Goal: Task Accomplishment & Management: Manage account settings

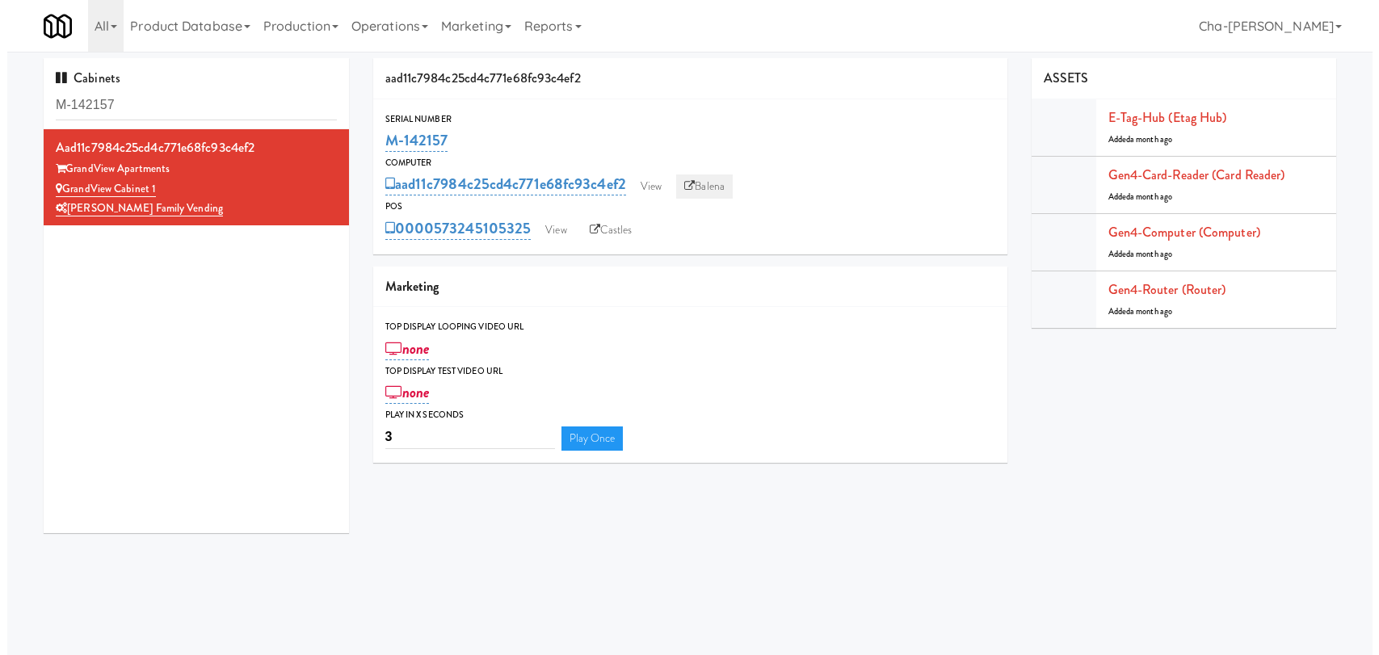
scroll to position [43, 0]
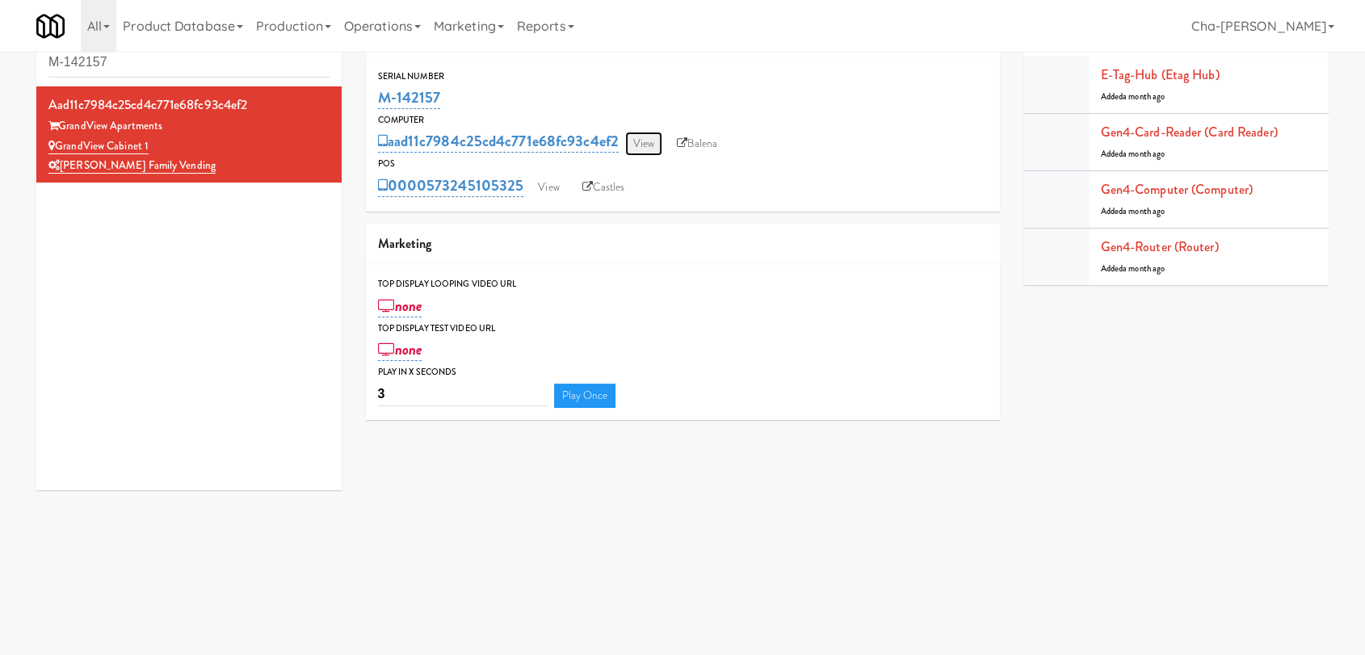
click at [650, 143] on link "View" at bounding box center [643, 144] width 37 height 24
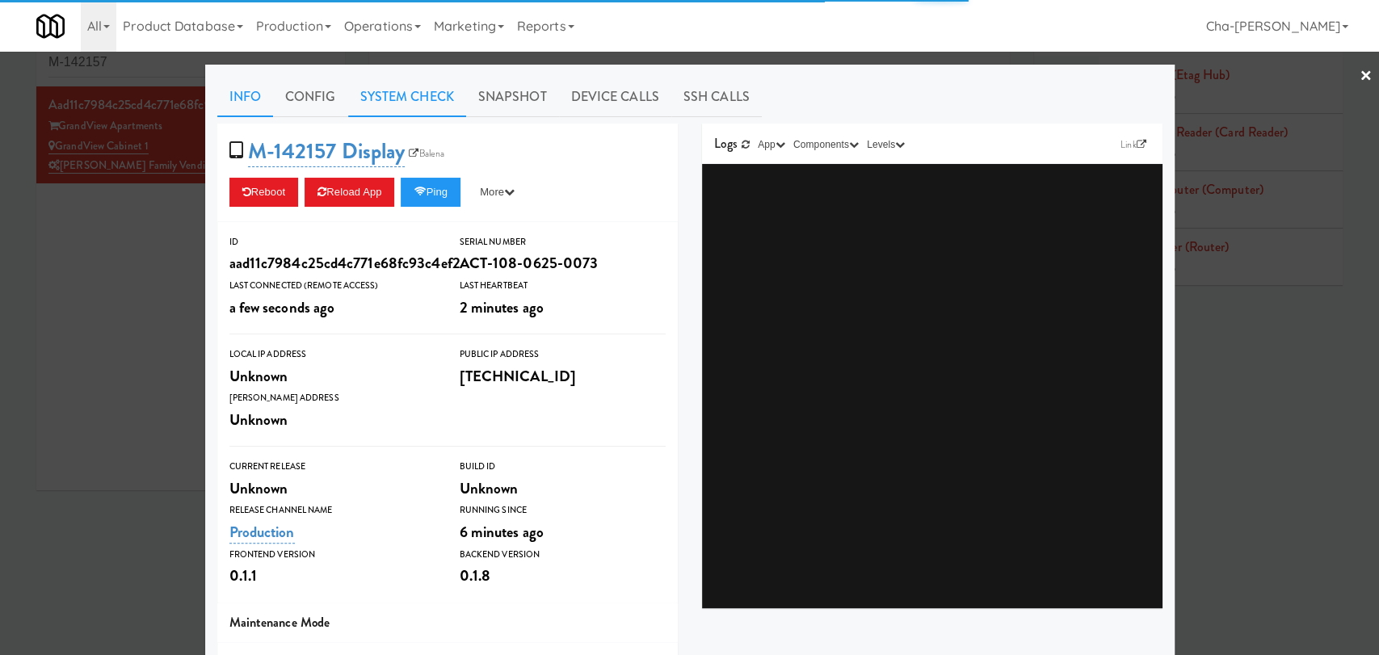
click at [400, 100] on link "System Check" at bounding box center [407, 97] width 118 height 40
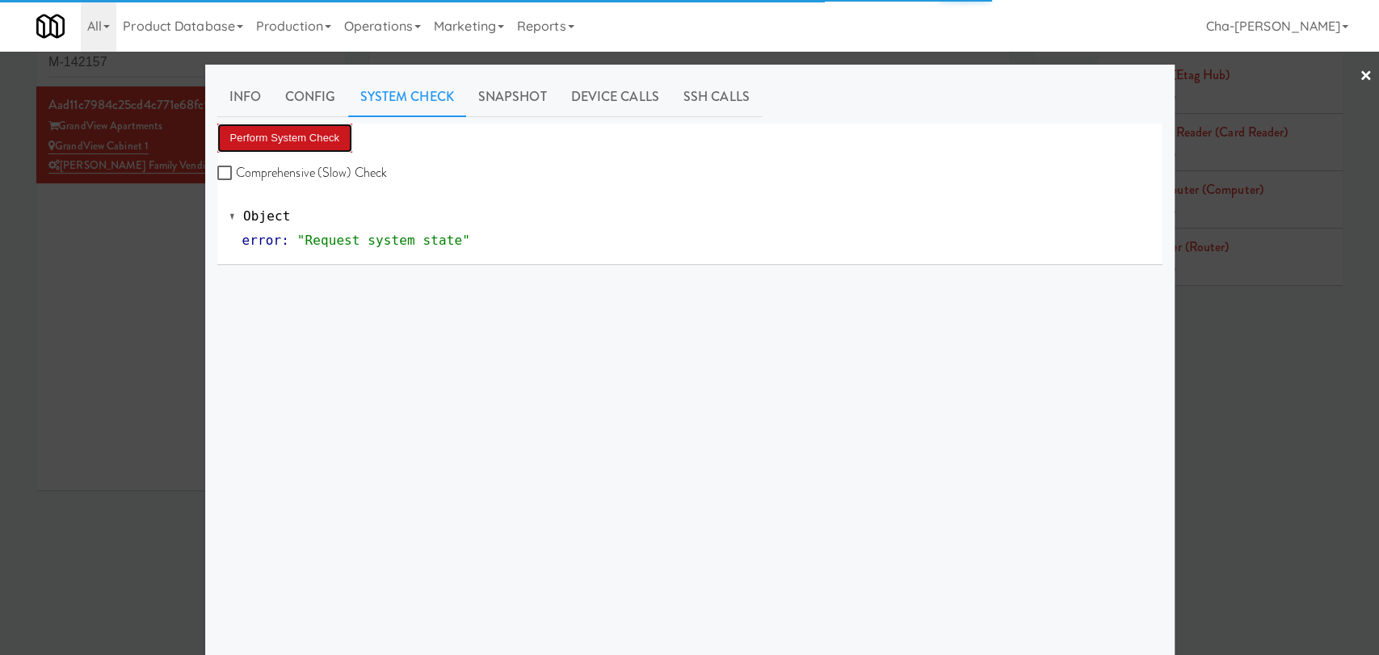
click at [251, 145] on button "Perform System Check" at bounding box center [285, 138] width 136 height 29
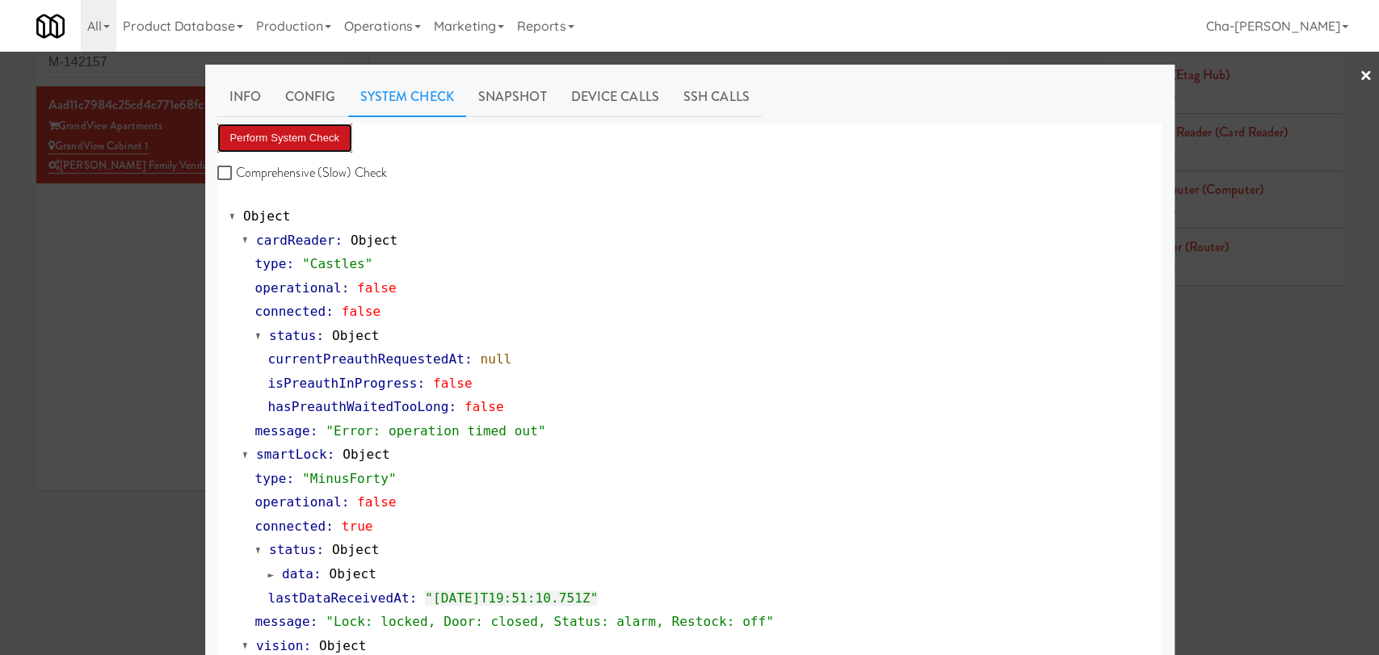
click at [266, 139] on button "Perform System Check" at bounding box center [285, 138] width 136 height 29
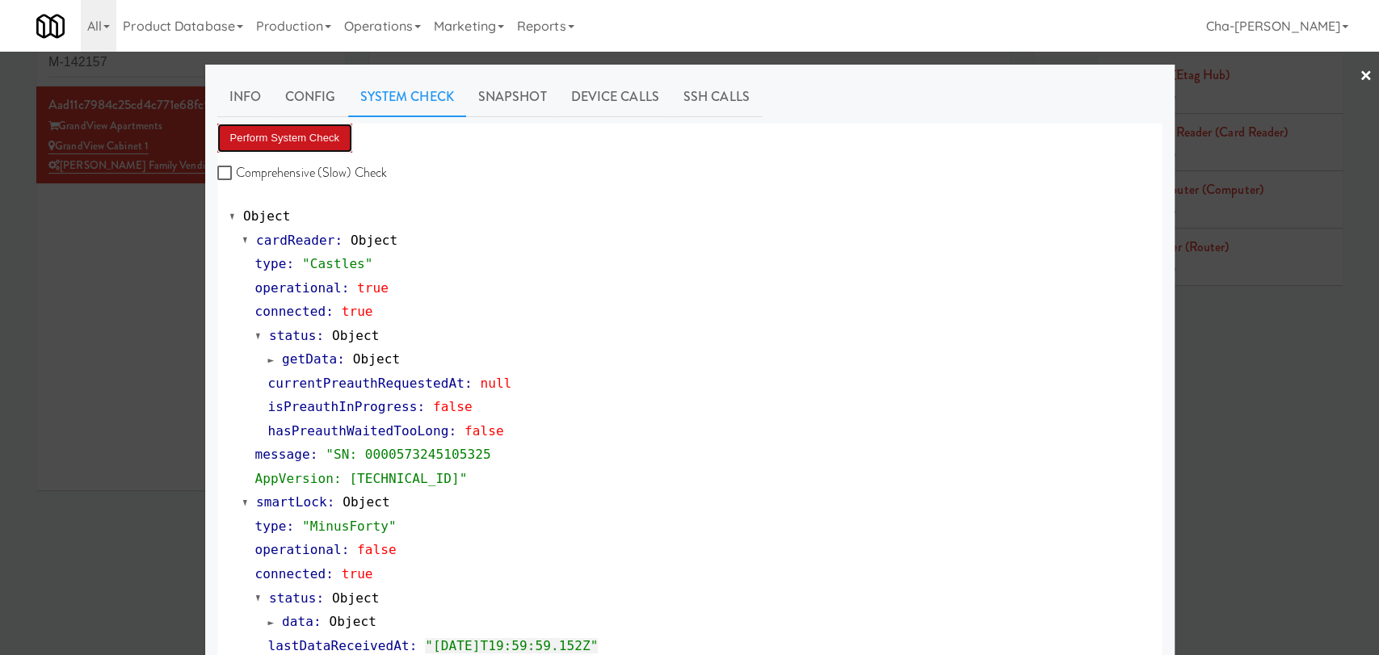
click at [270, 132] on button "Perform System Check" at bounding box center [285, 138] width 136 height 29
click at [172, 353] on div at bounding box center [689, 327] width 1379 height 655
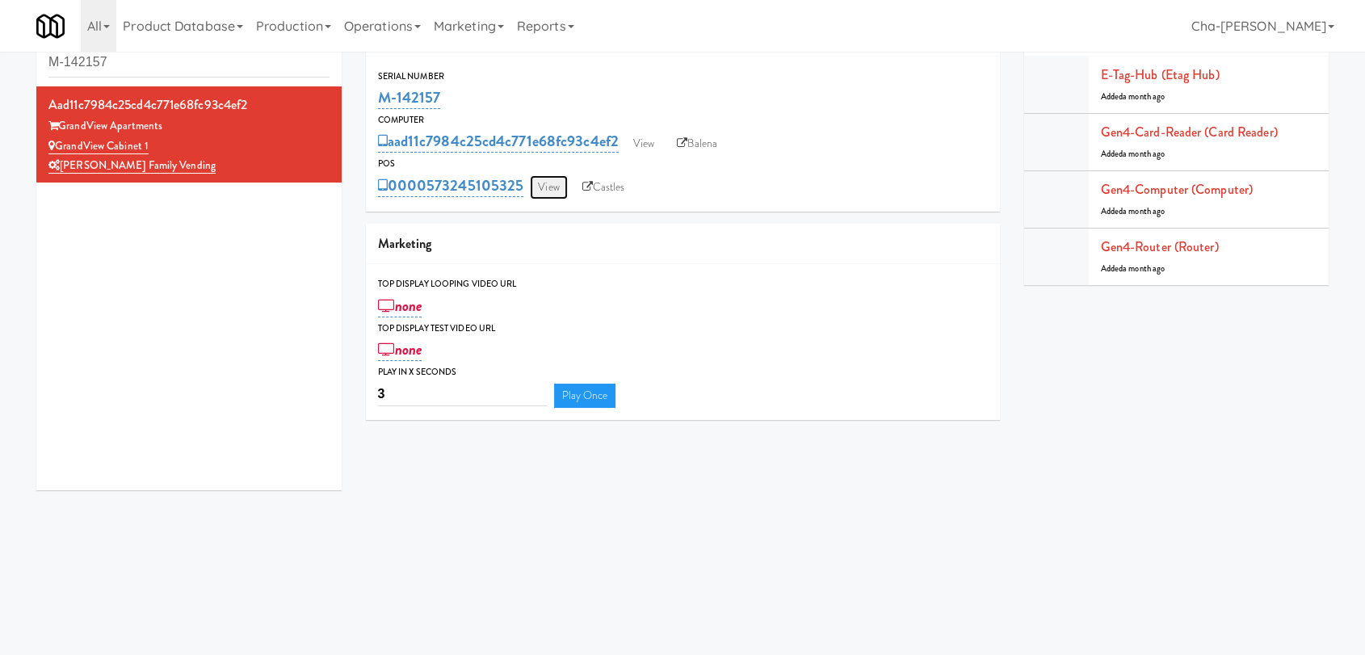
click at [544, 193] on link "View" at bounding box center [548, 187] width 37 height 24
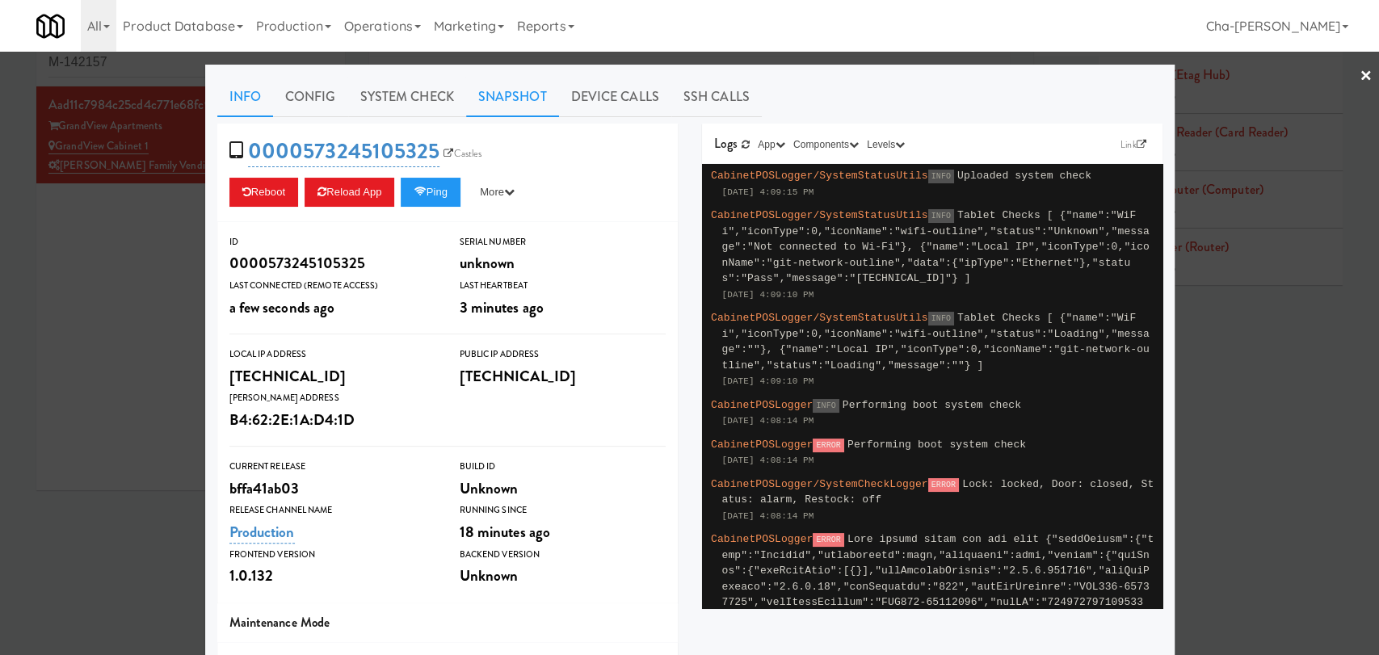
click at [502, 91] on link "Snapshot" at bounding box center [512, 97] width 93 height 40
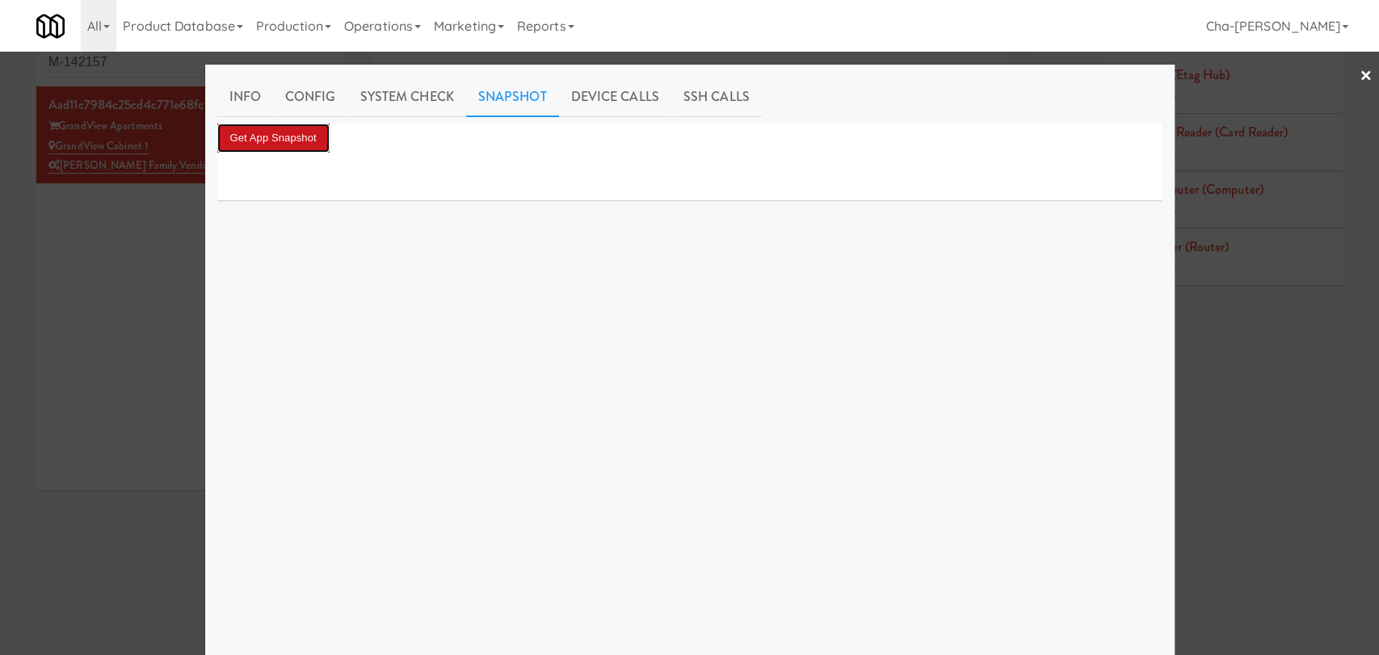
click at [285, 134] on button "Get App Snapshot" at bounding box center [273, 138] width 112 height 29
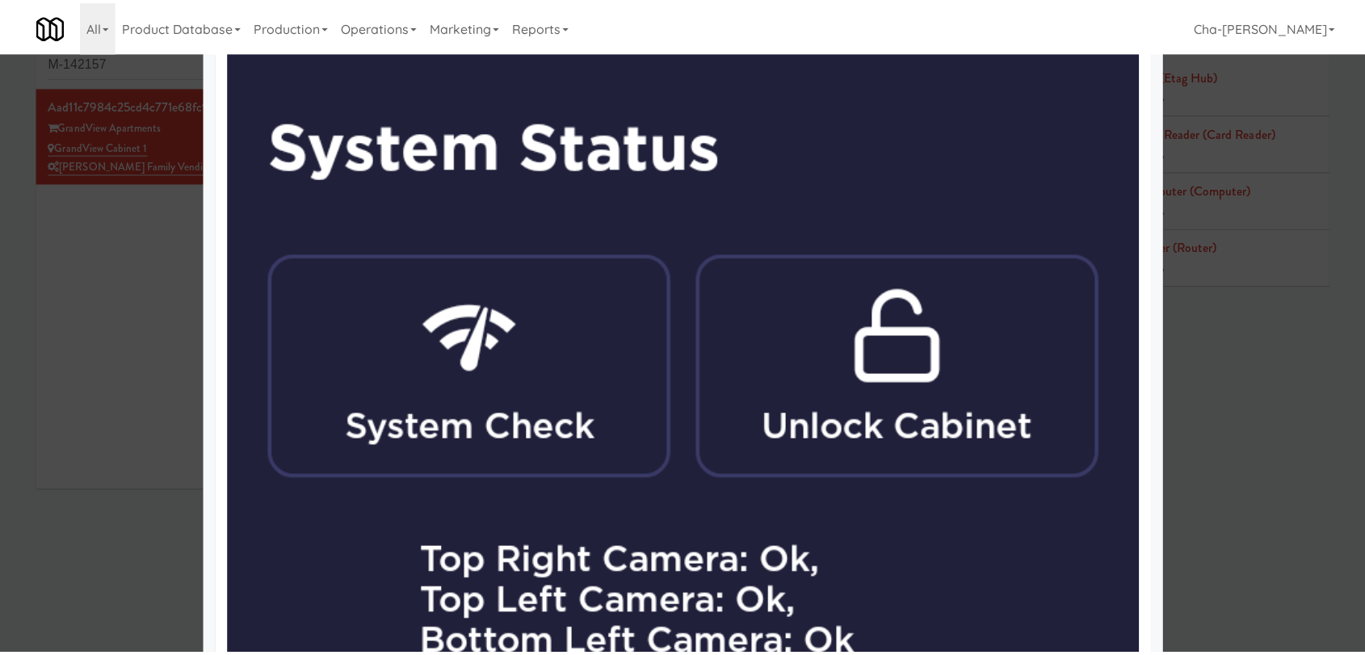
scroll to position [359, 0]
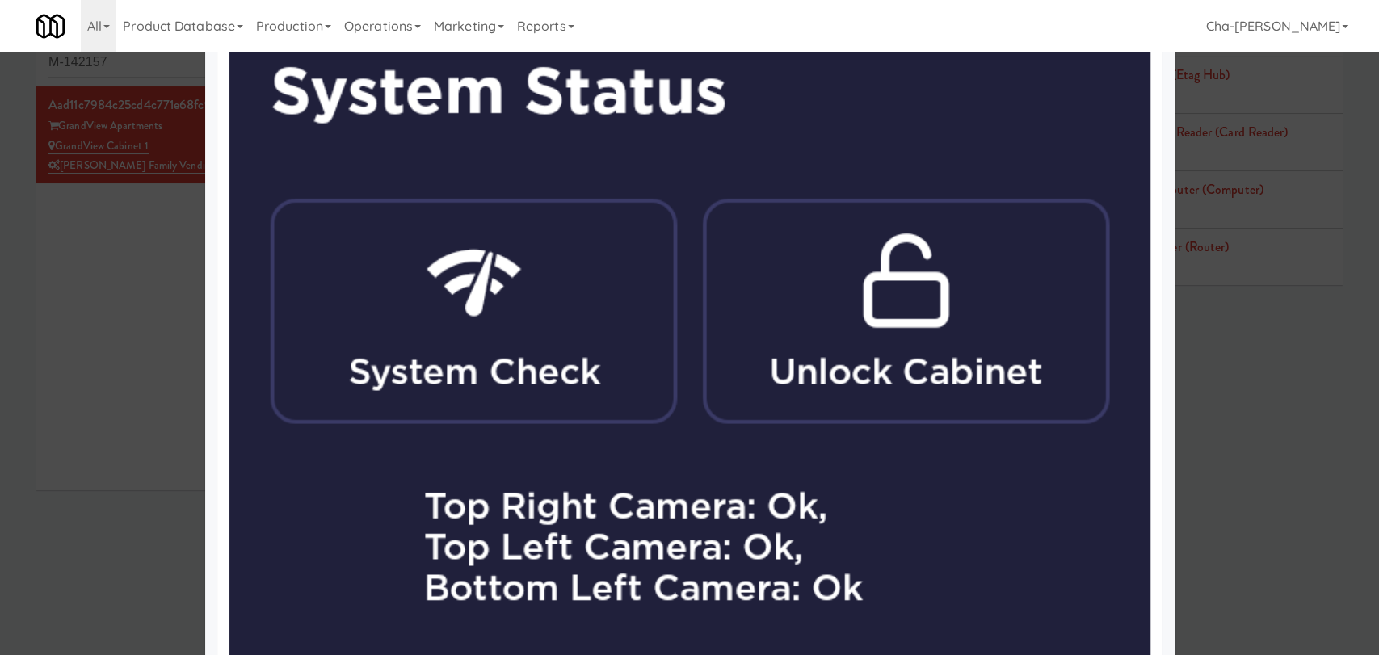
click at [142, 415] on div at bounding box center [689, 327] width 1379 height 655
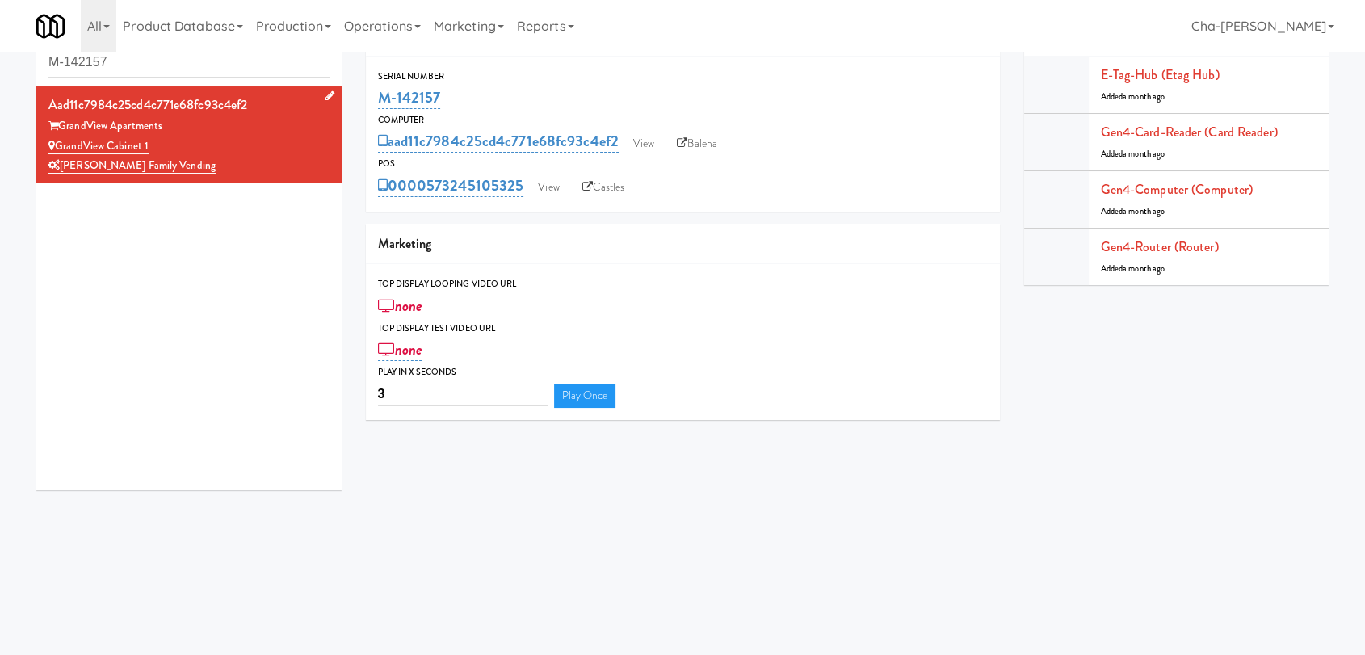
drag, startPoint x: 169, startPoint y: 138, endPoint x: 57, endPoint y: 150, distance: 112.1
click at [57, 150] on div "GrandView Cabinet 1" at bounding box center [188, 146] width 281 height 20
copy link "GrandView Cabinet 1"
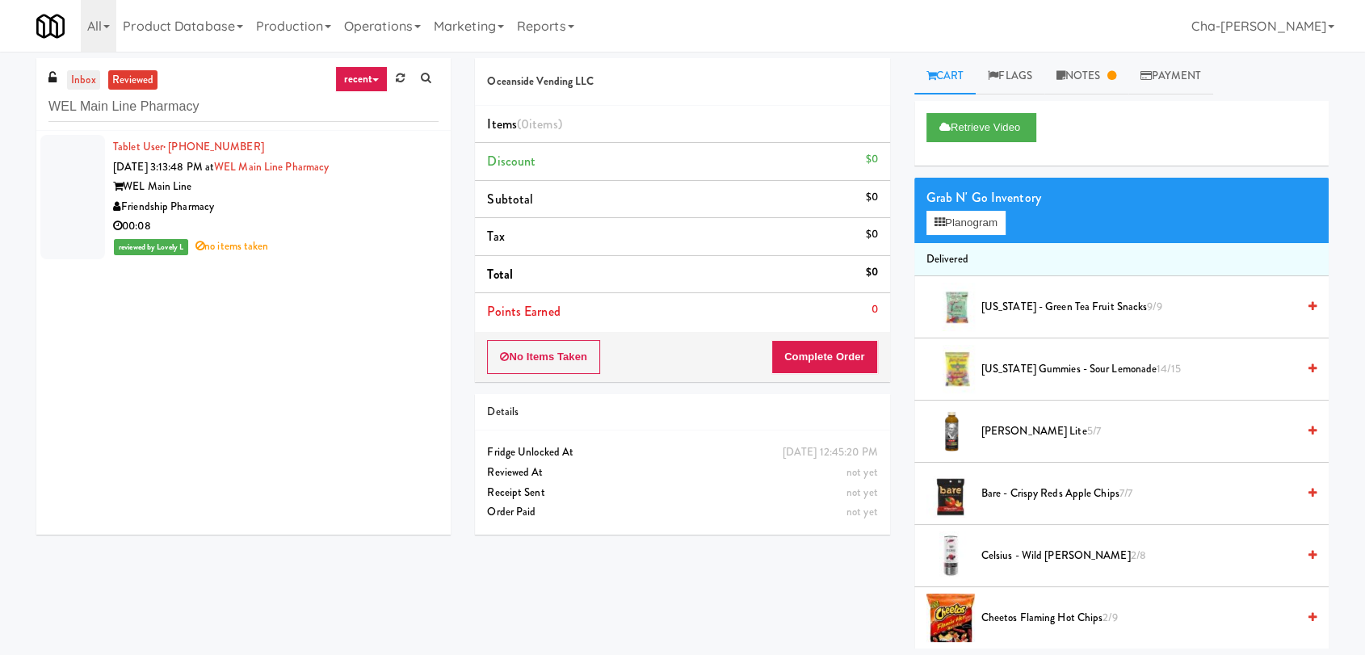
click at [87, 78] on link "inbox" at bounding box center [83, 80] width 33 height 20
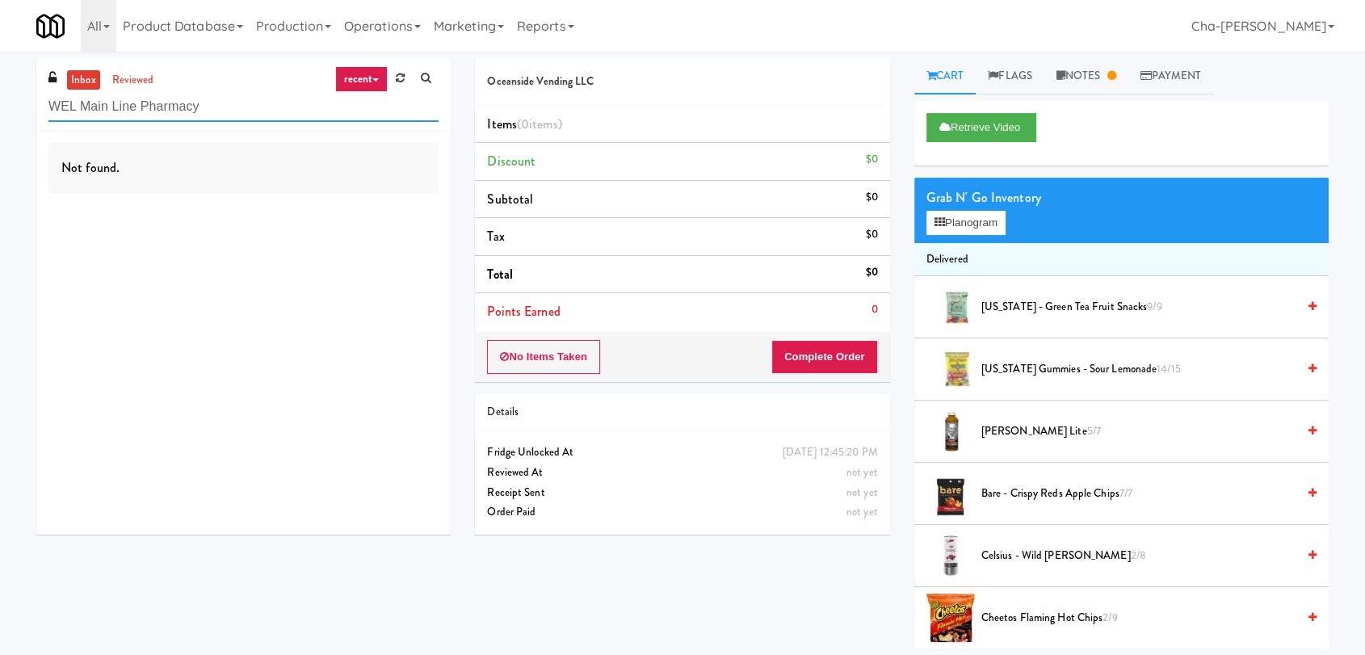
click at [226, 112] on input "WEL Main Line Pharmacy" at bounding box center [243, 107] width 390 height 30
paste input "GrandView Apartments"
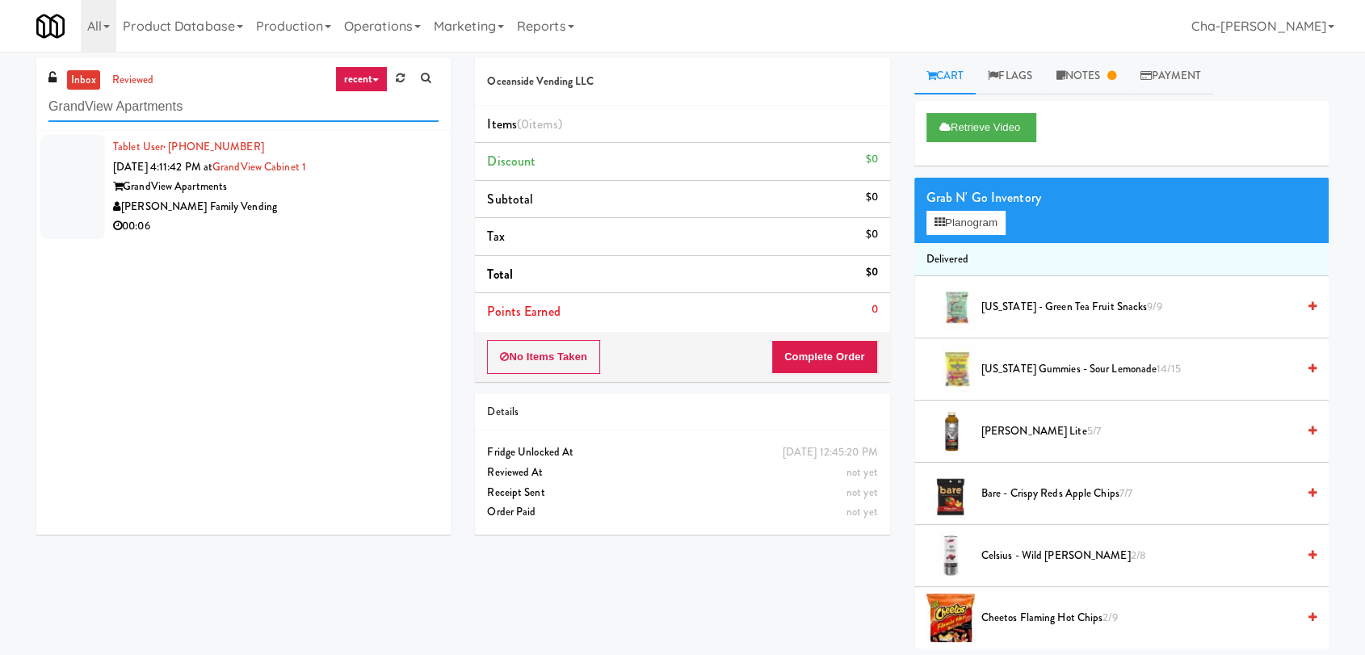
type input "GrandView Apartments"
click at [336, 215] on div "[PERSON_NAME] Family Vending" at bounding box center [275, 207] width 325 height 20
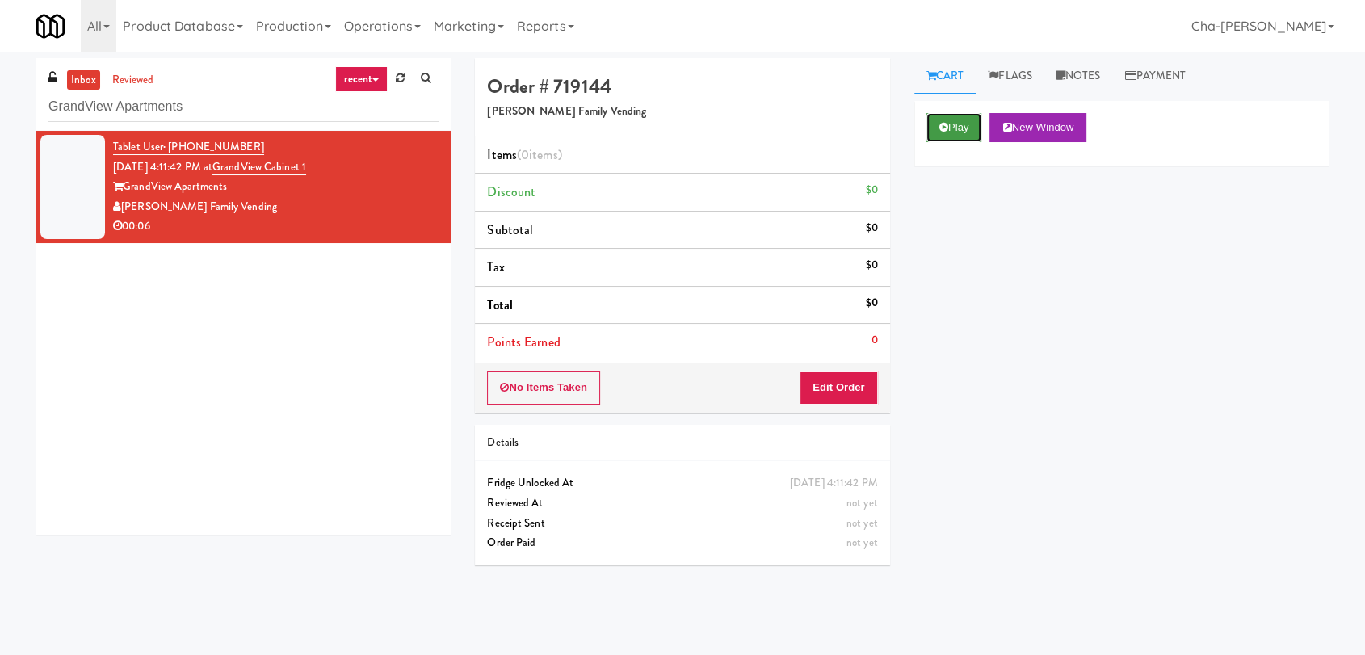
click at [972, 131] on button "Play" at bounding box center [954, 127] width 56 height 29
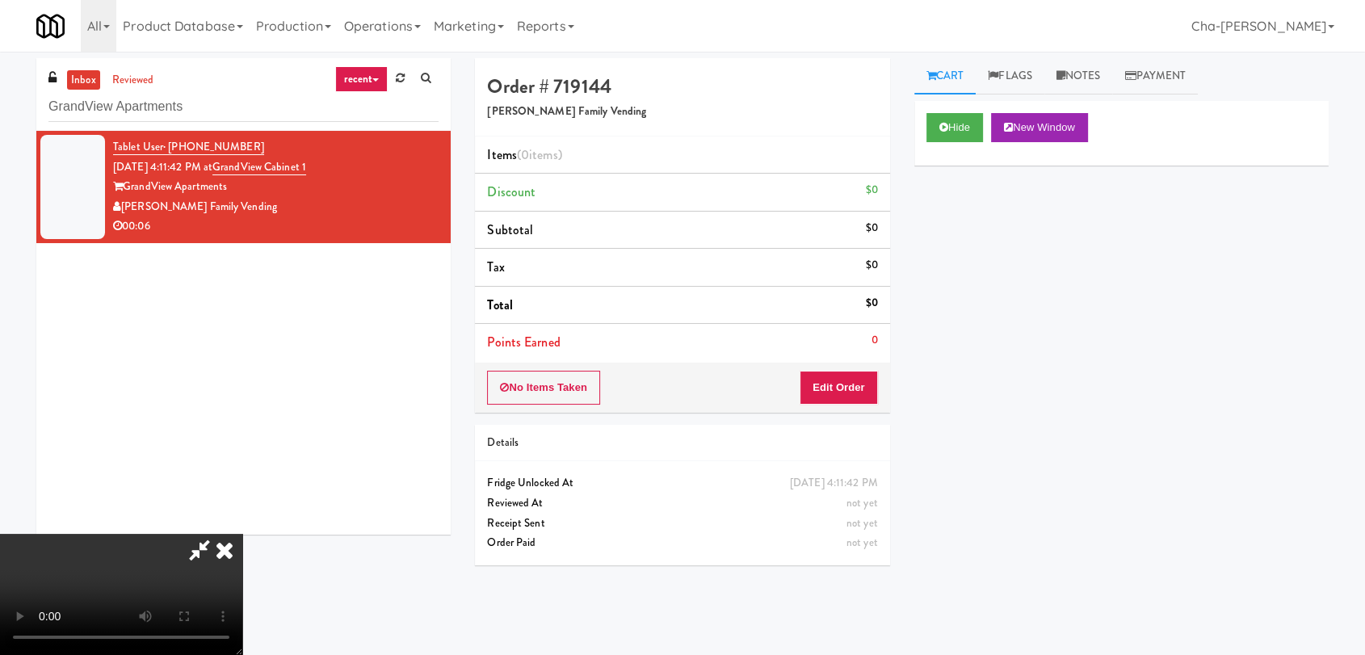
click at [242, 534] on icon at bounding box center [225, 550] width 36 height 32
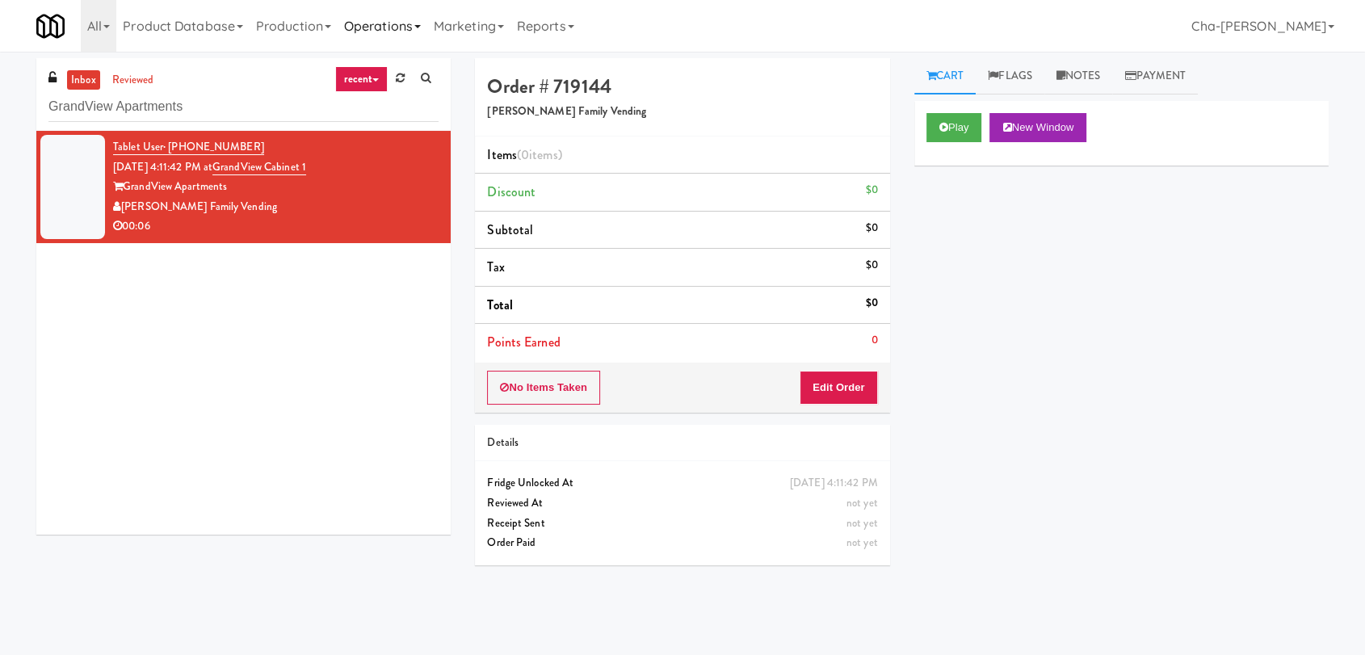
click at [415, 26] on link "Operations" at bounding box center [383, 26] width 90 height 52
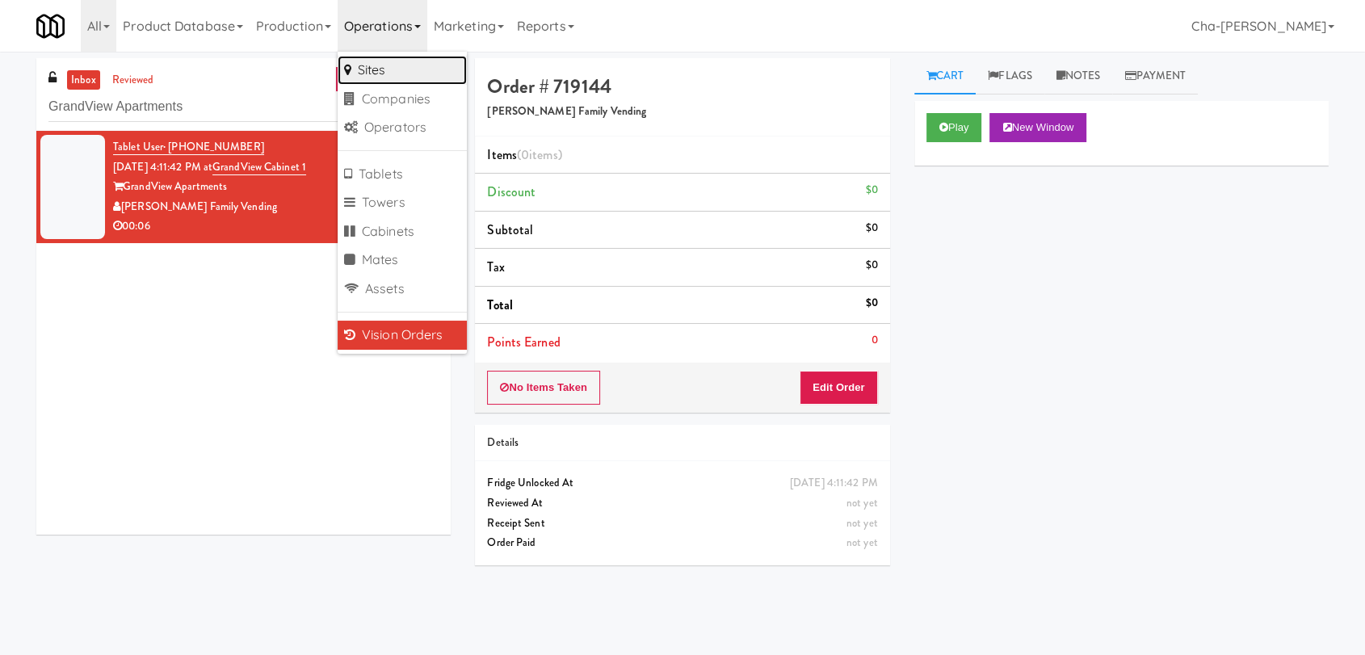
click at [393, 66] on link "Sites" at bounding box center [402, 70] width 129 height 29
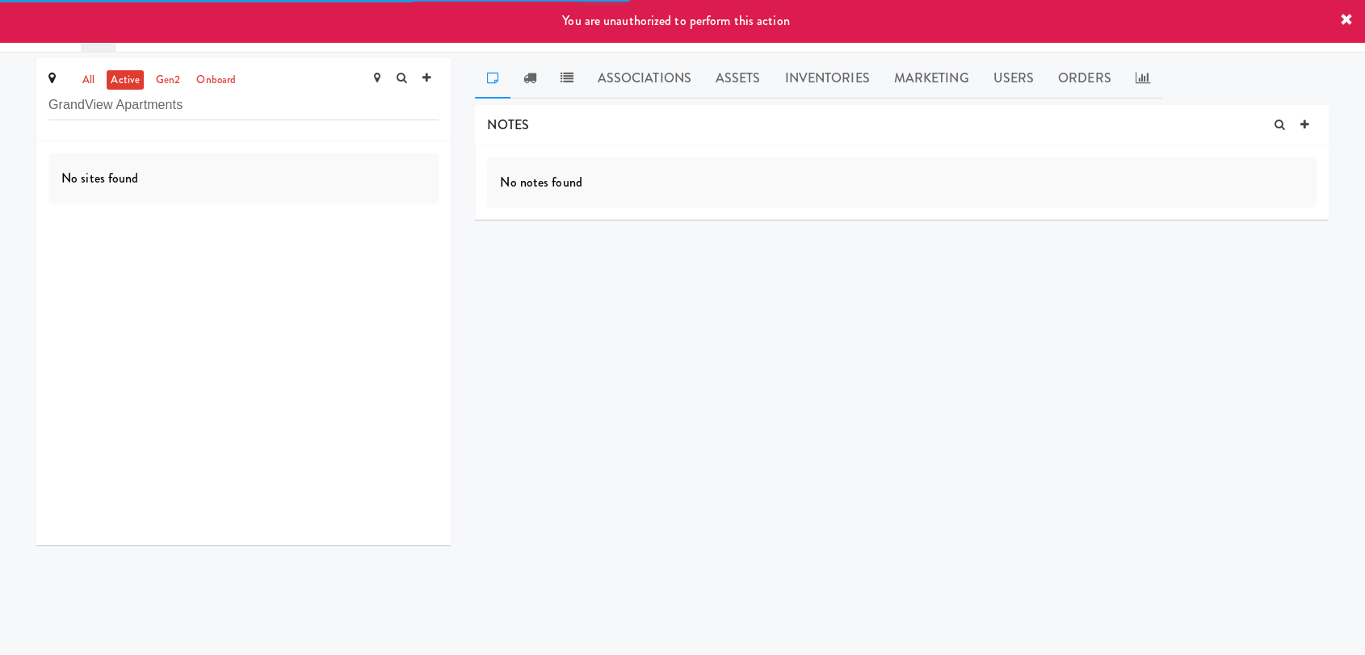
click at [177, 117] on input "GrandView Apartments" at bounding box center [243, 105] width 390 height 30
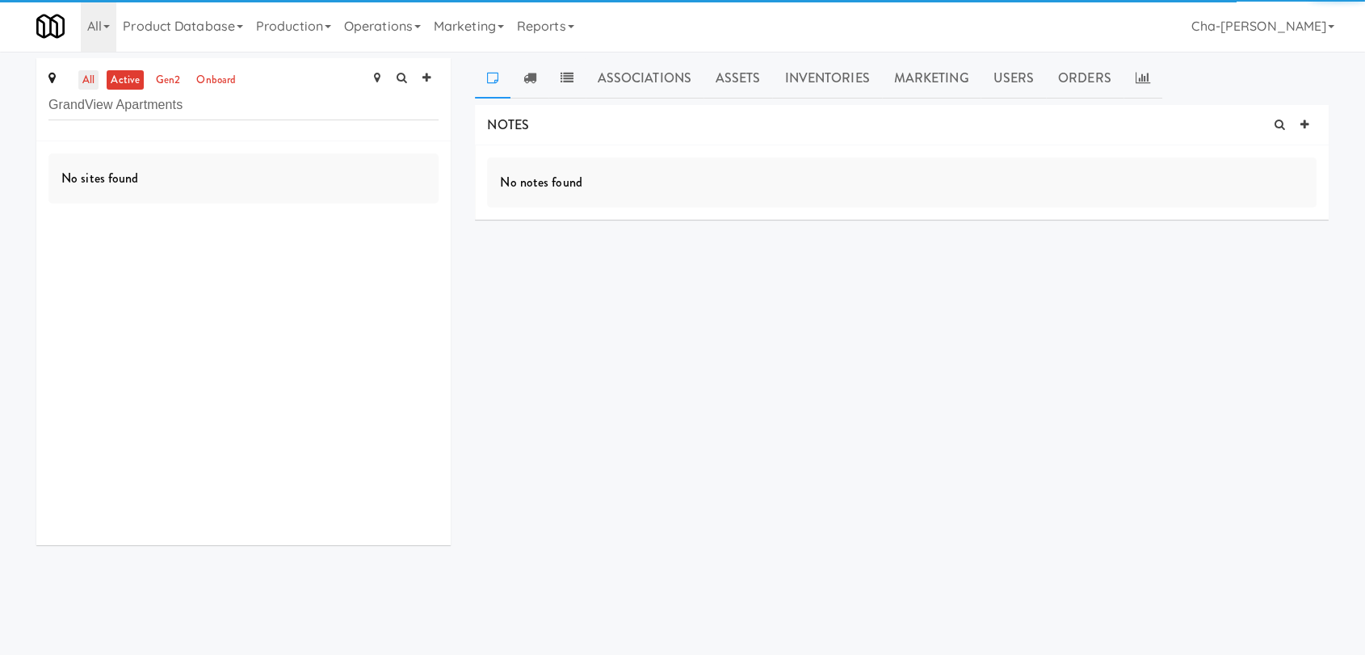
click at [86, 81] on link "all" at bounding box center [88, 80] width 20 height 20
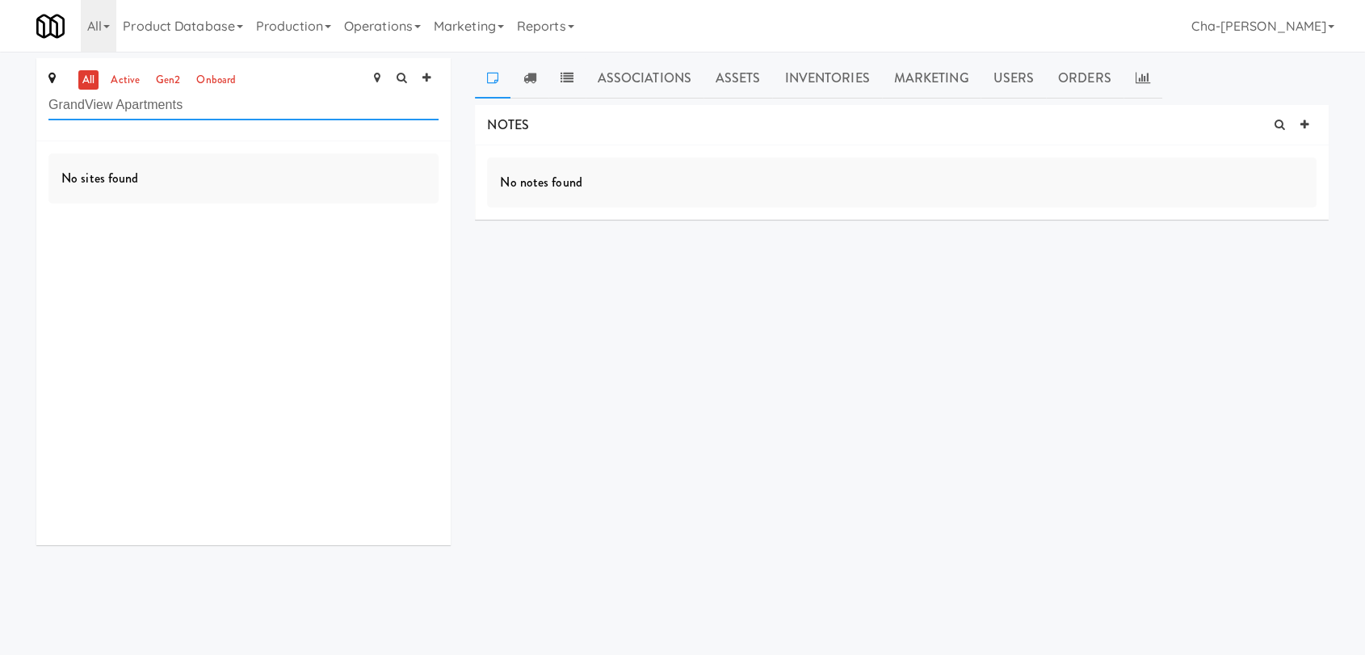
click at [200, 105] on input "GrandView Apartments" at bounding box center [243, 105] width 390 height 30
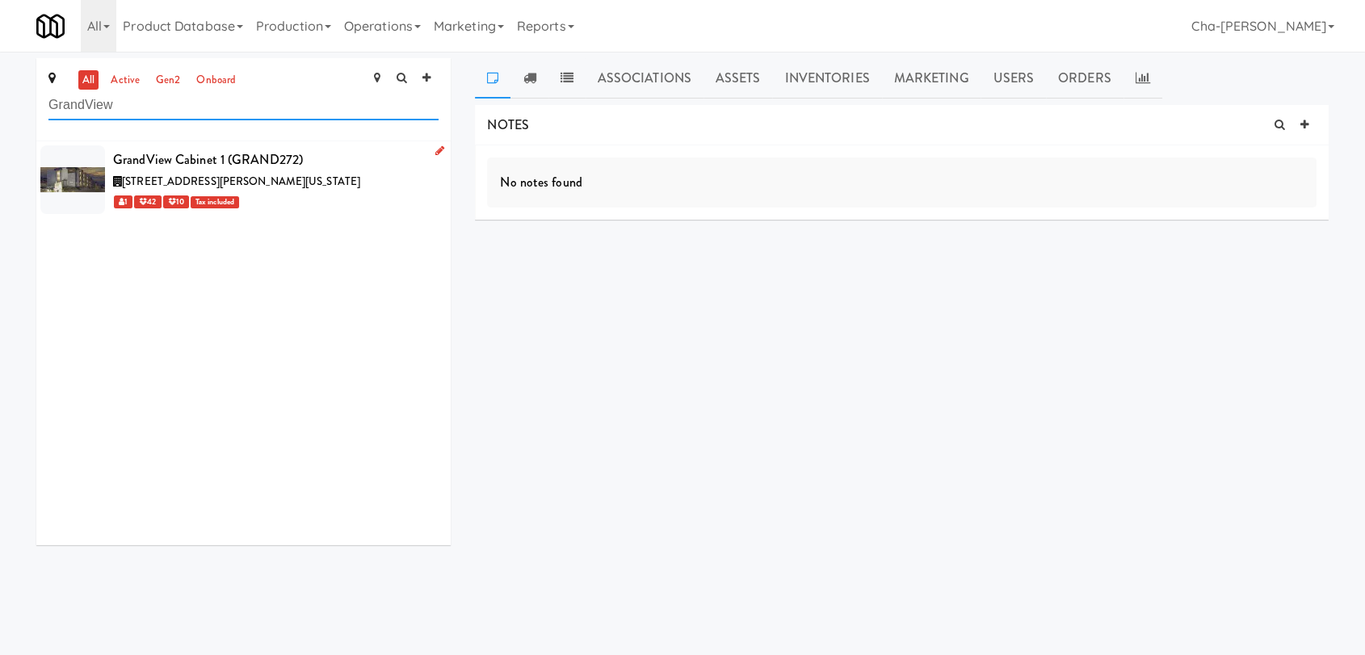
type input "GrandView"
click at [435, 153] on icon at bounding box center [439, 150] width 9 height 10
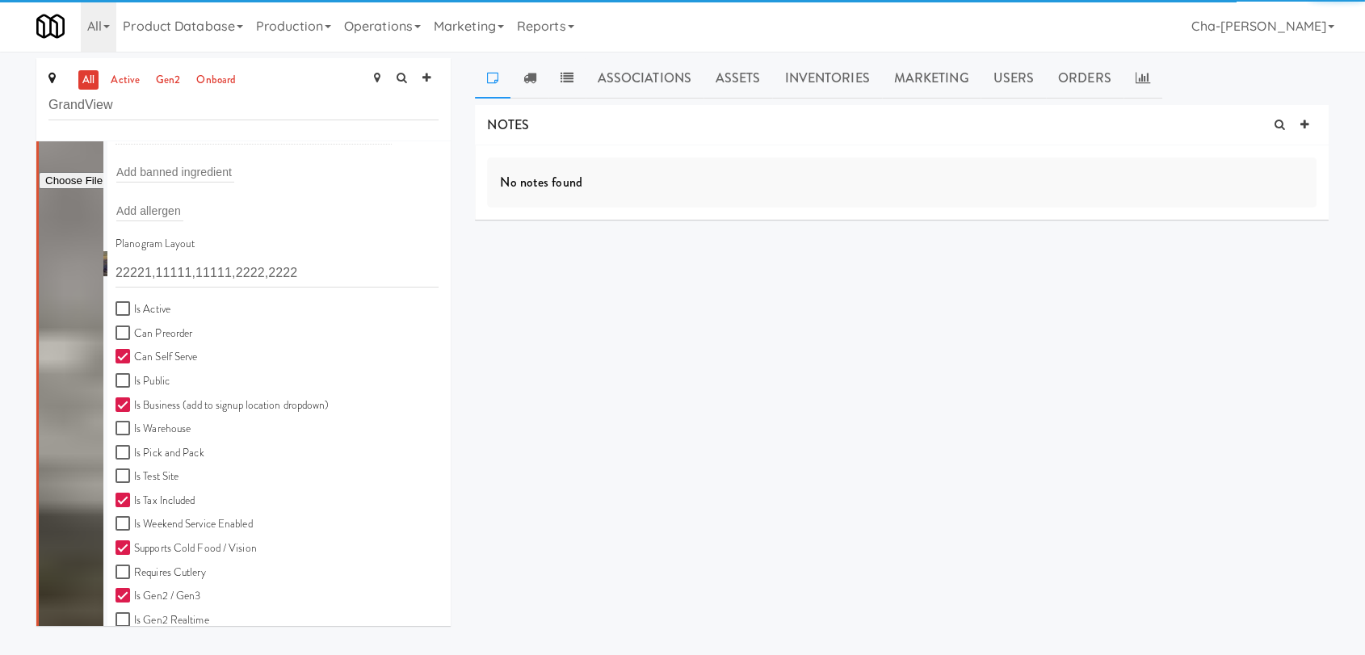
scroll to position [359, 0]
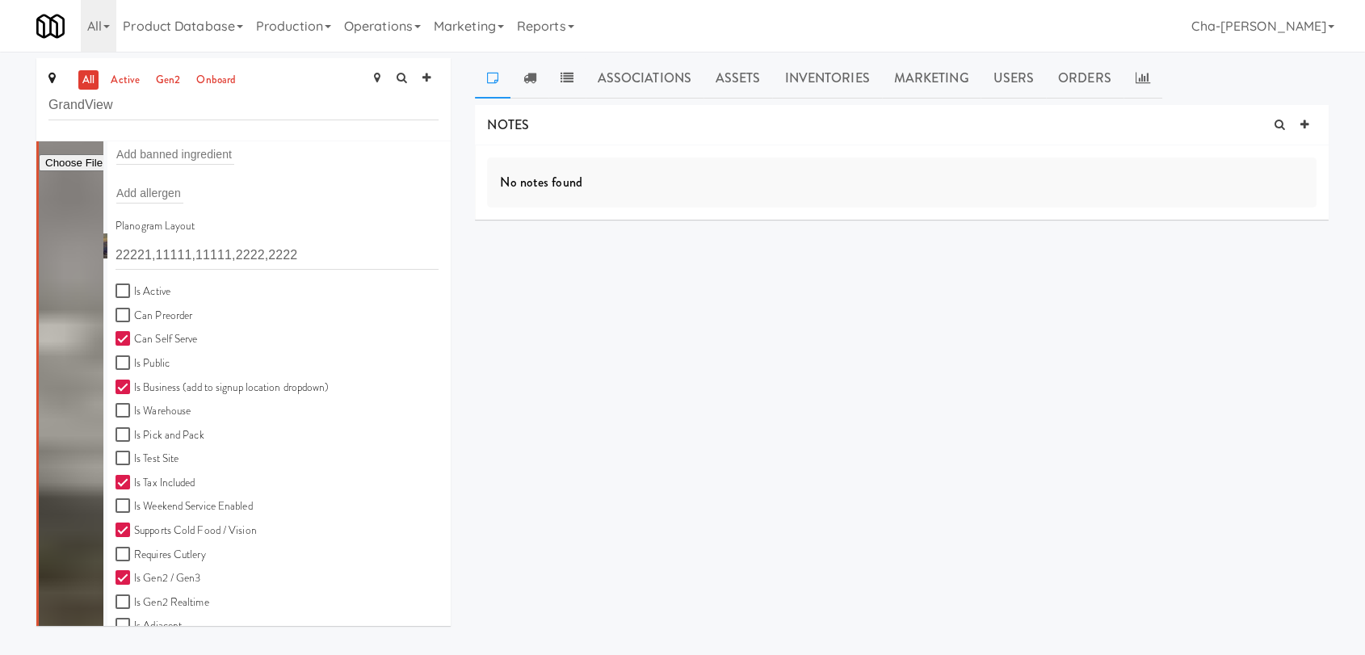
click at [159, 289] on label "Is Active" at bounding box center [142, 292] width 55 height 20
click at [134, 289] on input "Is Active" at bounding box center [124, 291] width 19 height 13
checkbox input "true"
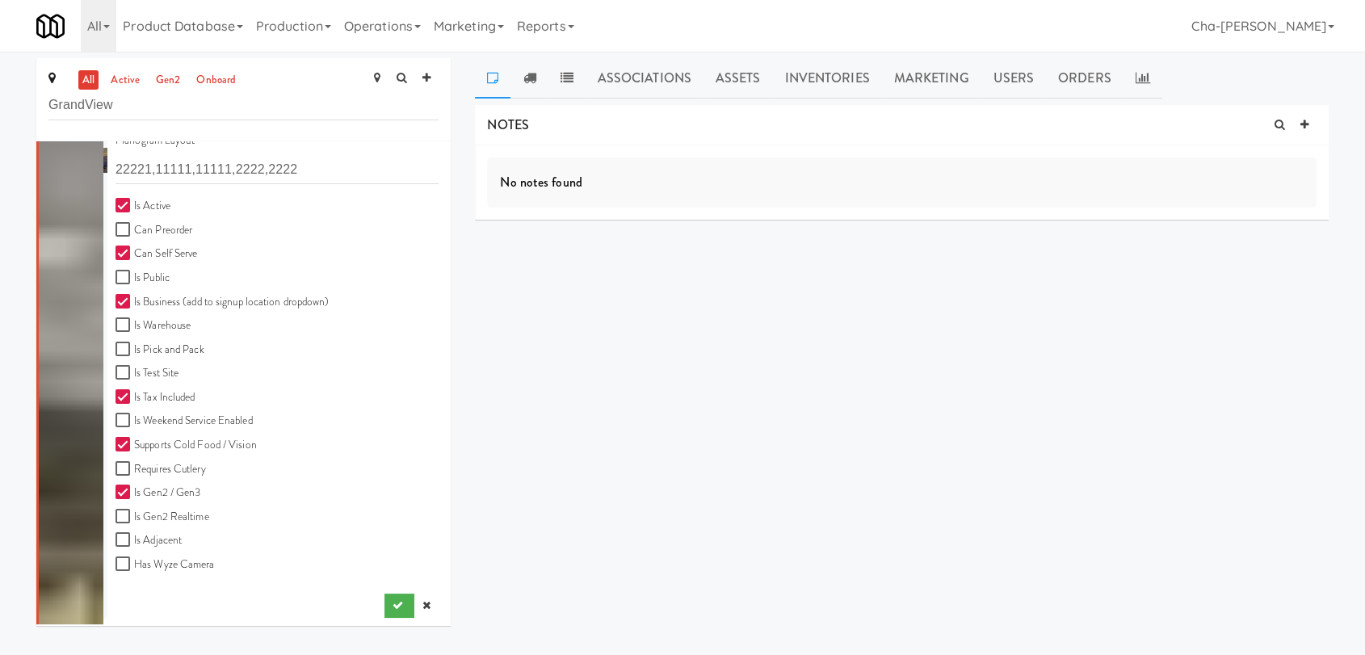
scroll to position [447, 0]
click at [393, 603] on icon "submit" at bounding box center [398, 602] width 10 height 10
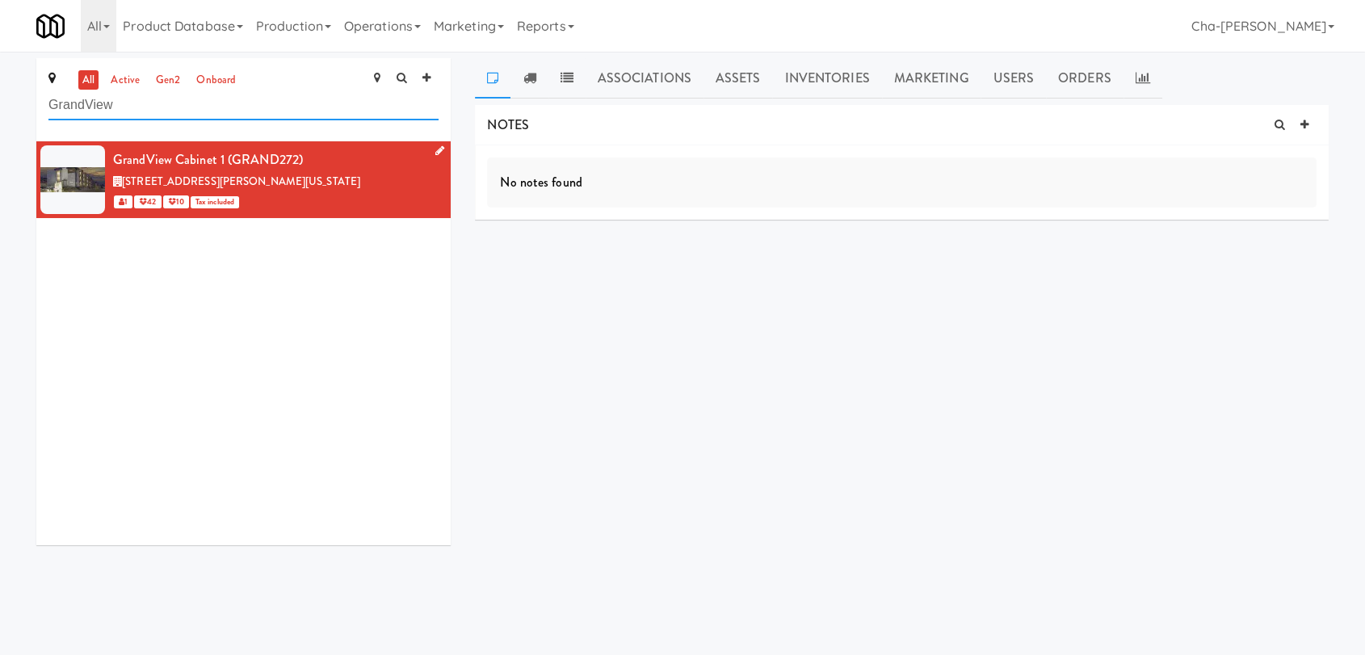
click at [132, 108] on input "GrandView" at bounding box center [243, 105] width 390 height 30
click at [144, 105] on input "GrandView" at bounding box center [243, 105] width 390 height 30
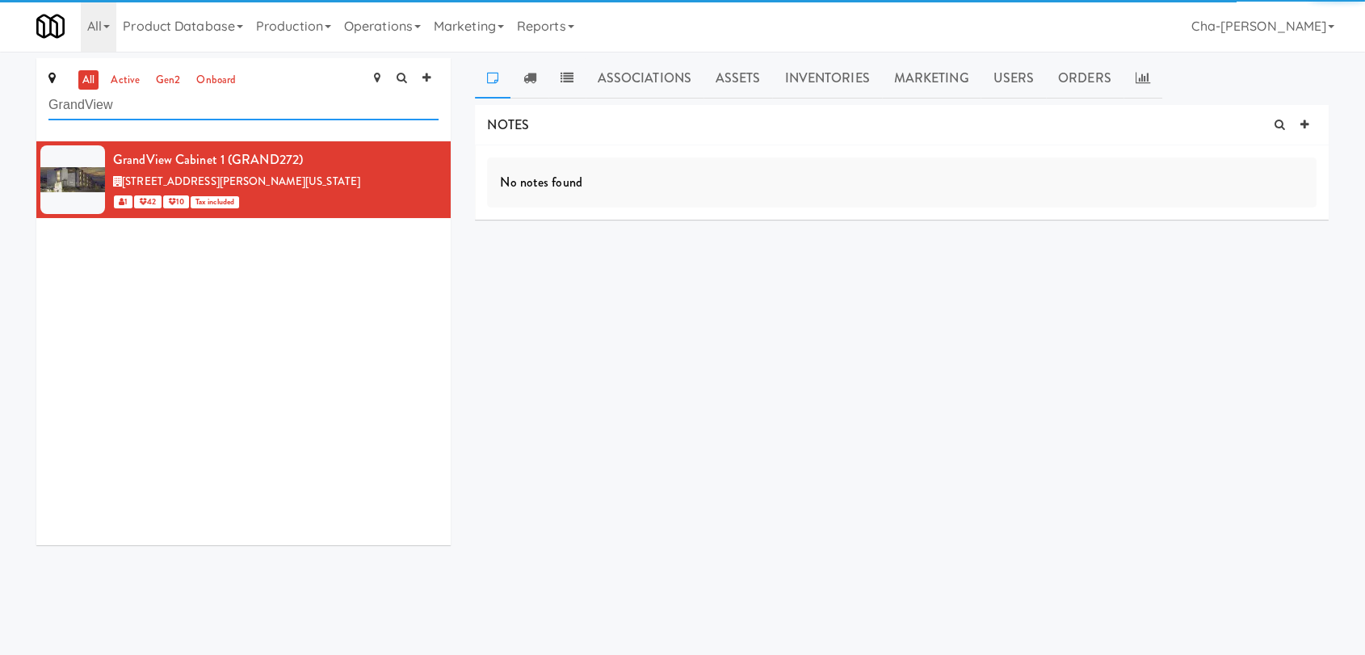
click at [151, 107] on input "GrandView" at bounding box center [243, 105] width 390 height 30
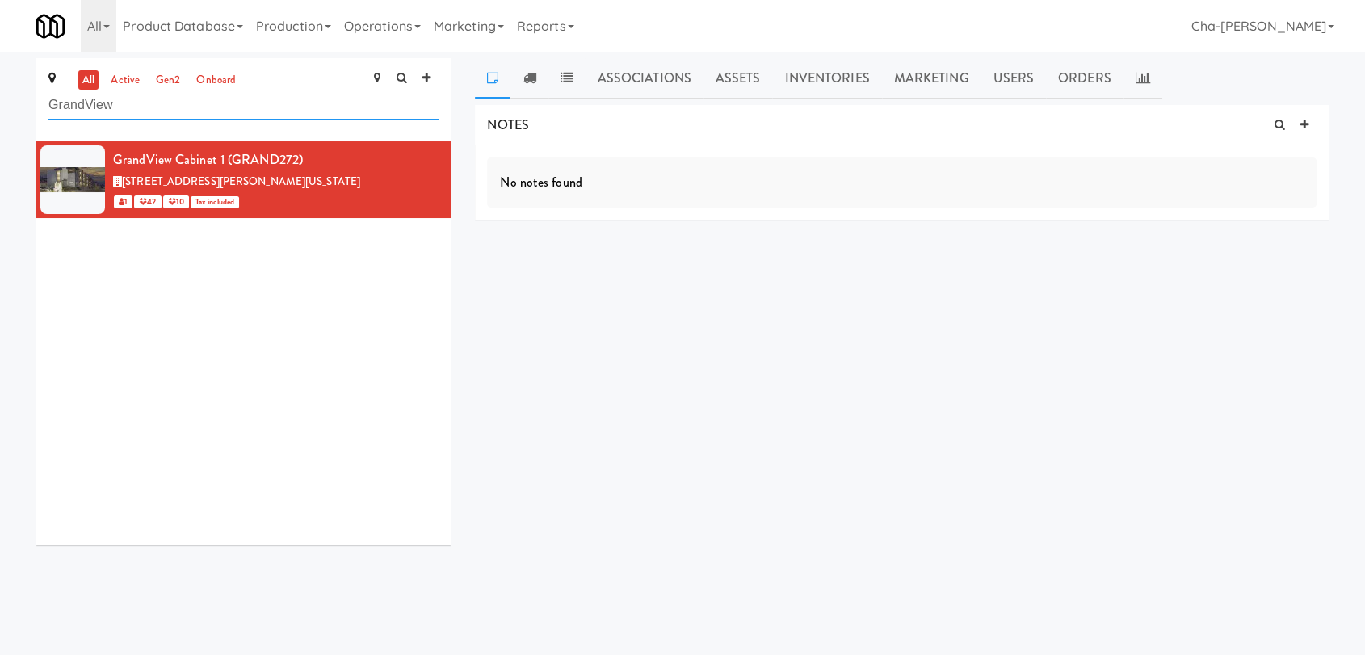
click at [150, 107] on input "GrandView" at bounding box center [243, 105] width 390 height 30
click at [148, 107] on input "GrandView" at bounding box center [243, 105] width 390 height 30
paste input "Apartments"
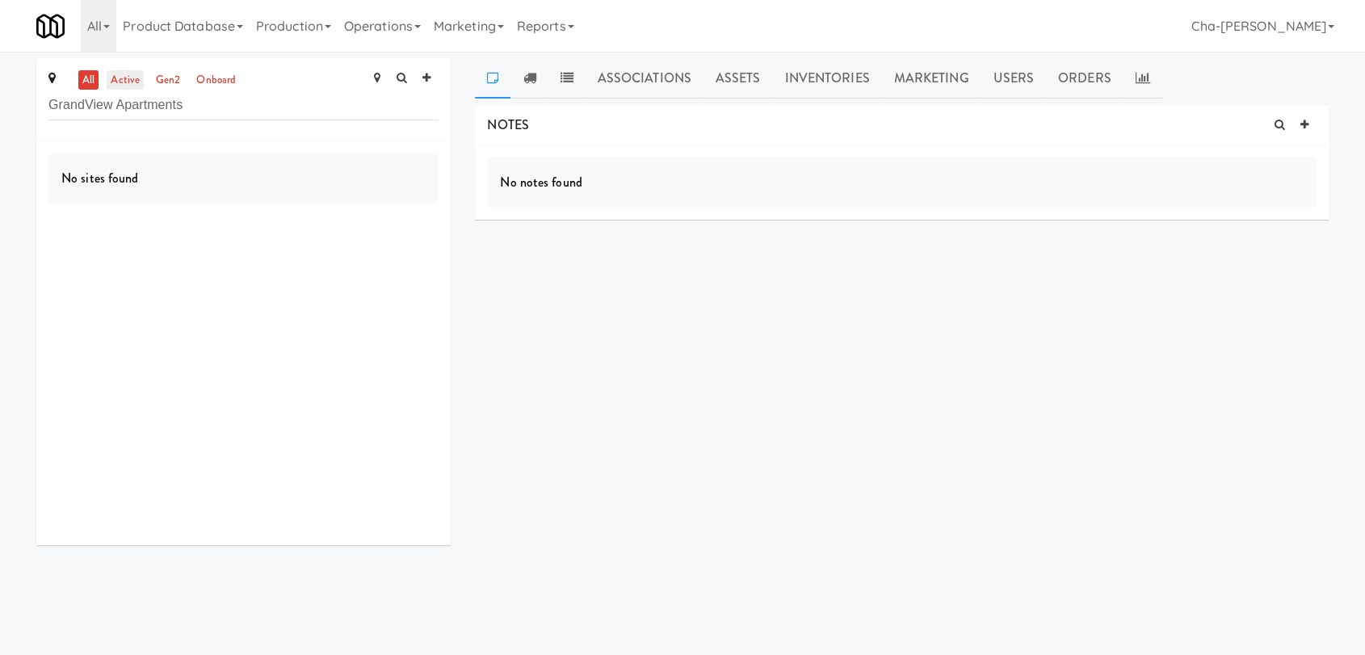
click at [134, 73] on link "active" at bounding box center [125, 80] width 37 height 20
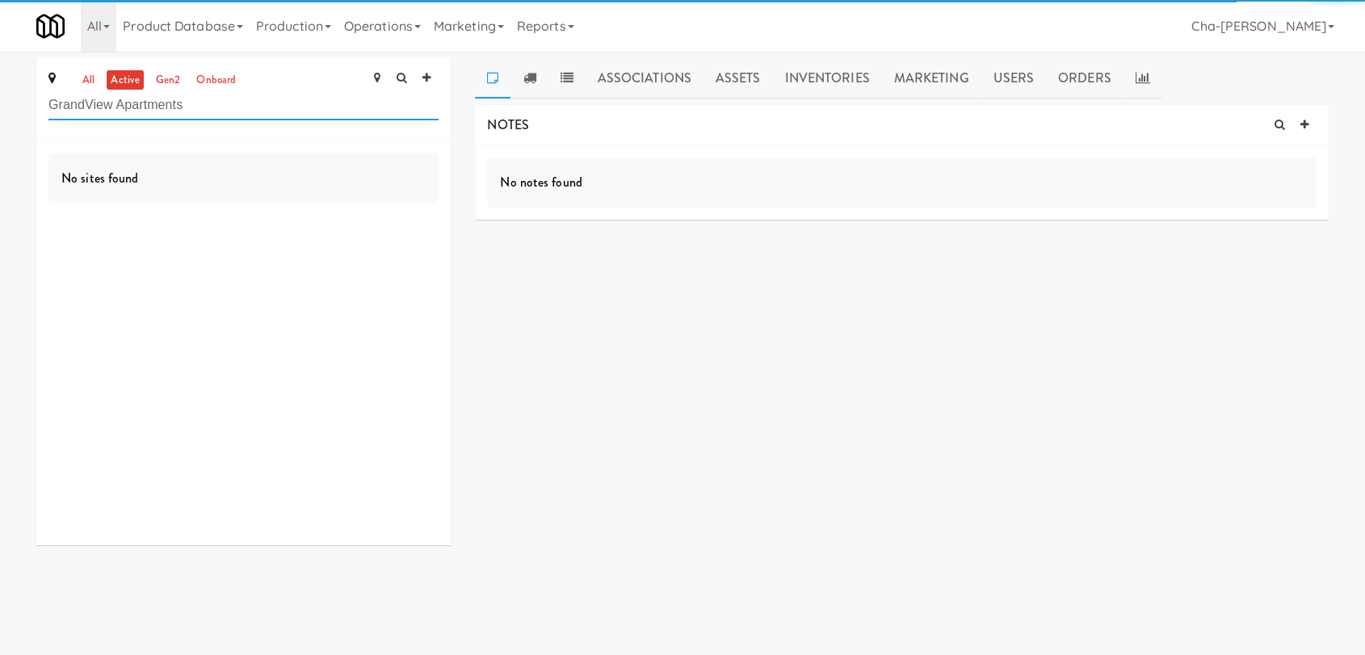
click at [222, 105] on input "GrandView Apartments" at bounding box center [243, 105] width 390 height 30
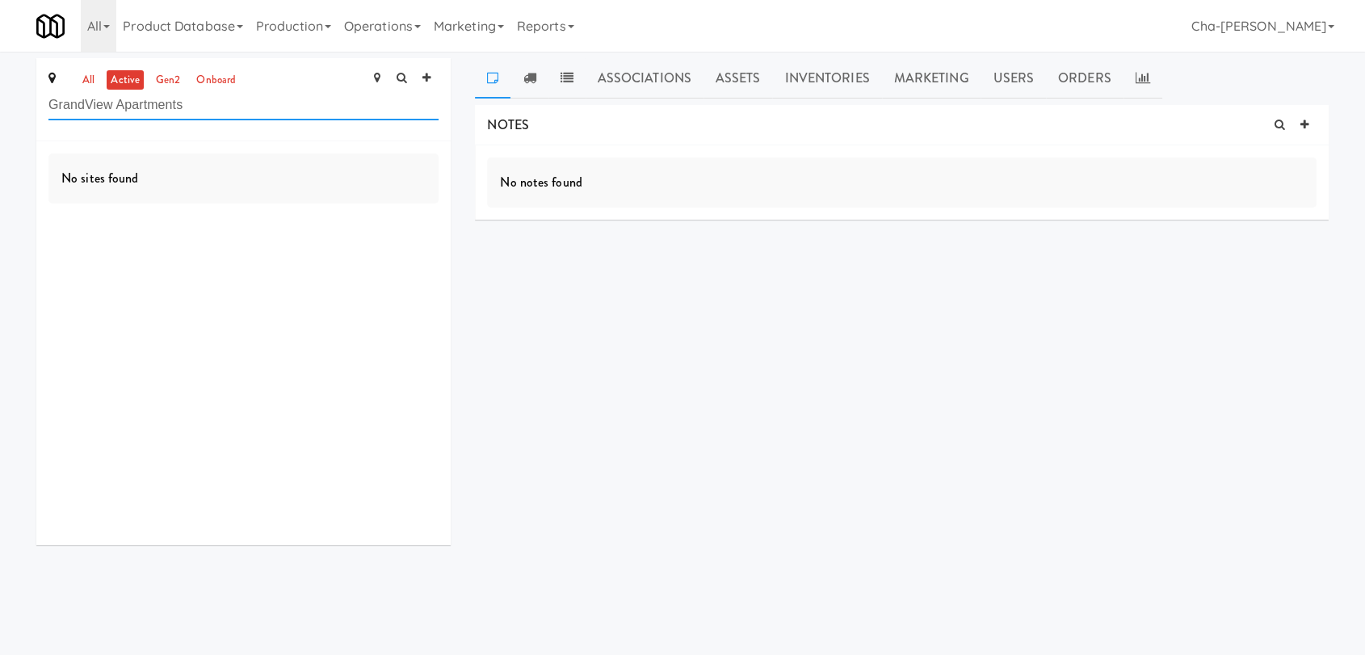
click at [222, 105] on input "GrandView Apartments" at bounding box center [243, 105] width 390 height 30
paste input "Cabinet 1"
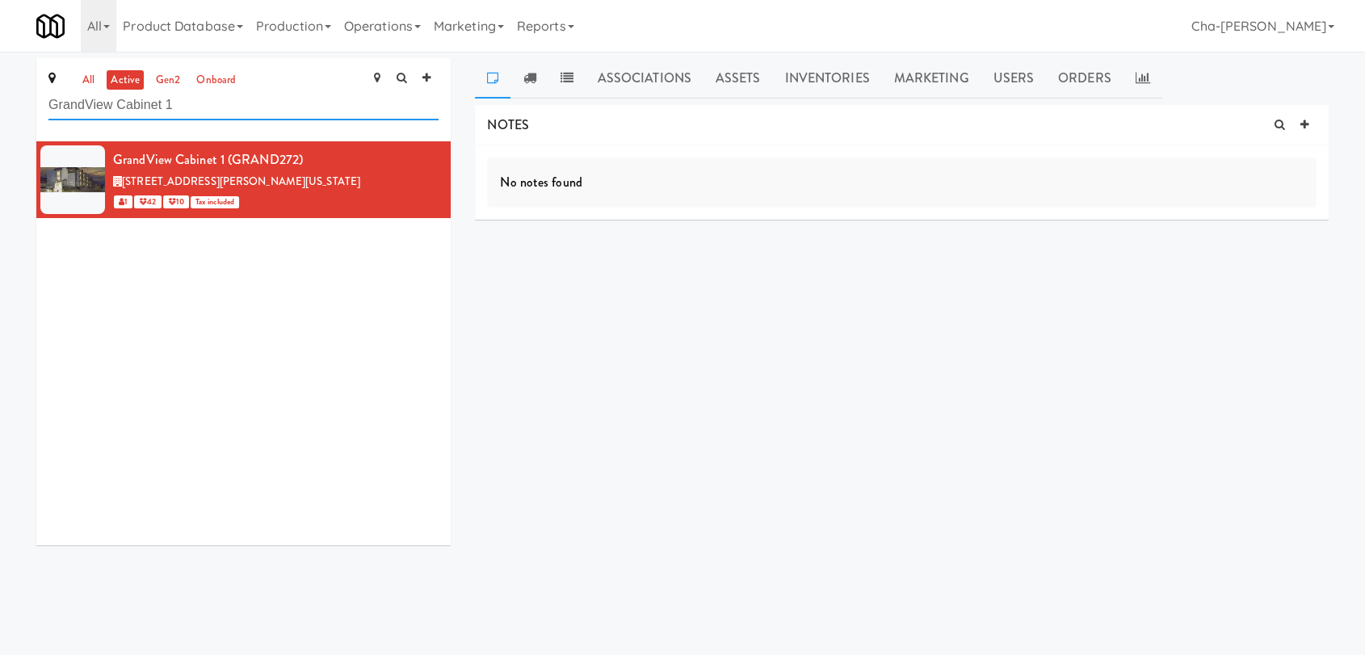
type input "GrandView Cabinet 1"
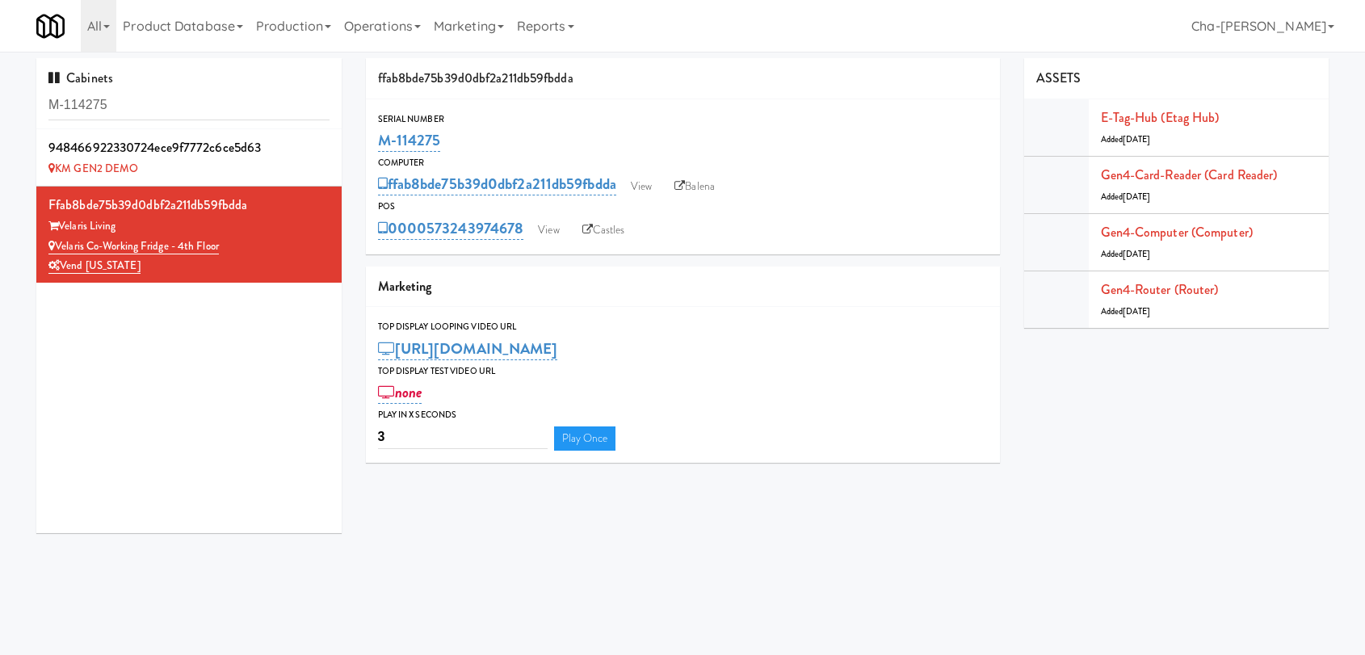
click at [173, 109] on input "M-114275" at bounding box center [188, 105] width 281 height 30
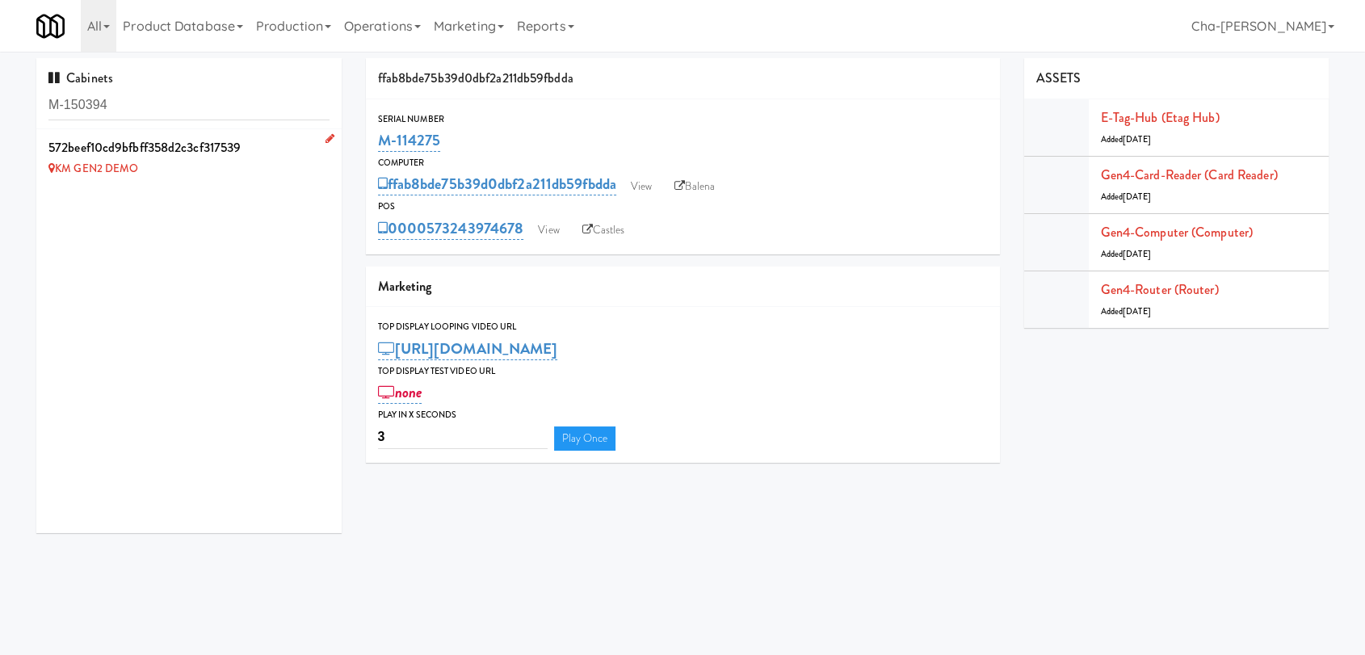
type input "M-150394"
click at [325, 137] on icon at bounding box center [329, 138] width 9 height 10
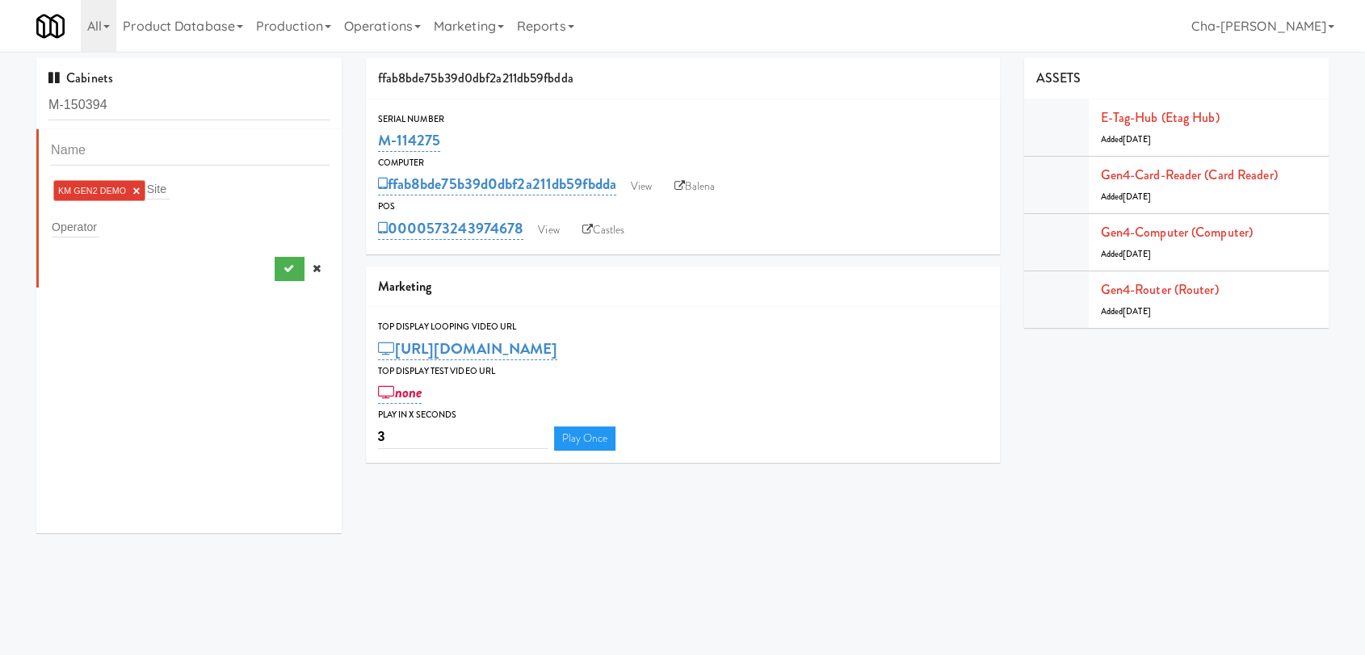
click at [136, 187] on link "×" at bounding box center [135, 191] width 7 height 14
click at [96, 222] on input "text" at bounding box center [76, 223] width 48 height 21
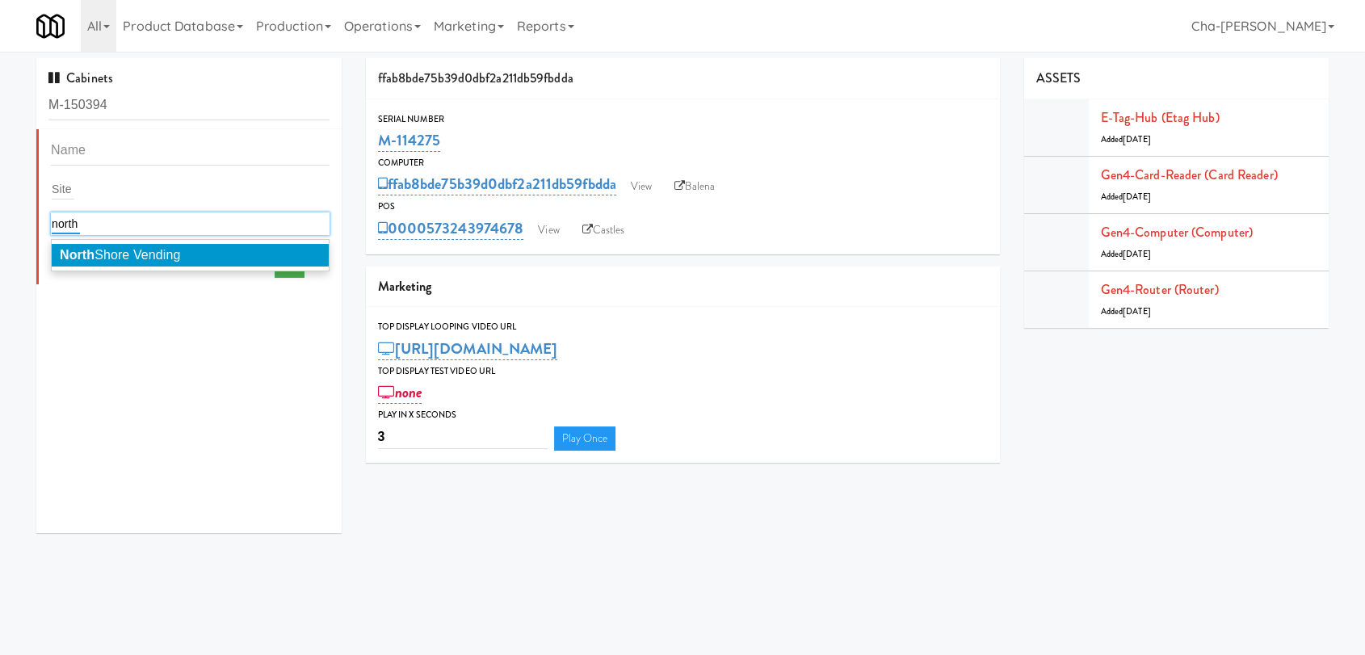
type input "north"
click at [132, 254] on span "North Shore Vending" at bounding box center [120, 255] width 120 height 14
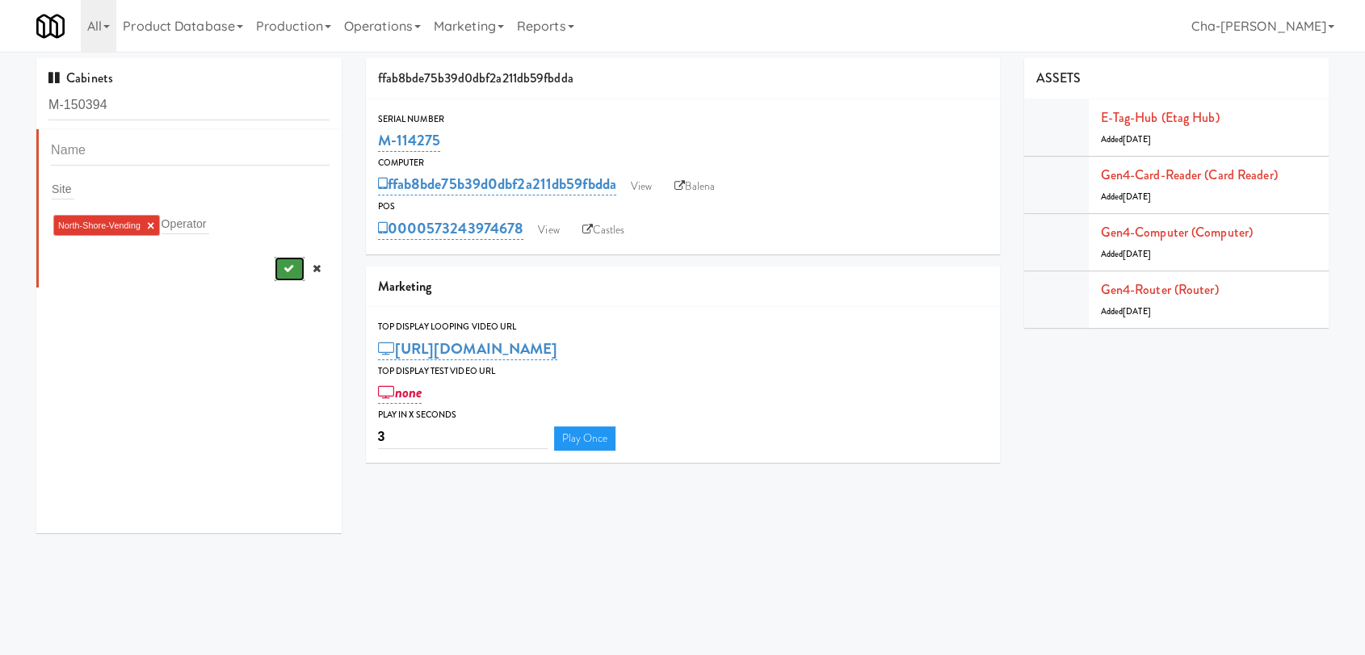
click at [275, 273] on button "submit" at bounding box center [290, 269] width 30 height 24
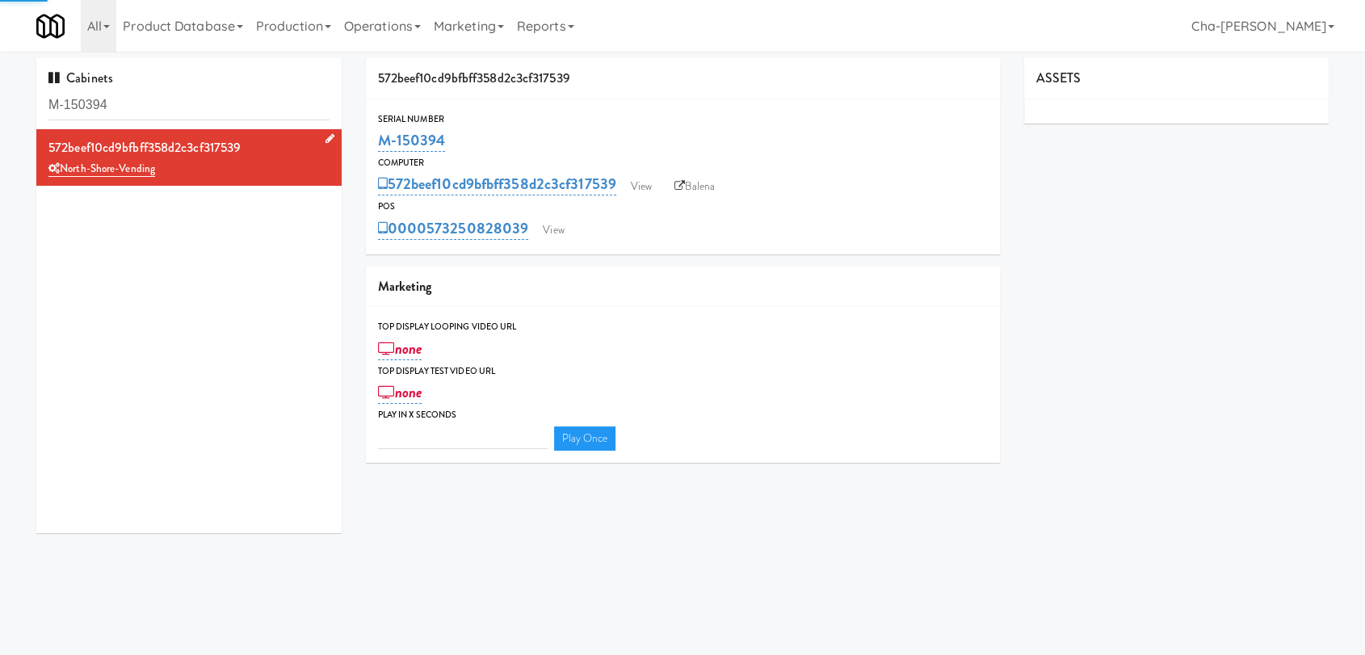
type input "3"
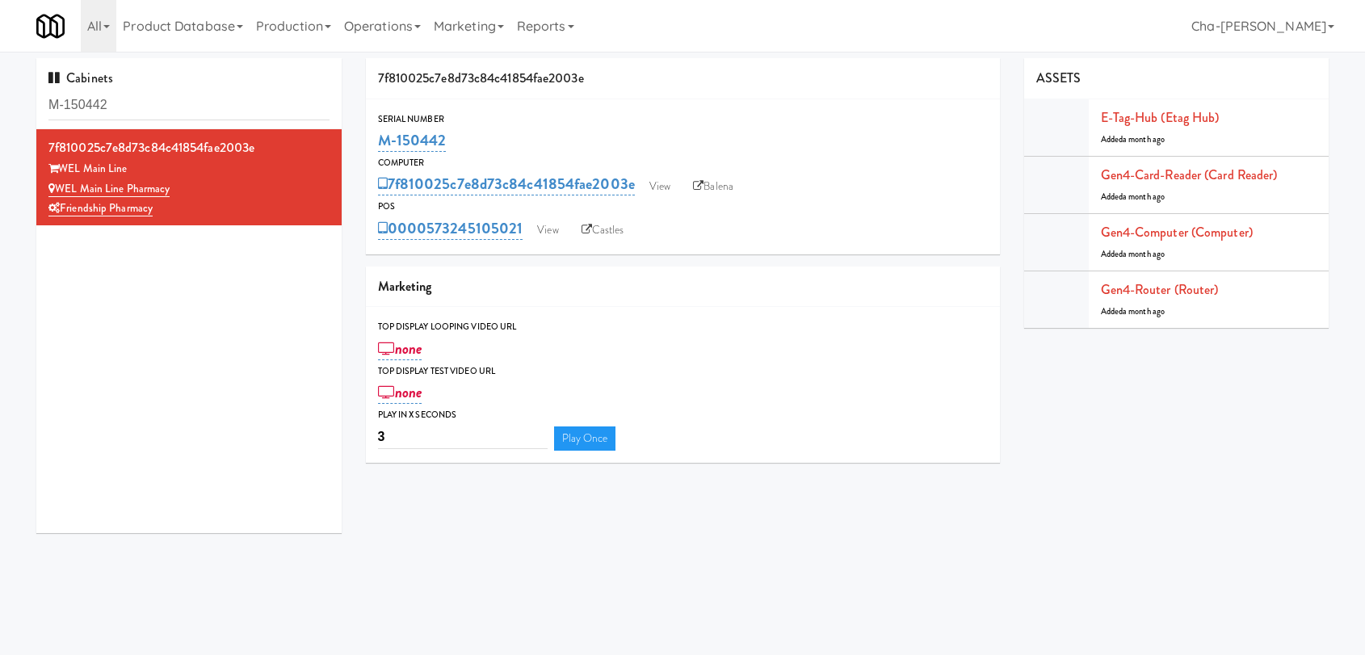
click at [136, 108] on input "M-150442" at bounding box center [188, 105] width 281 height 30
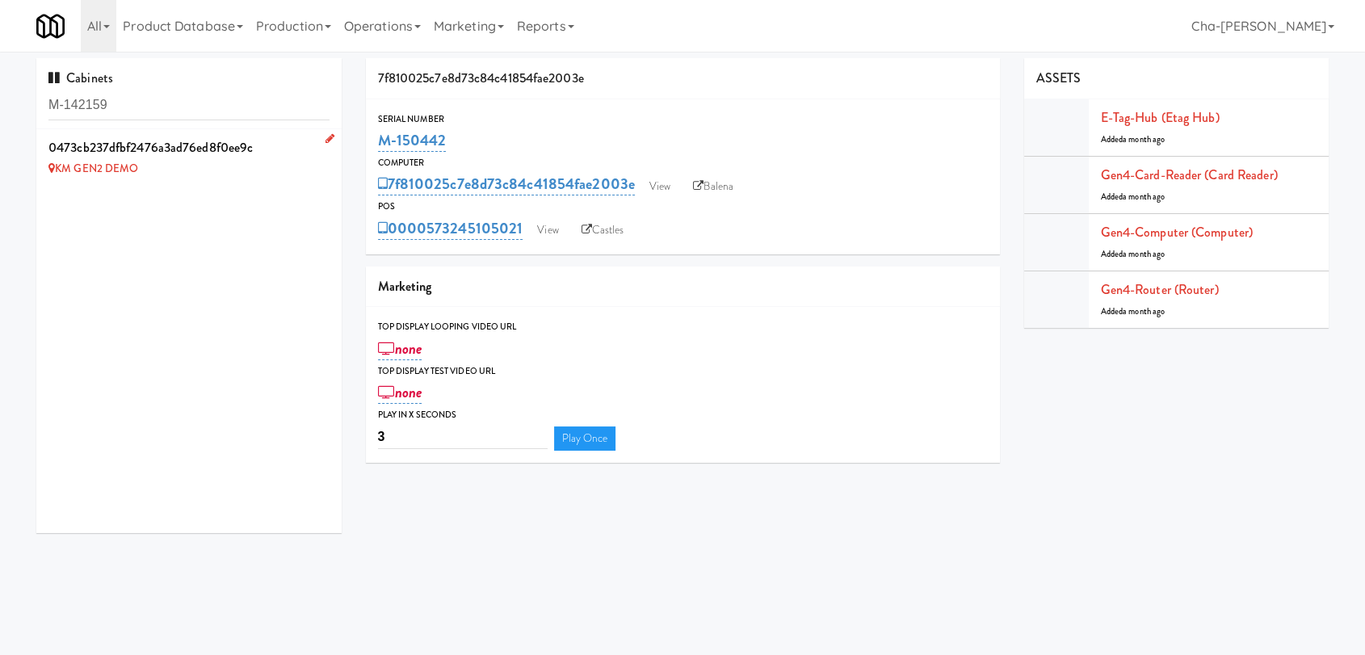
type input "M-142159"
click at [325, 136] on icon at bounding box center [329, 138] width 9 height 10
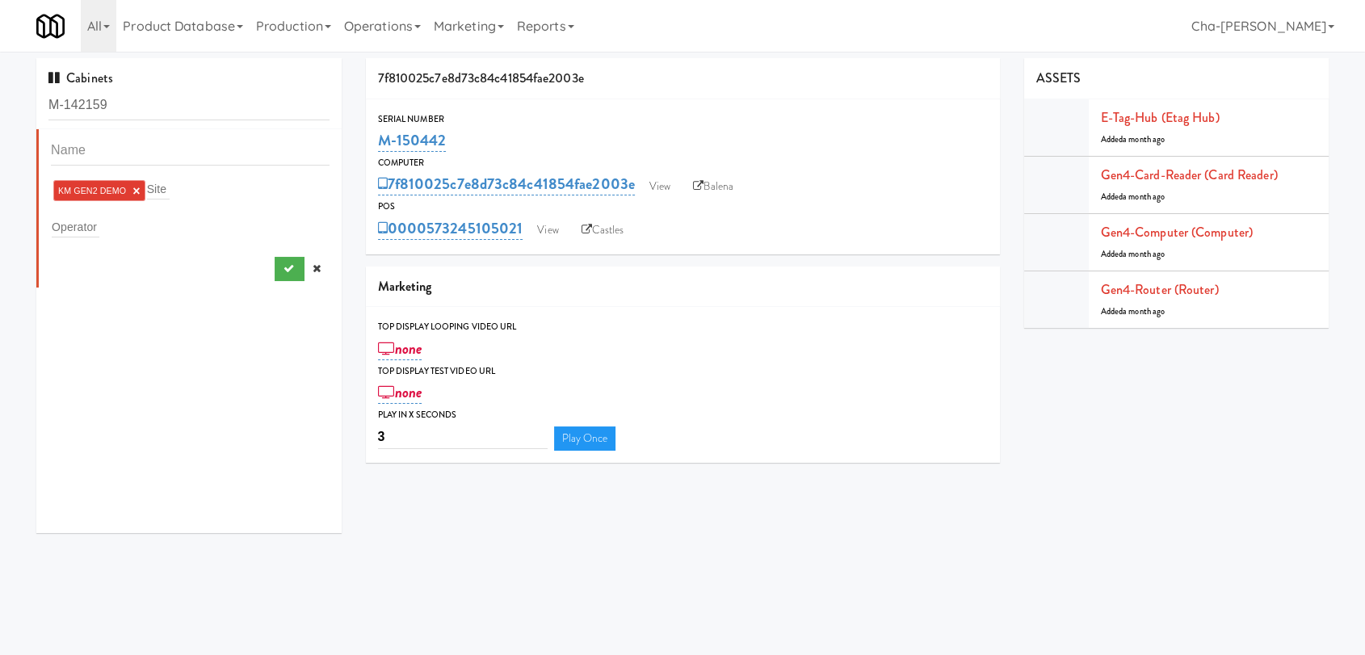
click at [136, 190] on link "×" at bounding box center [135, 191] width 7 height 14
click at [84, 225] on input "text" at bounding box center [76, 223] width 48 height 21
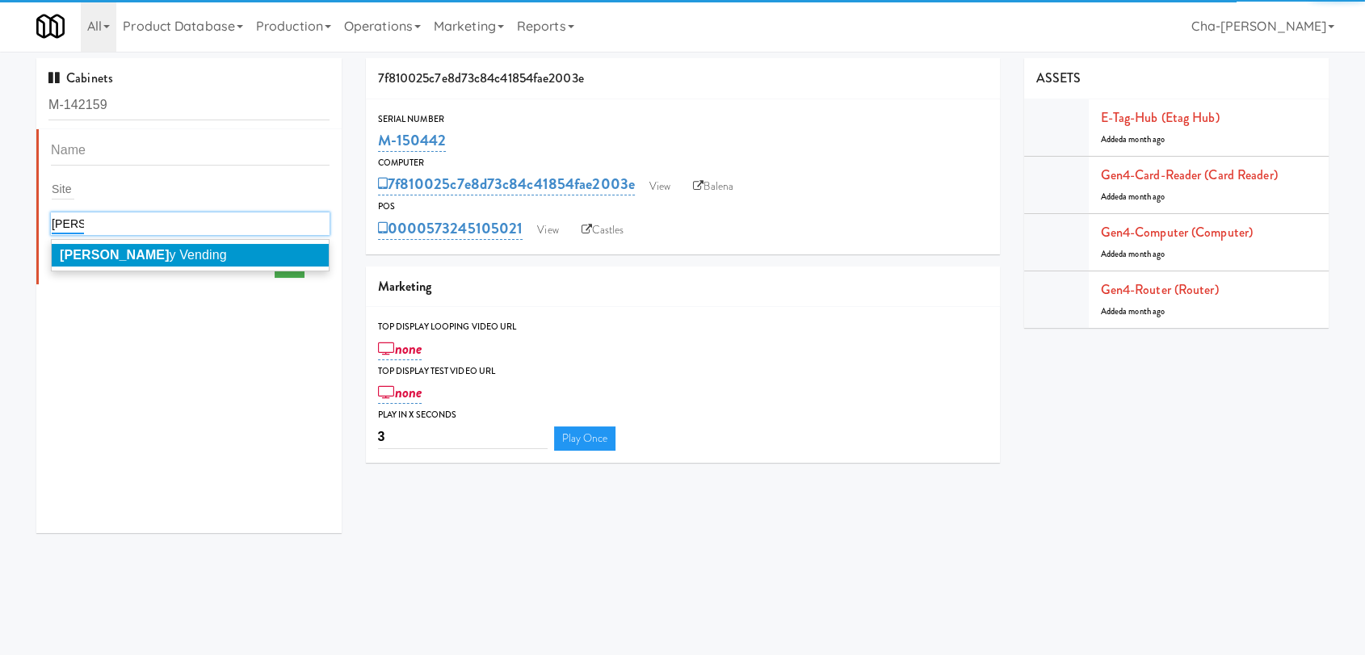
type input "DAVE"
click at [116, 254] on span "Dave y Vending" at bounding box center [143, 255] width 167 height 14
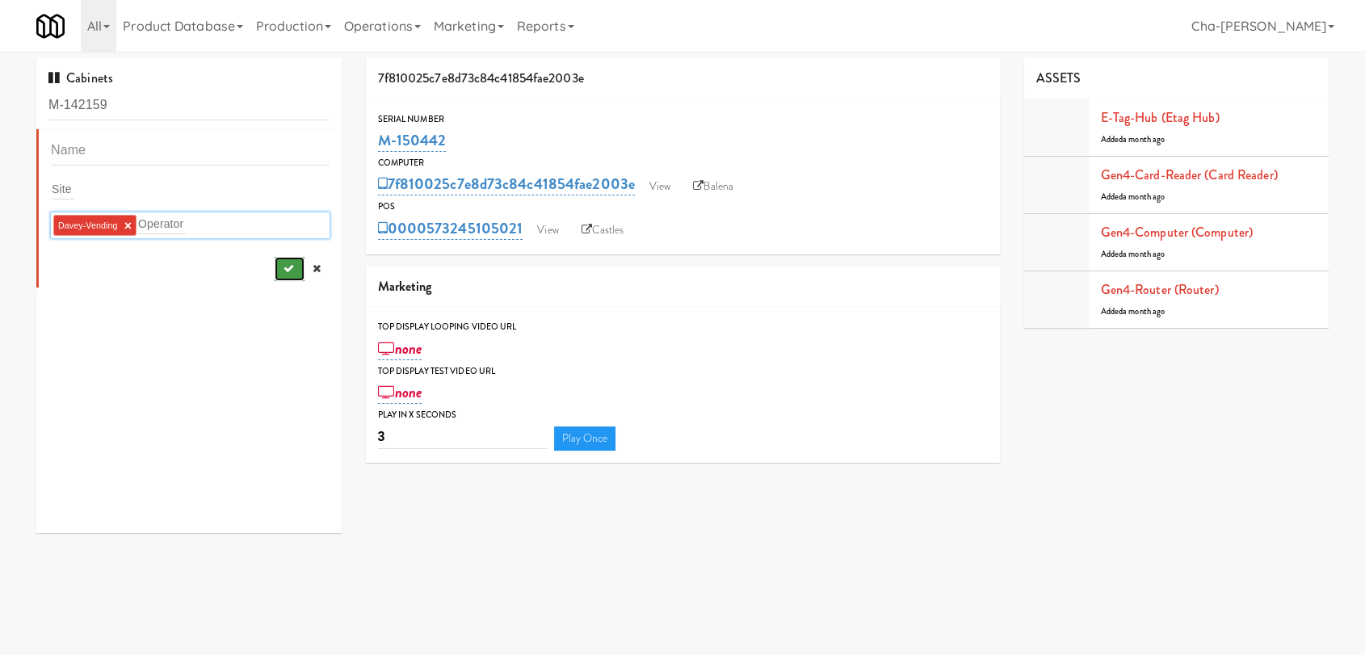
click at [283, 273] on icon "submit" at bounding box center [288, 268] width 10 height 10
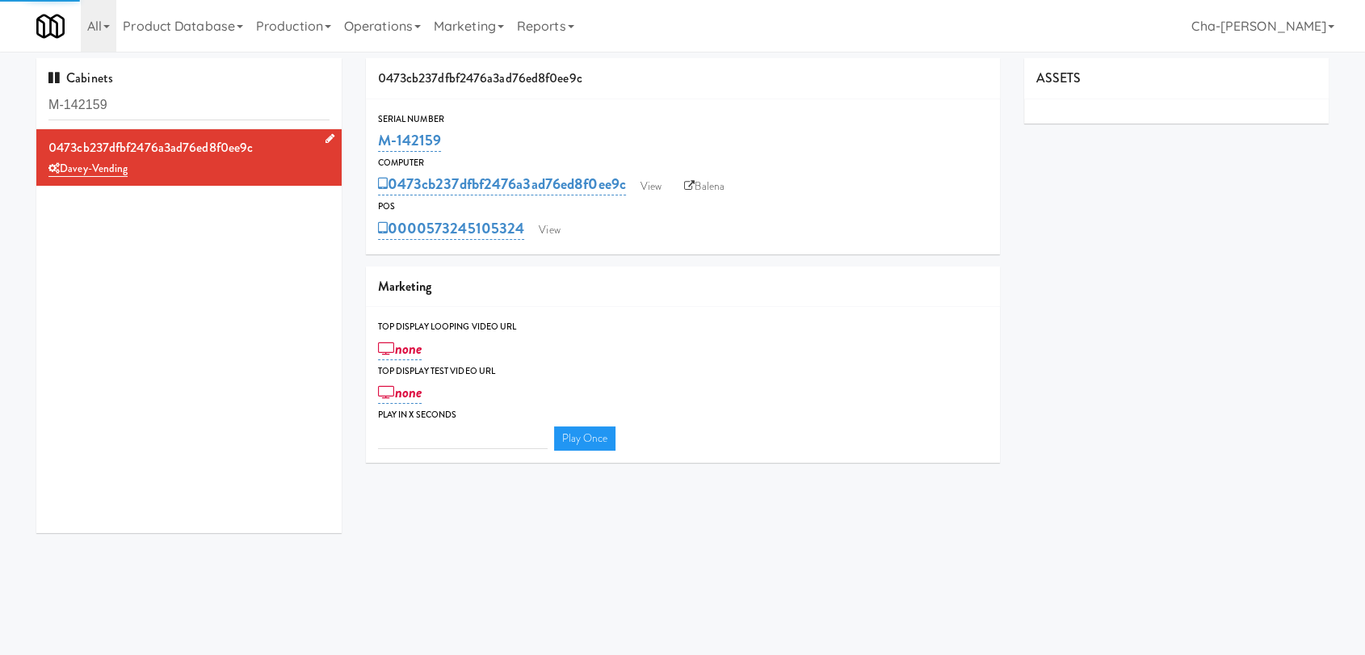
type input "3"
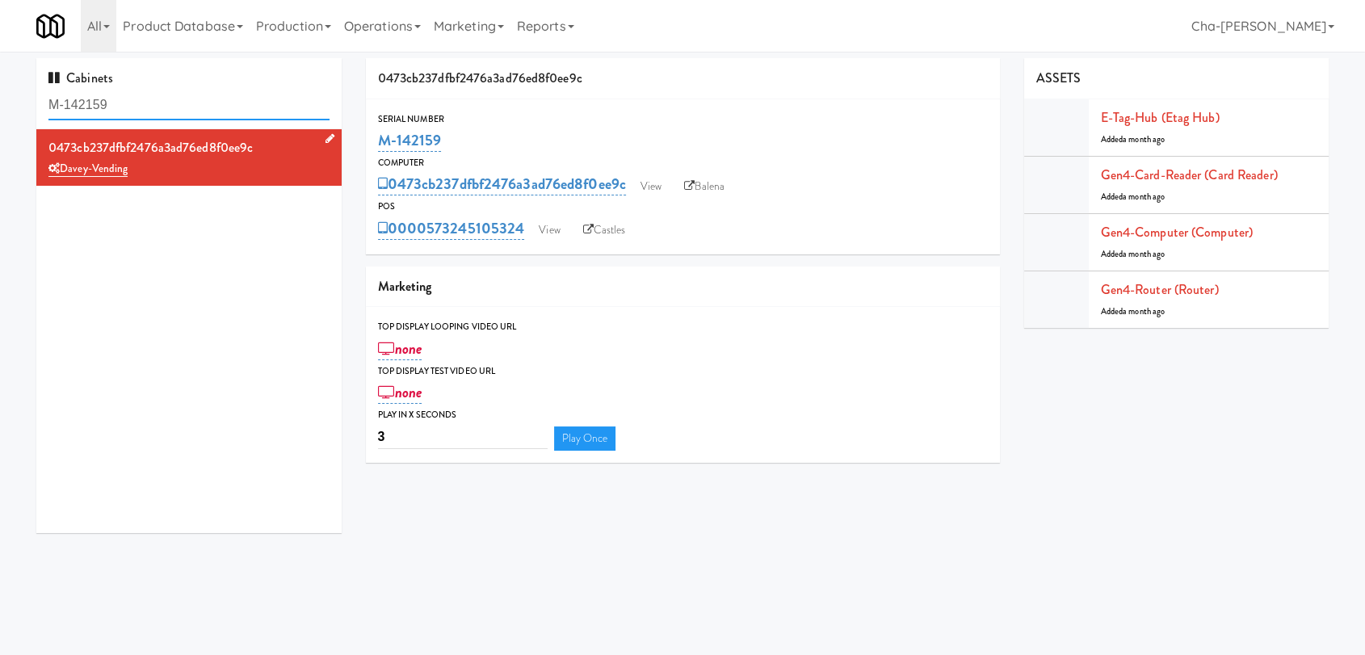
click at [148, 107] on input "M-142159" at bounding box center [188, 105] width 281 height 30
paste input "50426"
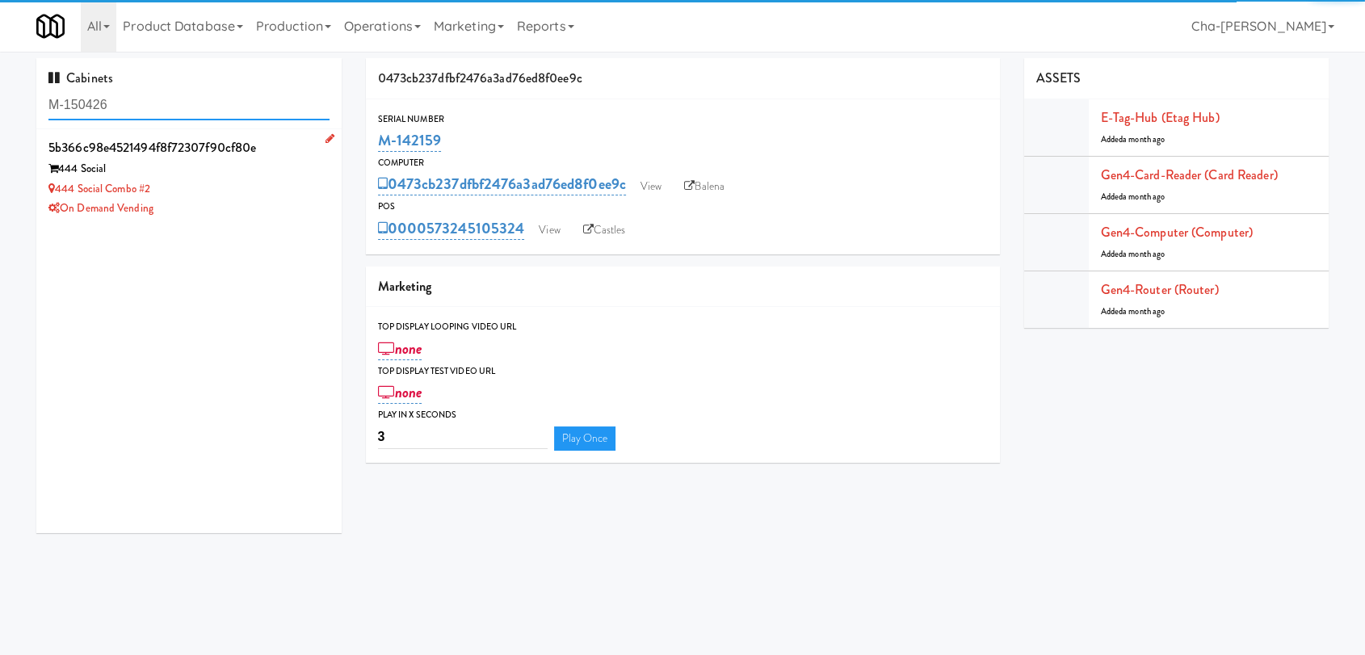
type input "M-150426"
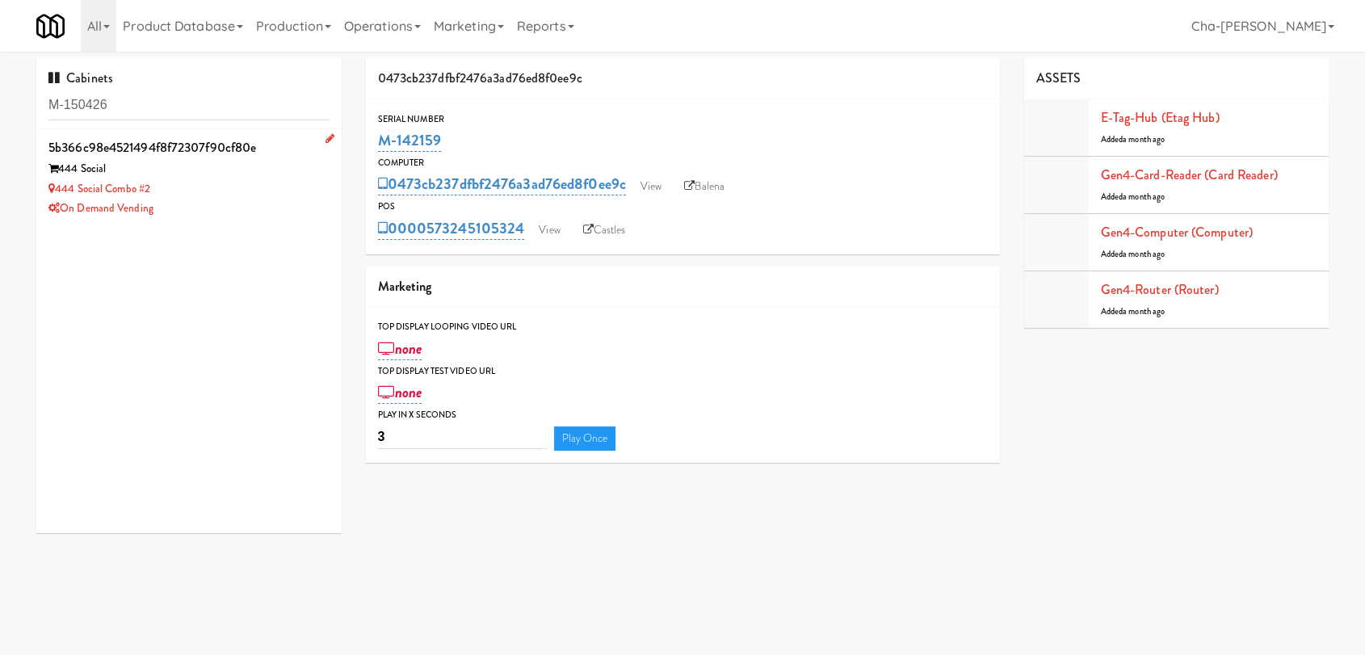
click at [220, 180] on div "444 Social Combo #2" at bounding box center [188, 189] width 281 height 20
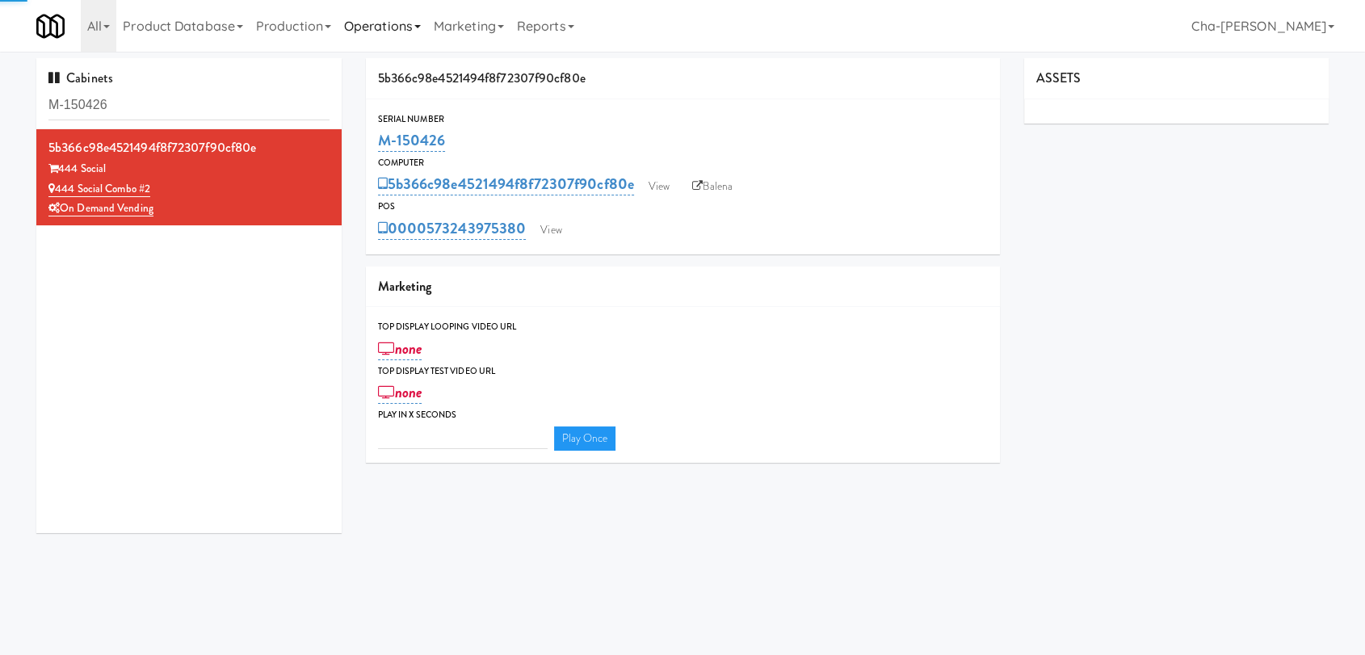
type input "3"
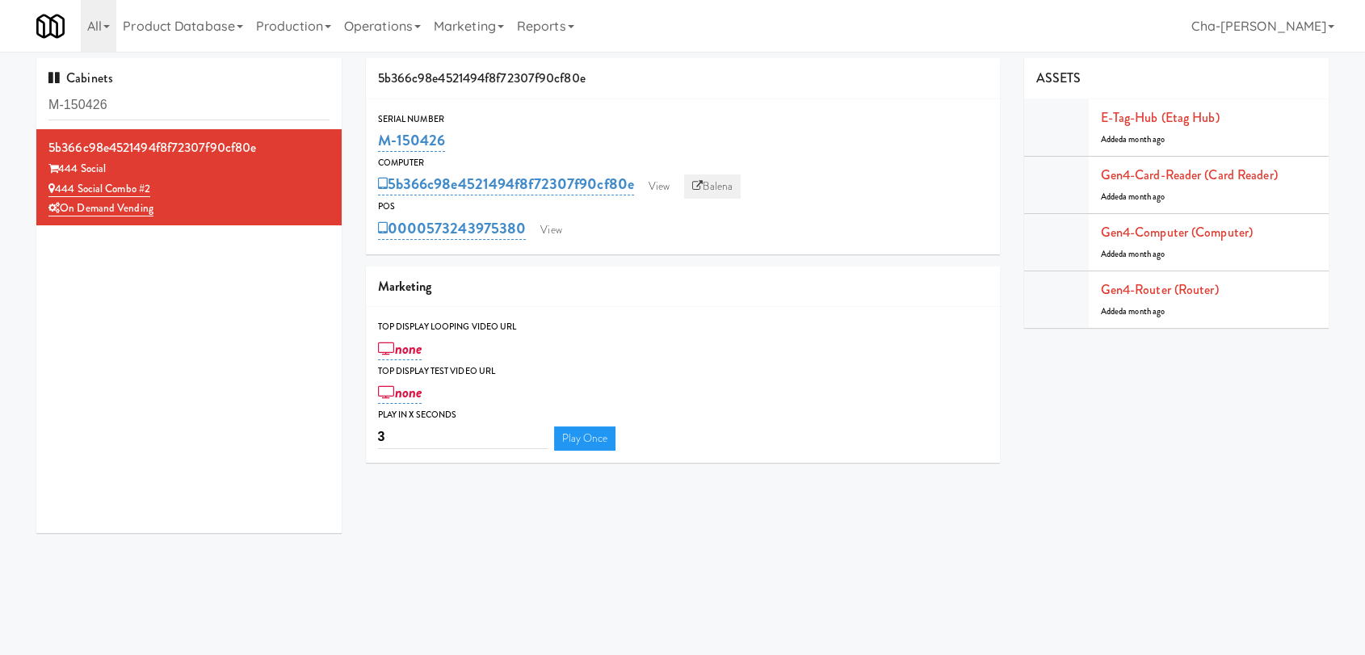
click at [714, 191] on link "Balena" at bounding box center [712, 186] width 57 height 24
drag, startPoint x: 452, startPoint y: 133, endPoint x: 363, endPoint y: 145, distance: 90.5
click at [363, 145] on div "5b366c98e4521494f8f72307f90cf80e Serial Number M-150426 Computer 5b366c98e45214…" at bounding box center [683, 266] width 658 height 417
copy link "M-150426"
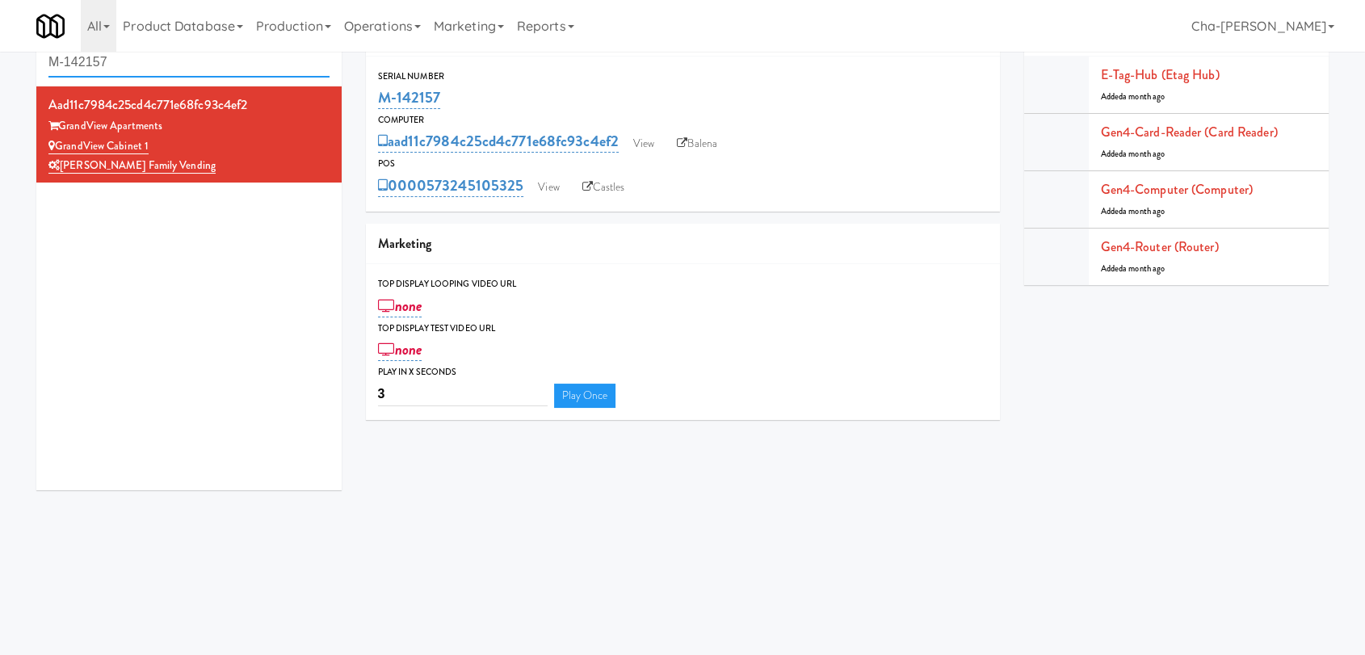
click at [166, 66] on input "M-142157" at bounding box center [188, 63] width 281 height 30
paste input "60"
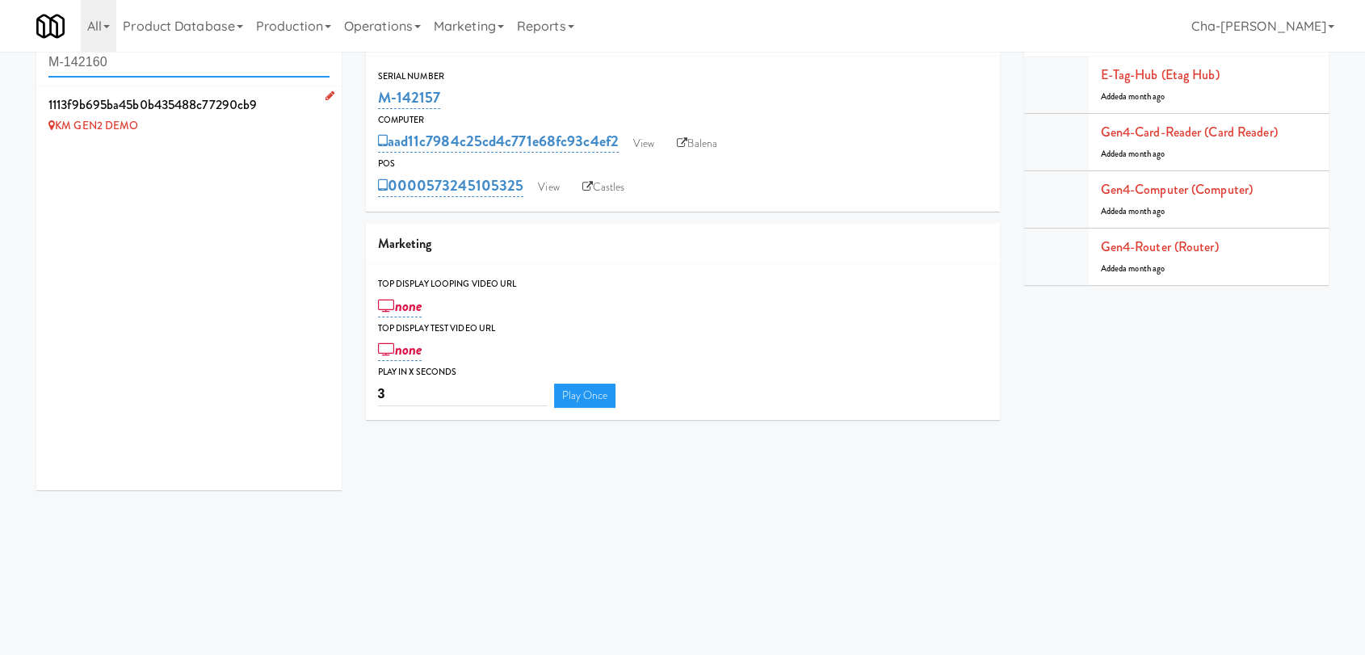
type input "M-142160"
click at [325, 92] on icon at bounding box center [329, 95] width 9 height 10
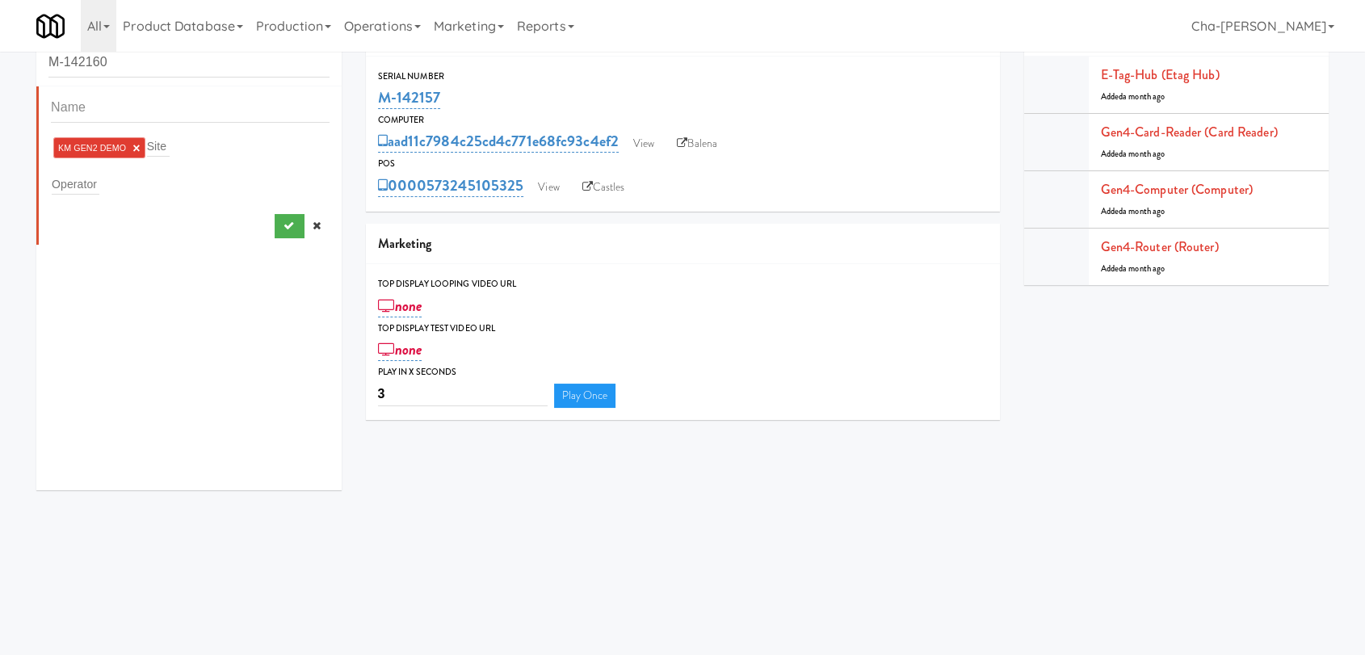
click at [132, 146] on link "×" at bounding box center [135, 148] width 7 height 14
click at [94, 178] on input "text" at bounding box center [76, 180] width 48 height 21
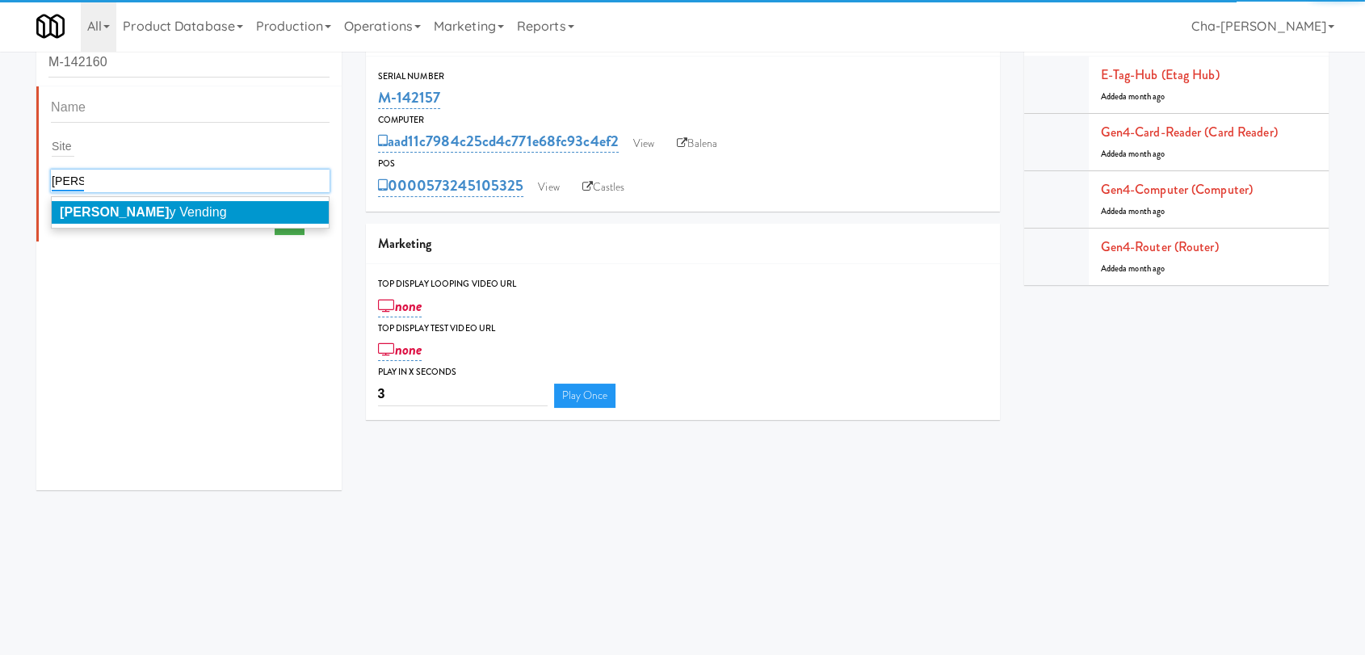
type input "DAVE"
click at [125, 212] on span "Dave y Vending" at bounding box center [143, 212] width 167 height 14
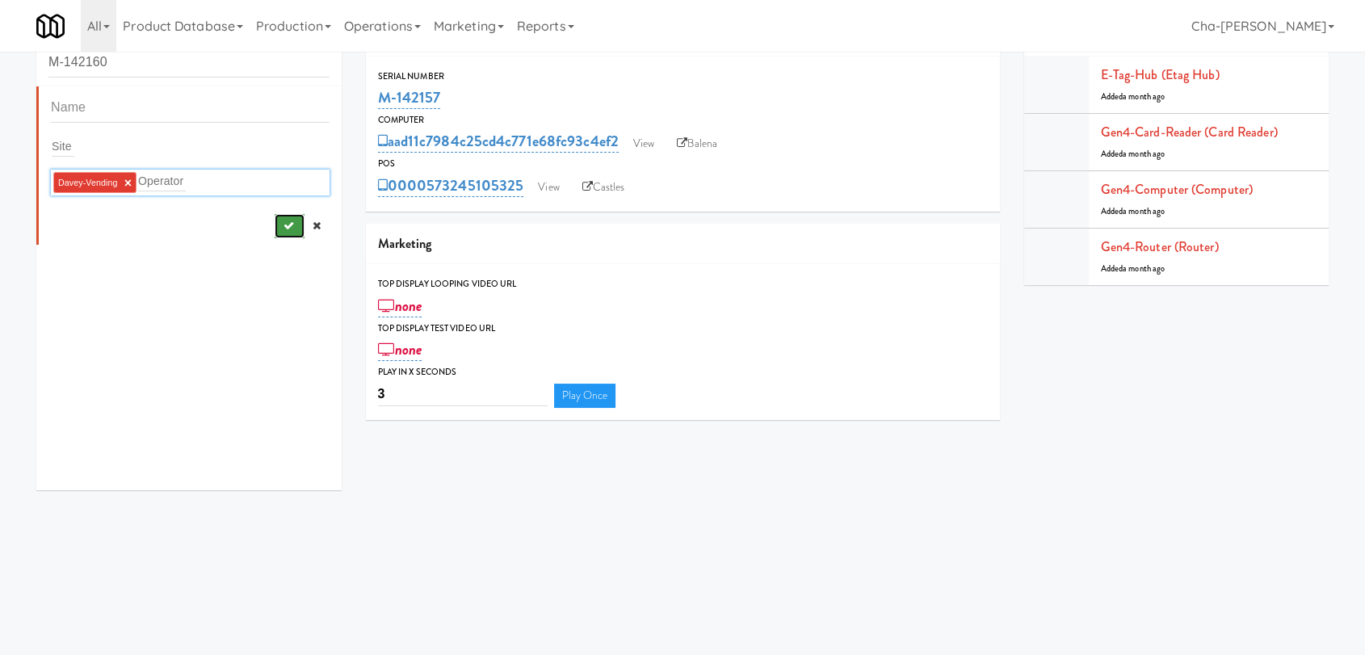
click at [283, 226] on icon "submit" at bounding box center [288, 225] width 10 height 10
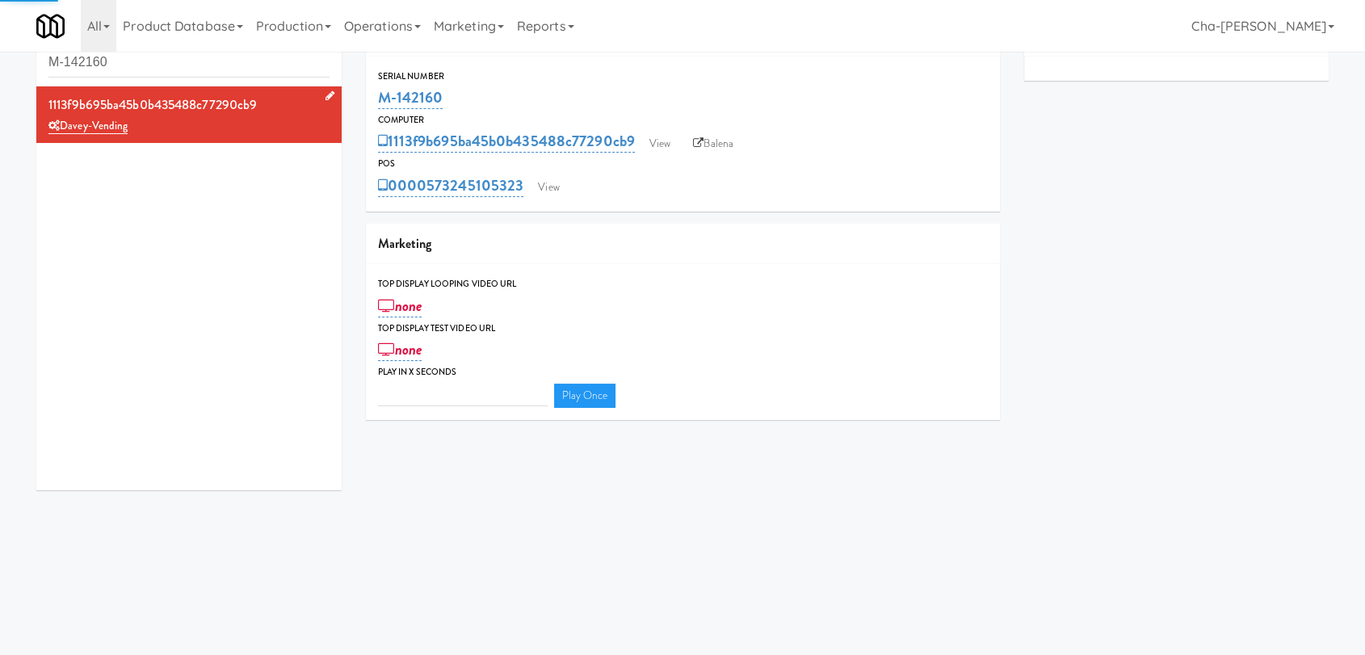
type input "3"
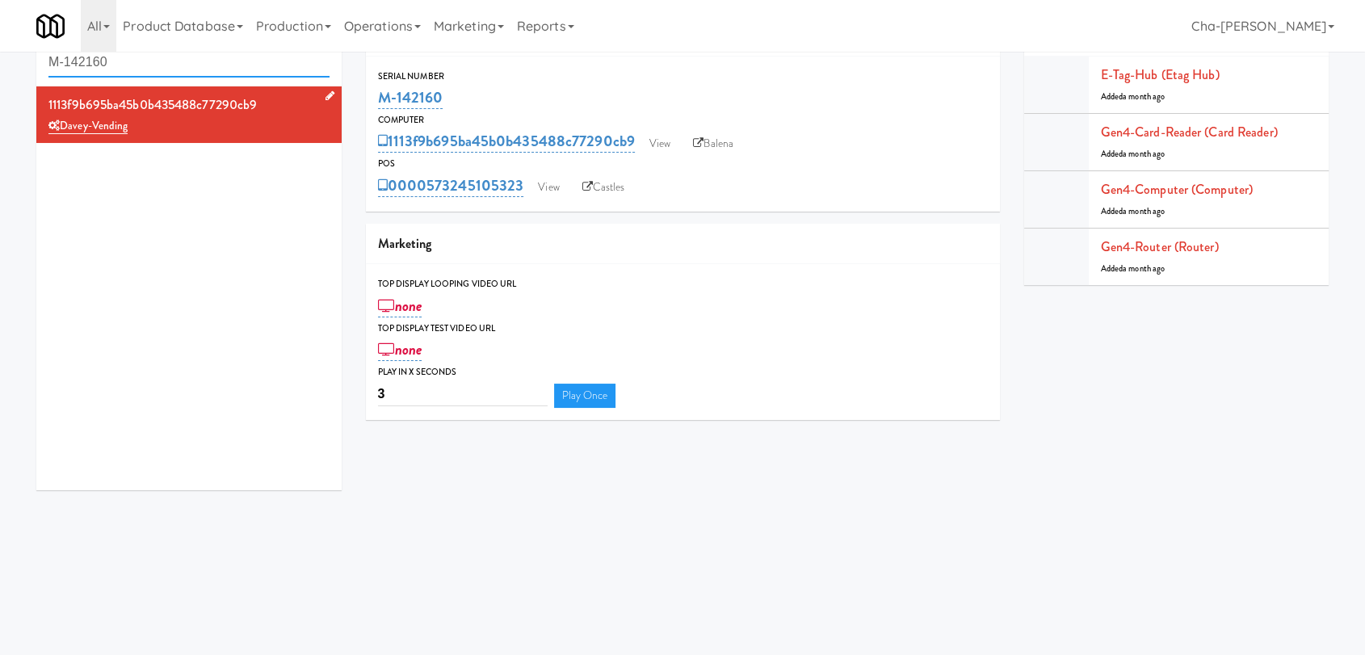
click at [154, 62] on input "M-142160" at bounding box center [188, 63] width 281 height 30
paste input "50374"
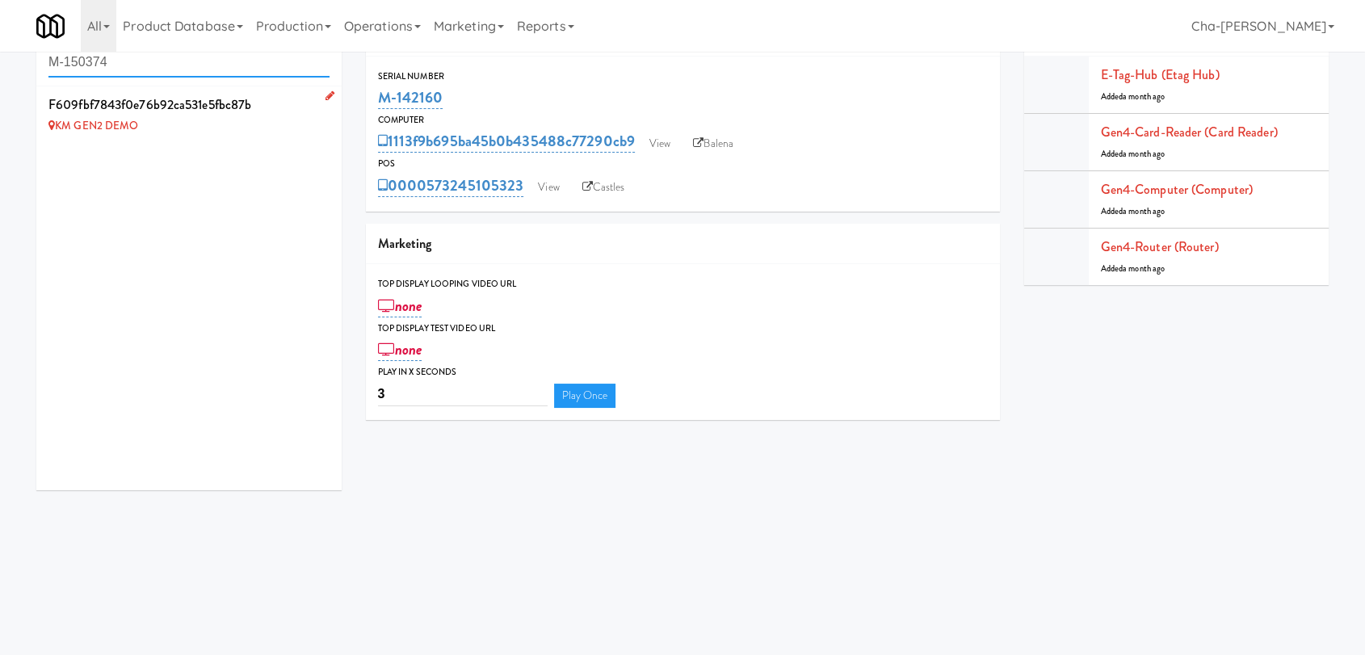
type input "M-150374"
click at [325, 95] on icon at bounding box center [329, 95] width 9 height 10
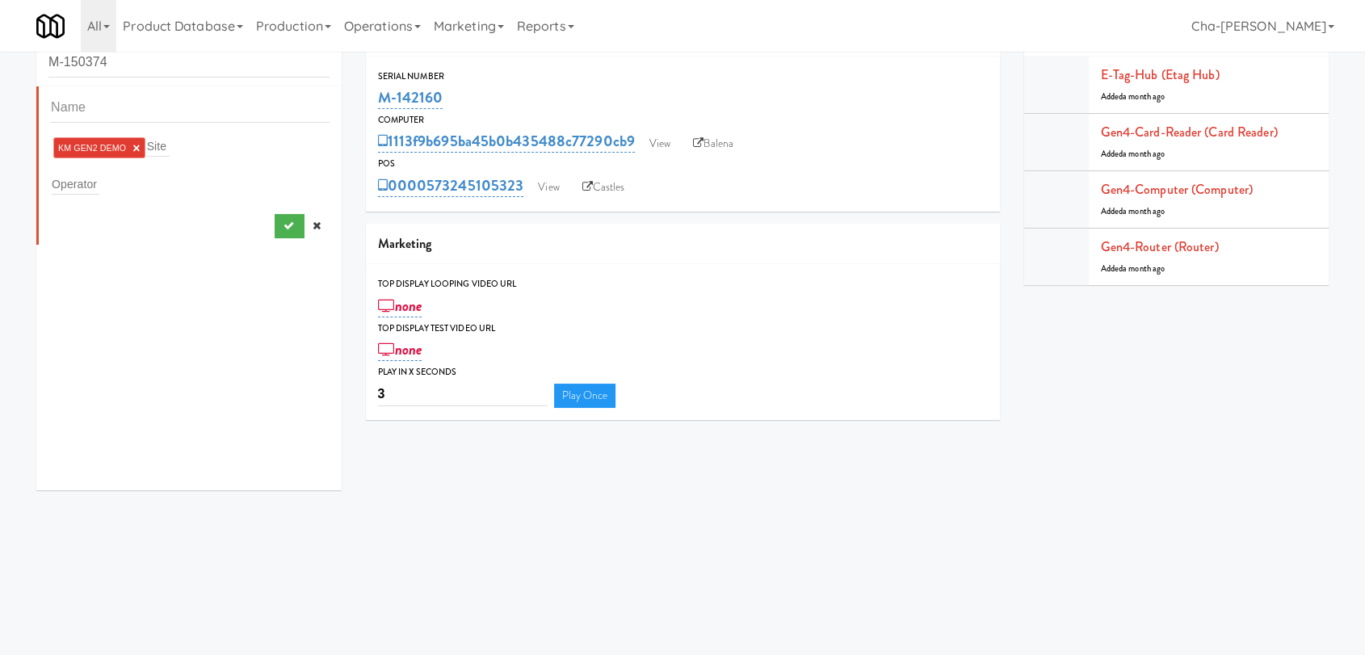
click at [136, 147] on link "×" at bounding box center [135, 148] width 7 height 14
click at [88, 178] on input "text" at bounding box center [76, 180] width 48 height 21
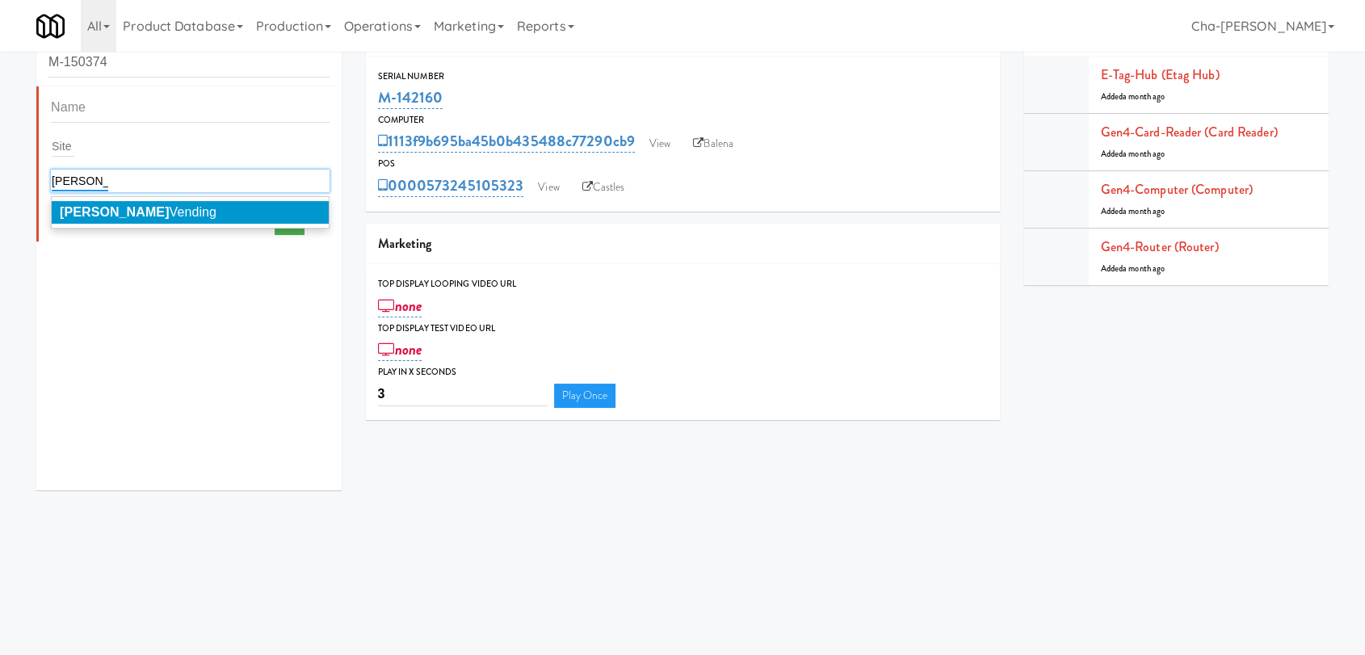
type input "STUCKEY"
click at [240, 214] on li "Stuckey Vending" at bounding box center [190, 212] width 277 height 23
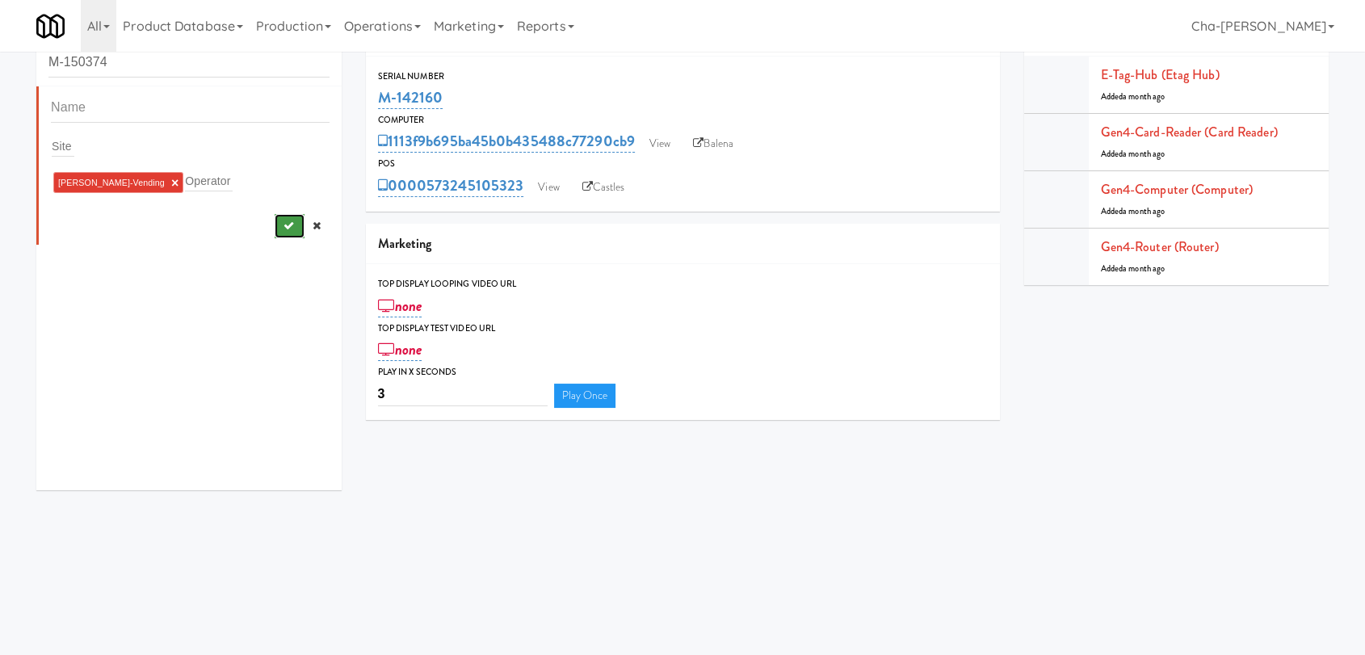
click at [282, 221] on button "submit" at bounding box center [290, 226] width 30 height 24
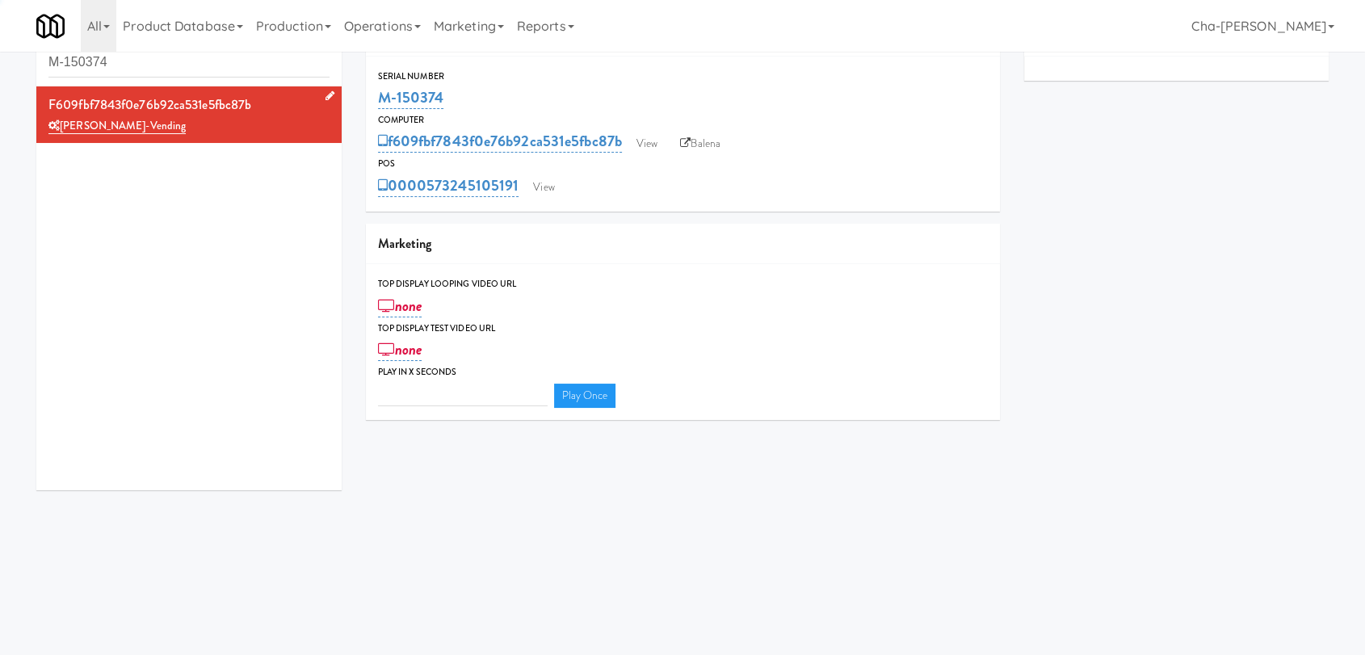
type input "3"
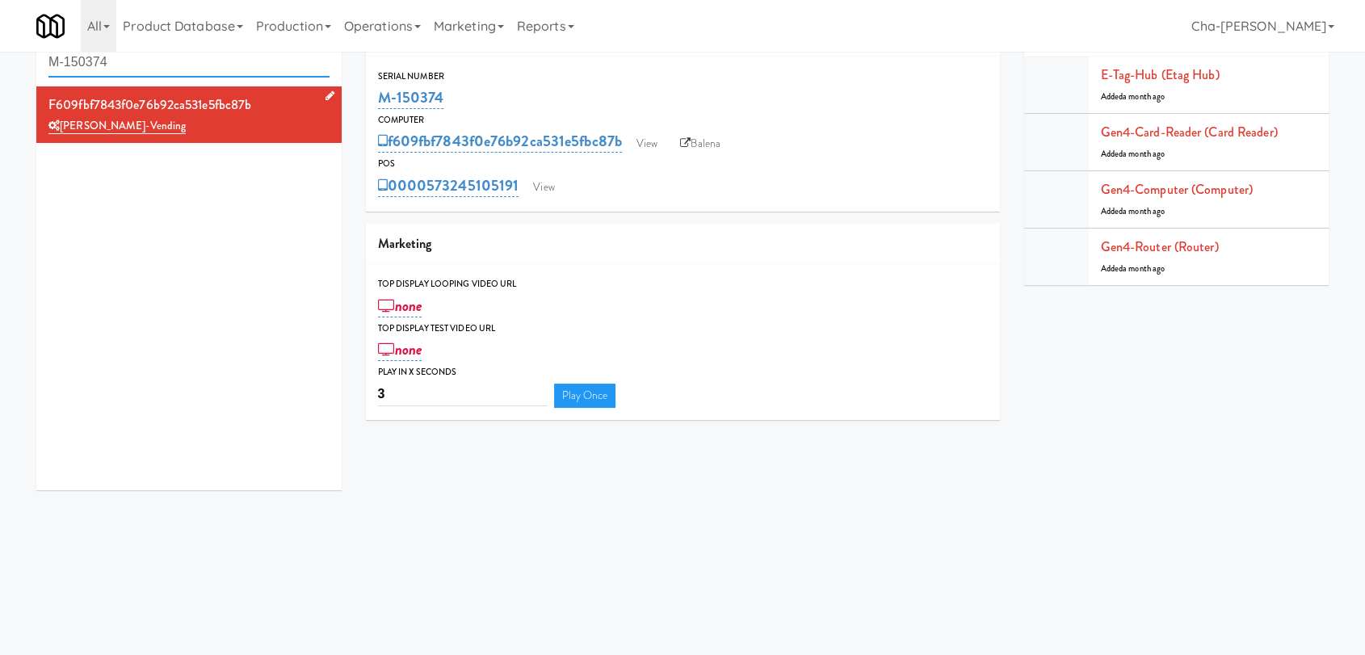
click at [129, 69] on input "M-150374" at bounding box center [188, 63] width 281 height 30
paste input "42153, M-150426"
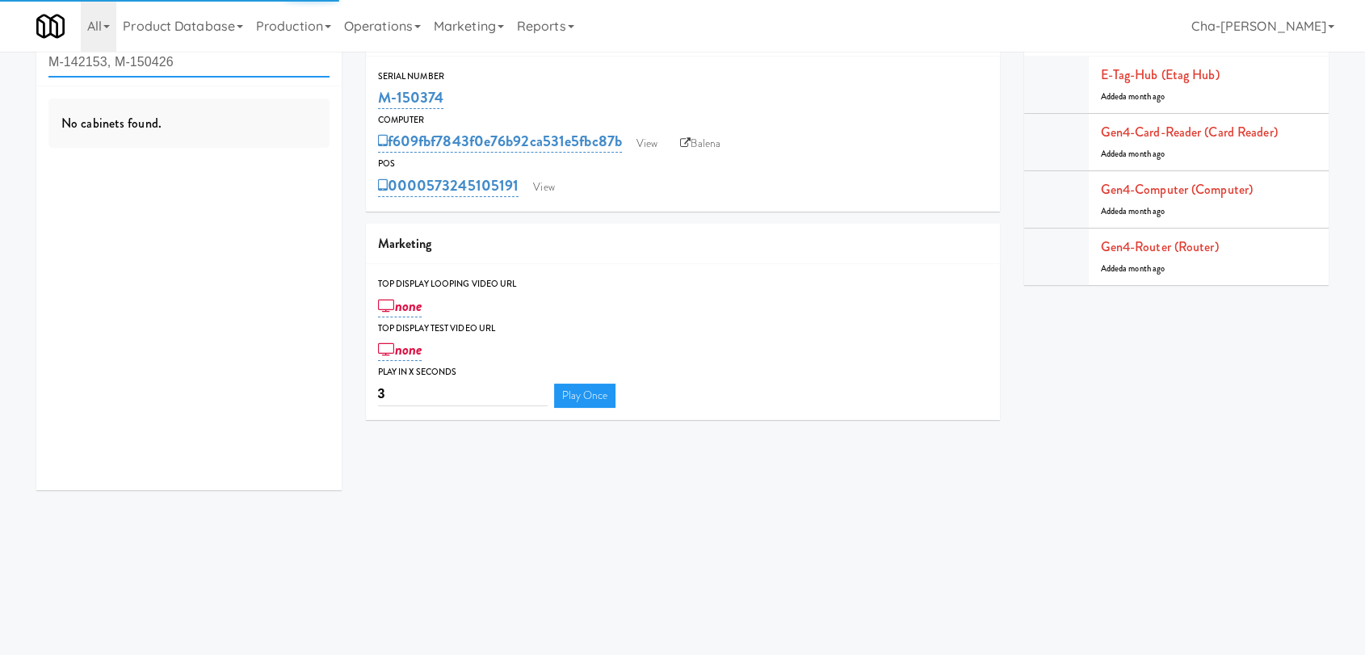
drag, startPoint x: 115, startPoint y: 64, endPoint x: 187, endPoint y: 67, distance: 72.8
click at [187, 67] on input "M-142153, M-150426" at bounding box center [188, 63] width 281 height 30
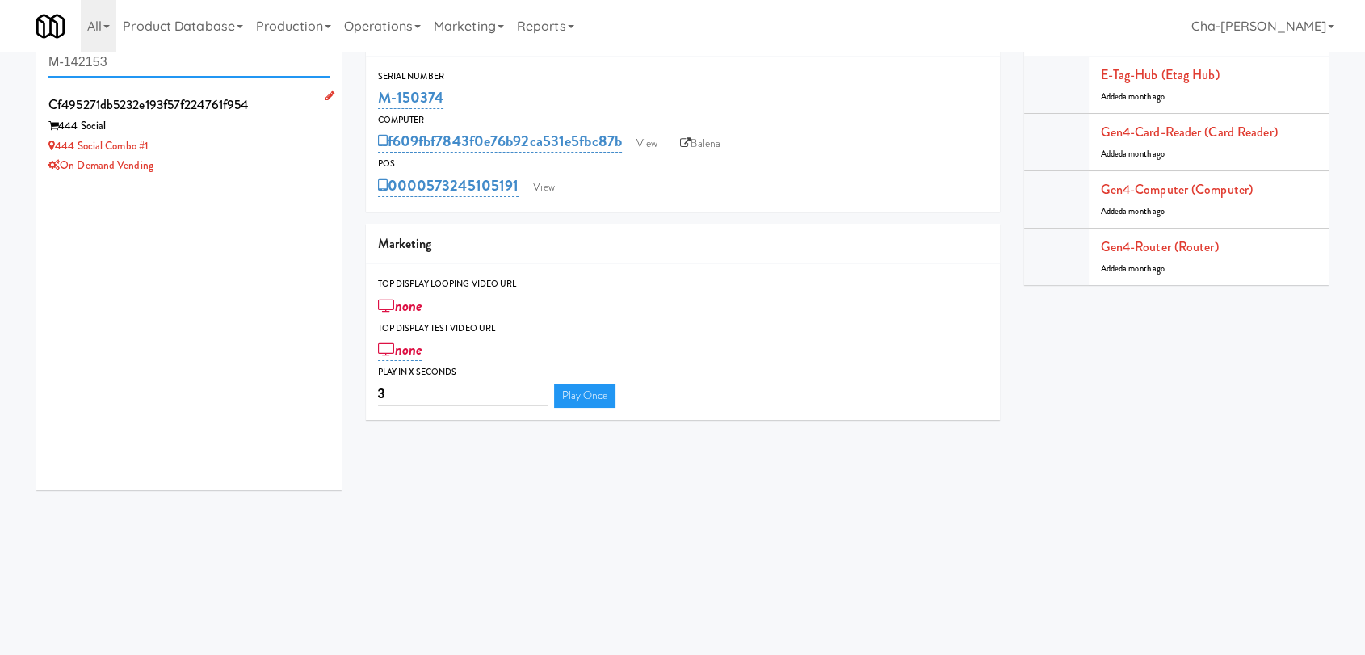
type input "M-142153"
click at [195, 145] on div "444 Social Combo #1" at bounding box center [188, 146] width 281 height 20
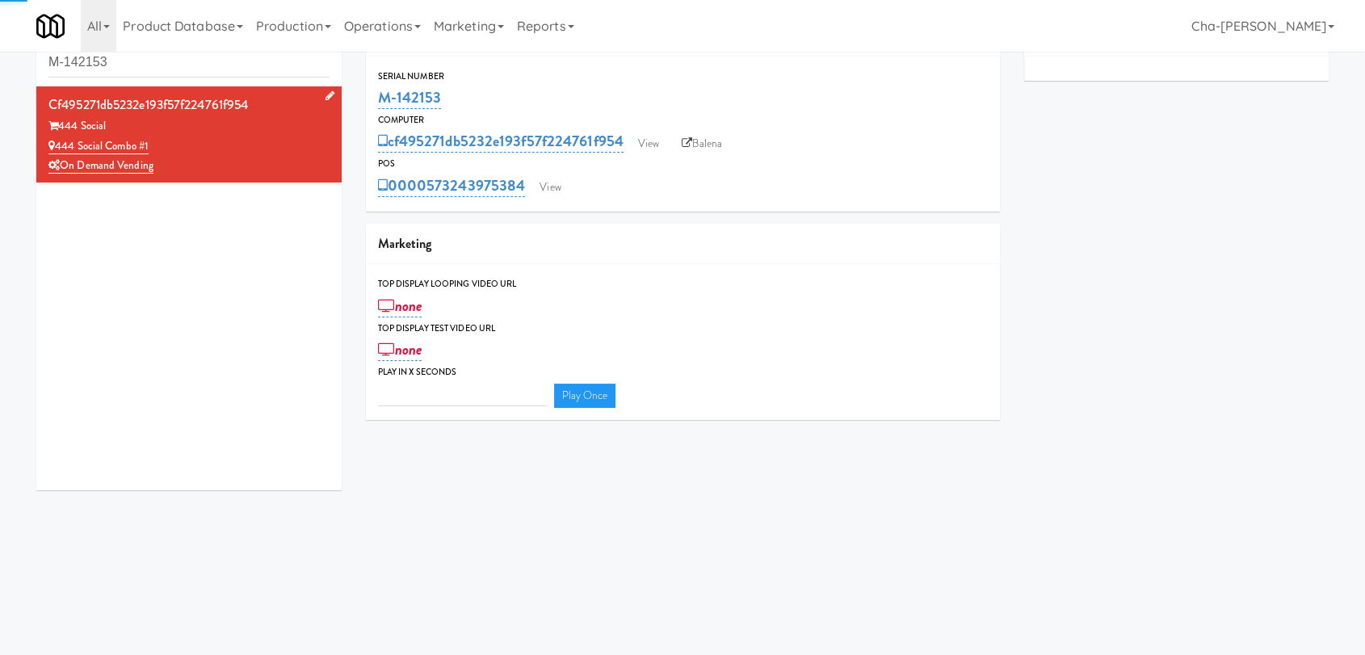
type input "3"
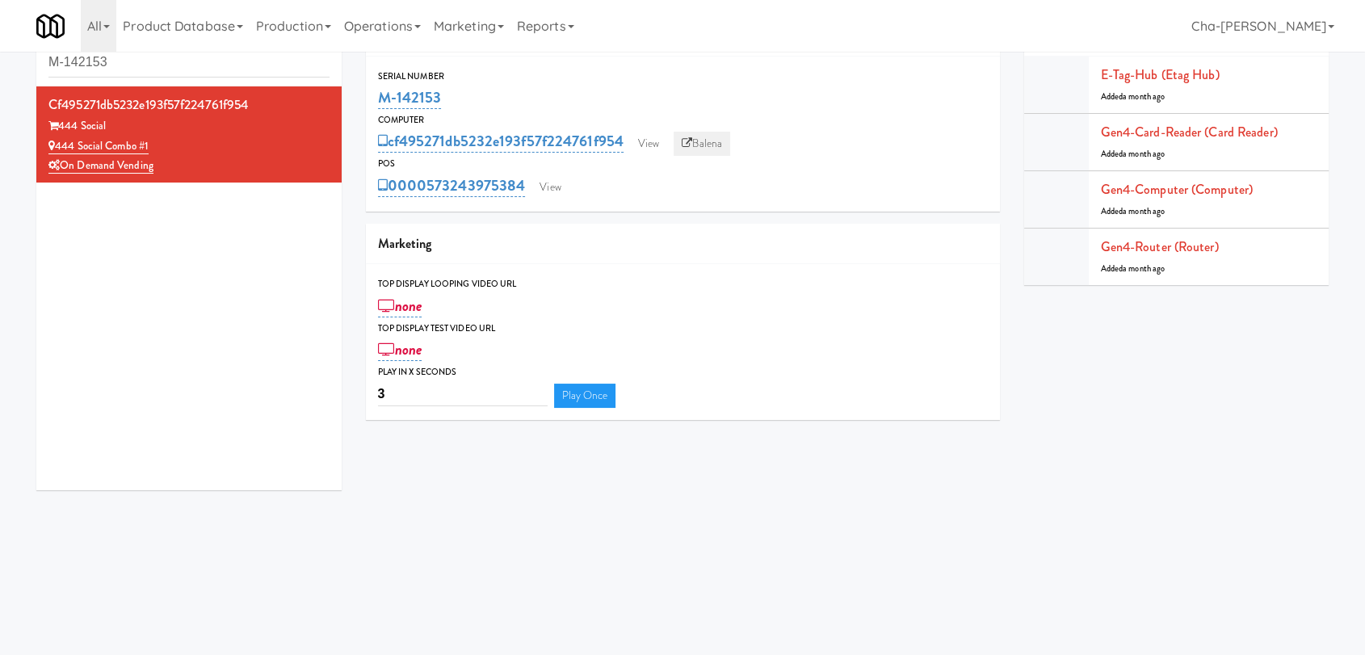
click at [698, 140] on link "Balena" at bounding box center [702, 144] width 57 height 24
drag, startPoint x: 446, startPoint y: 106, endPoint x: 380, endPoint y: 107, distance: 65.4
click at [380, 107] on div "M-142153" at bounding box center [683, 97] width 610 height 27
copy link "M-142153"
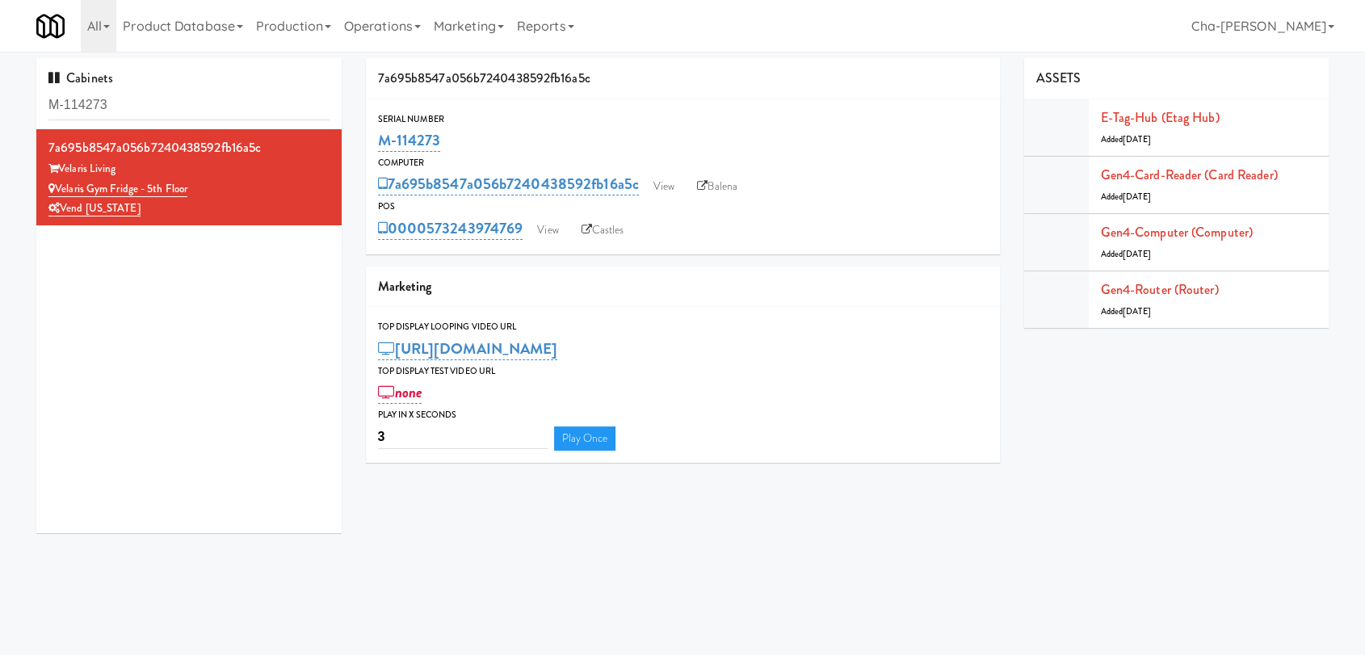
click at [186, 99] on input "M-114273" at bounding box center [188, 105] width 281 height 30
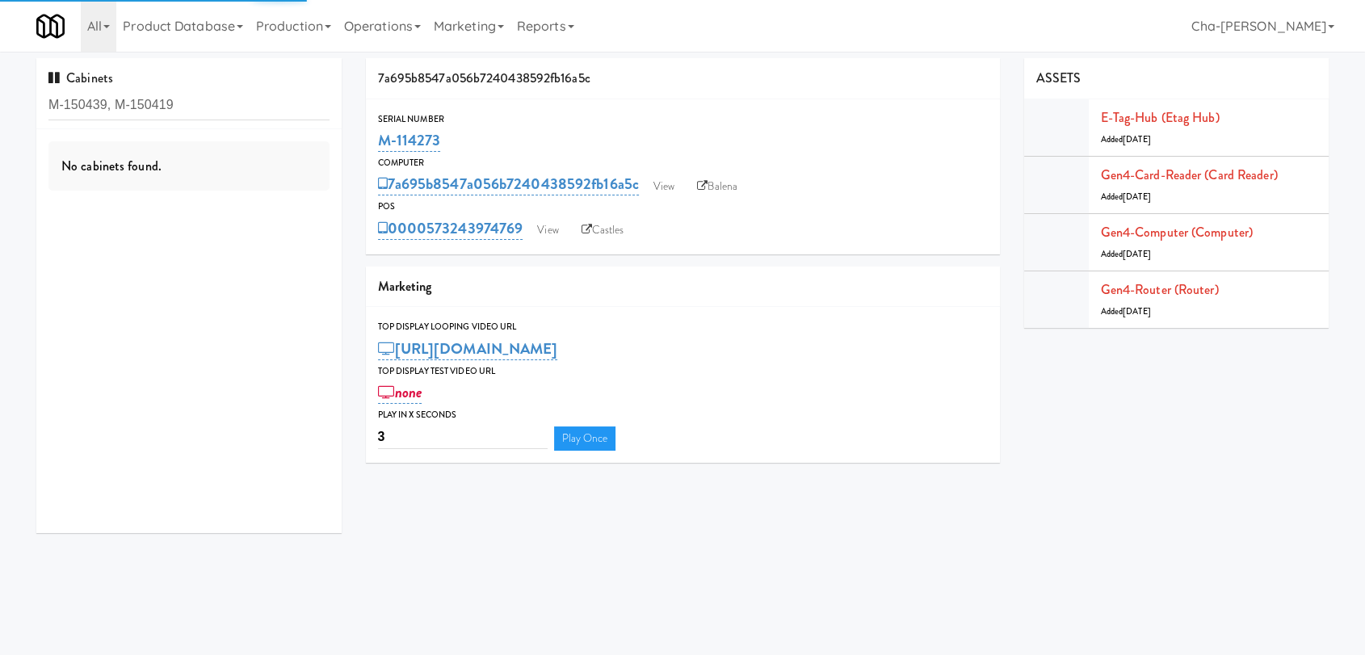
drag, startPoint x: 178, startPoint y: 105, endPoint x: 118, endPoint y: 103, distance: 60.6
click at [118, 103] on input "M-150439, M-150419" at bounding box center [188, 105] width 281 height 30
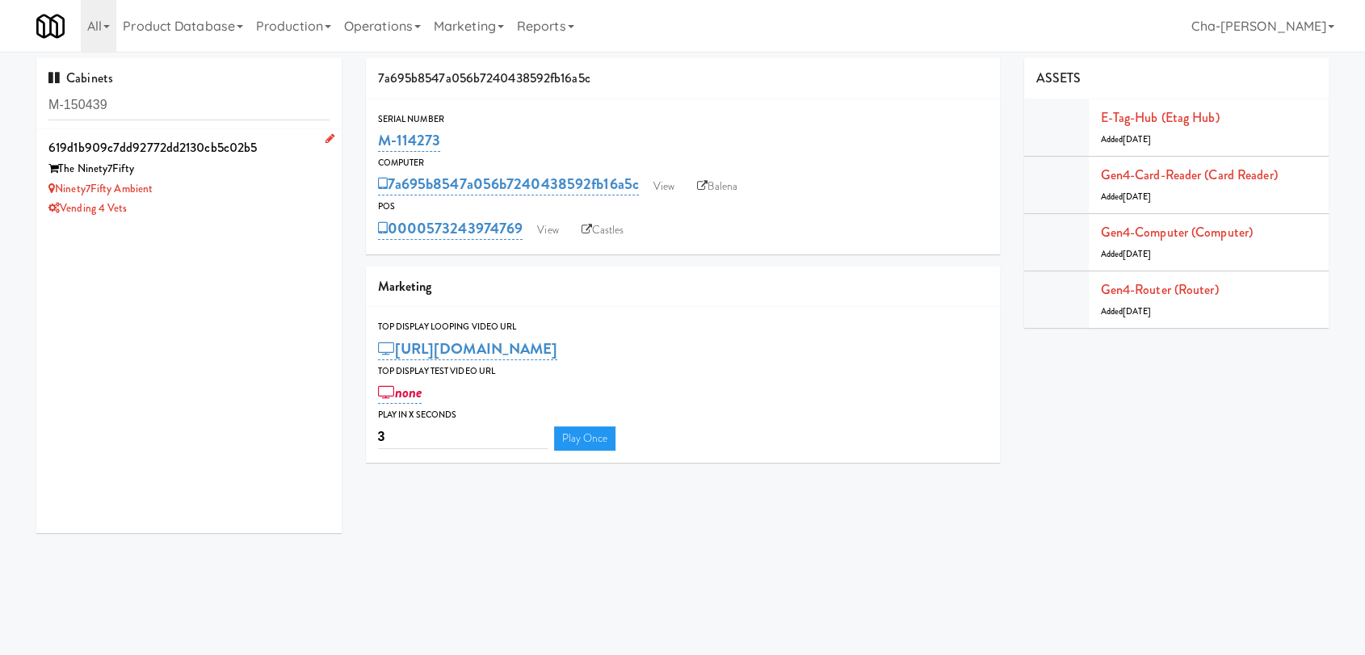
type input "M-150439"
click at [236, 190] on div "Ninety7Fifty Ambient" at bounding box center [188, 189] width 281 height 20
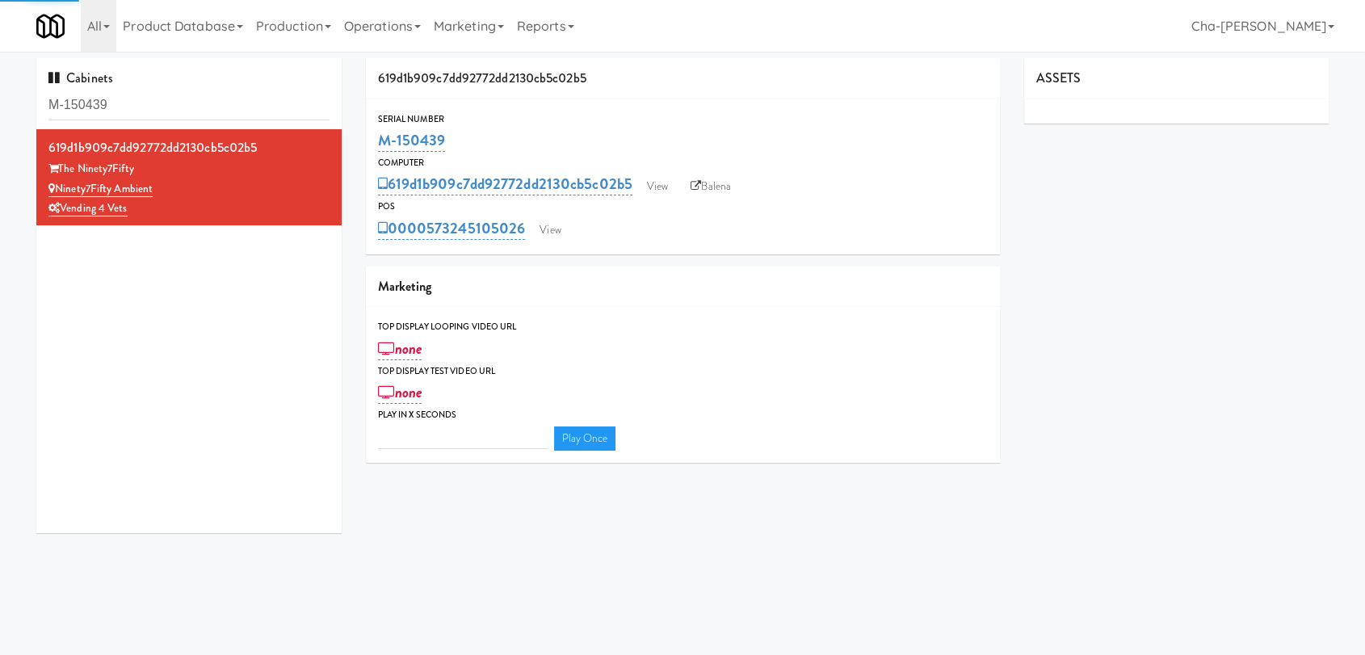
type input "3"
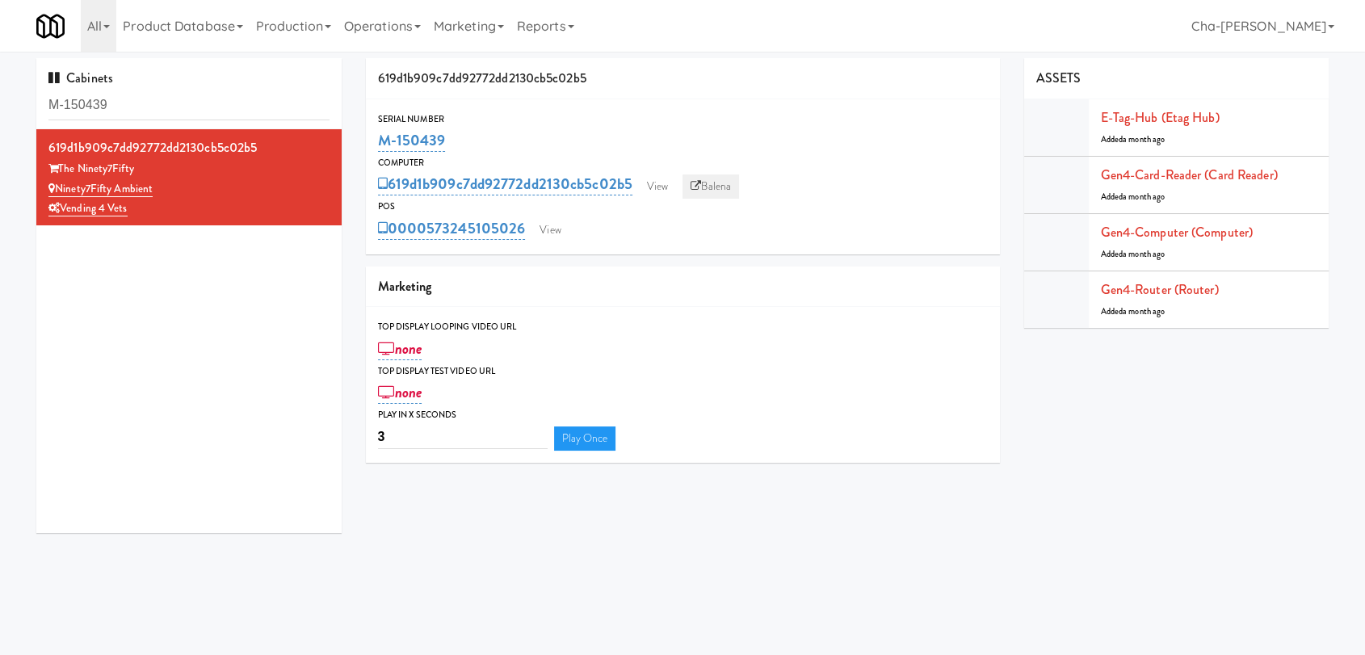
click at [707, 181] on link "Balena" at bounding box center [710, 186] width 57 height 24
drag, startPoint x: 456, startPoint y: 140, endPoint x: 383, endPoint y: 142, distance: 73.5
click at [383, 142] on div "M-150439" at bounding box center [683, 140] width 610 height 27
copy link "M-150439"
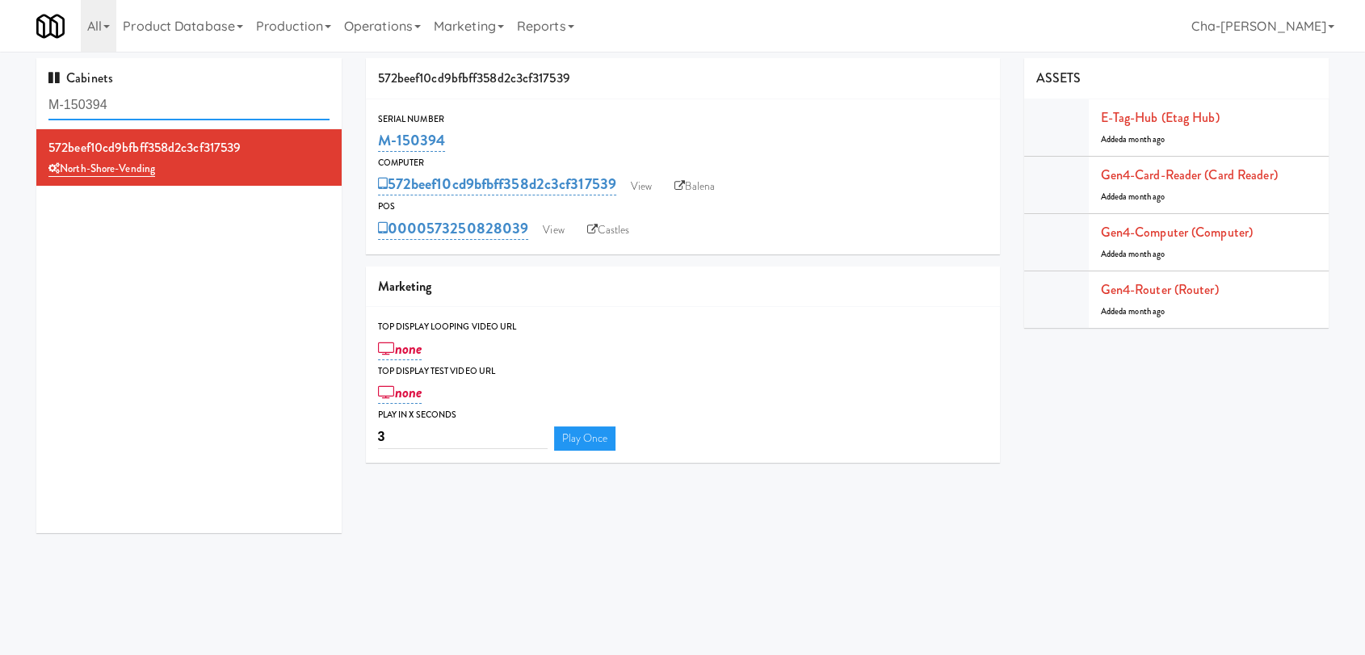
click at [136, 104] on input "M-150394" at bounding box center [188, 105] width 281 height 30
paste input "419"
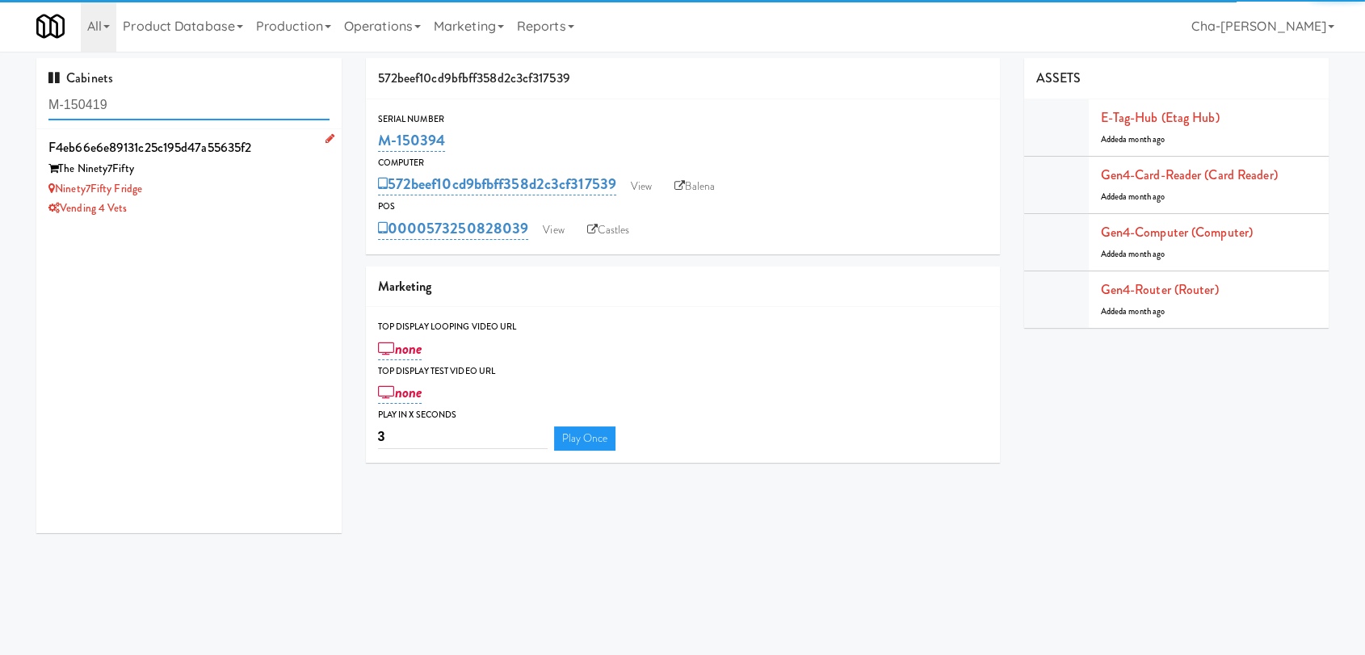
type input "M-150419"
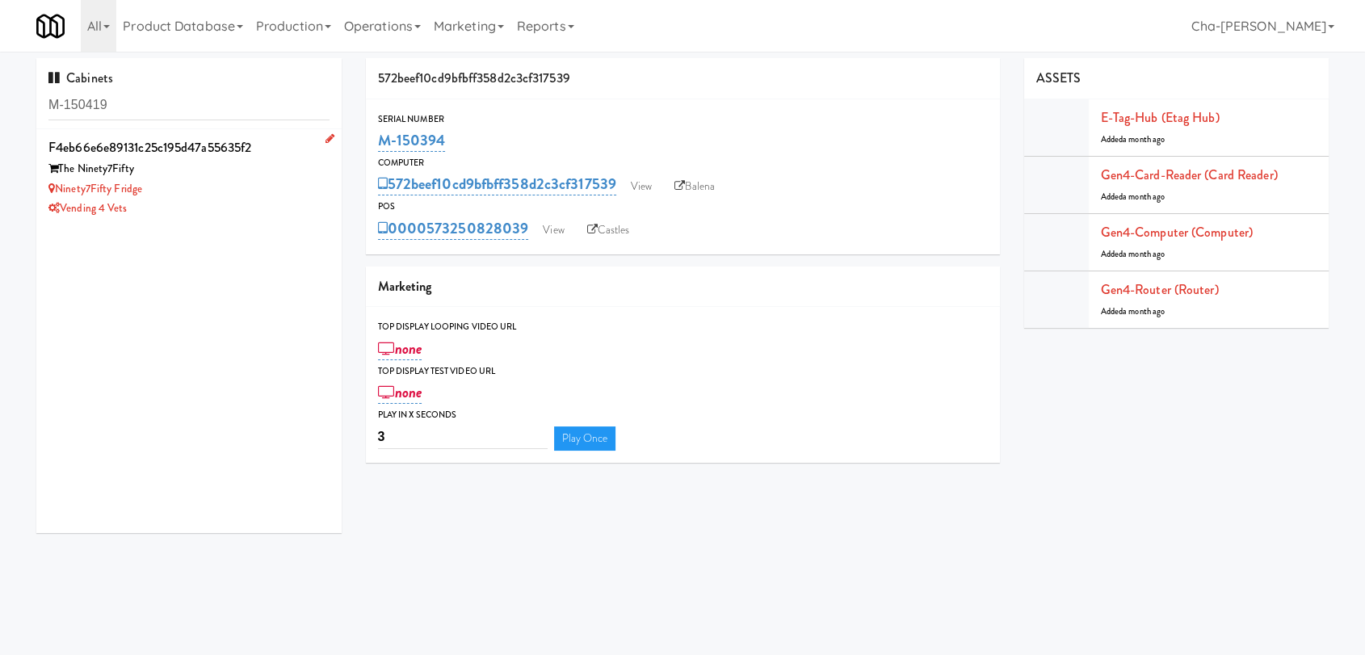
click at [242, 180] on div "Ninety7Fifty Fridge" at bounding box center [188, 189] width 281 height 20
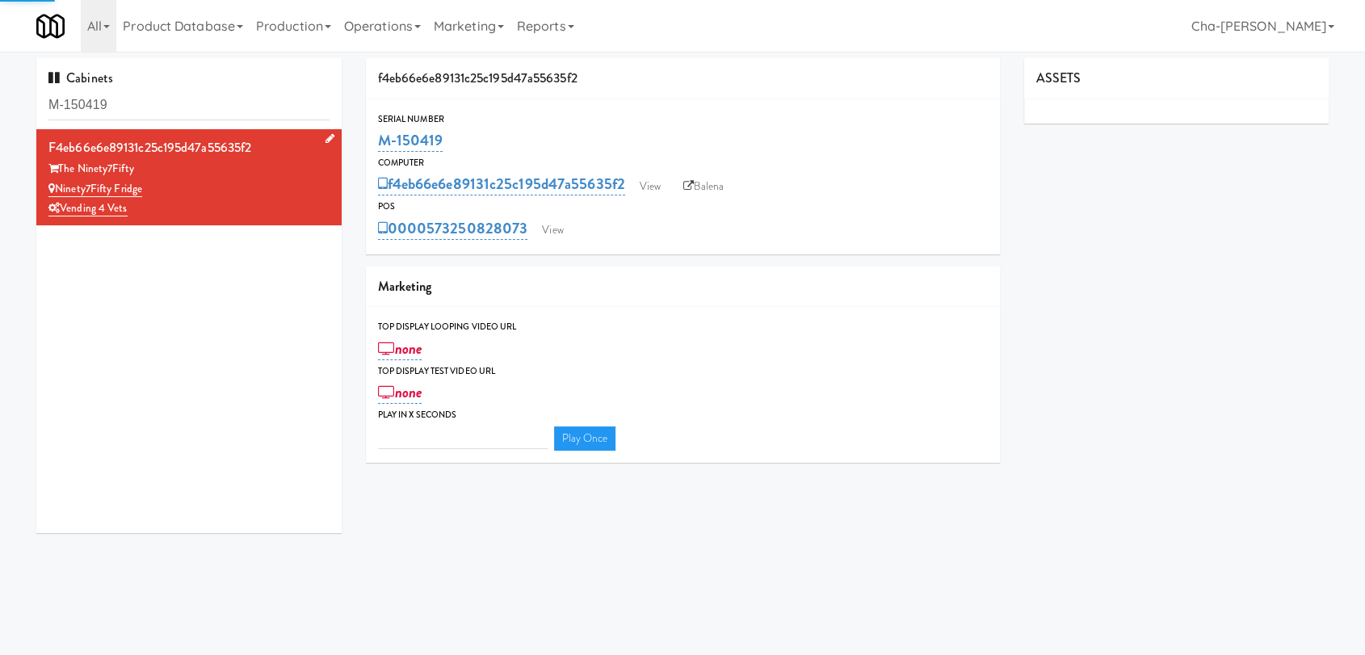
type input "3"
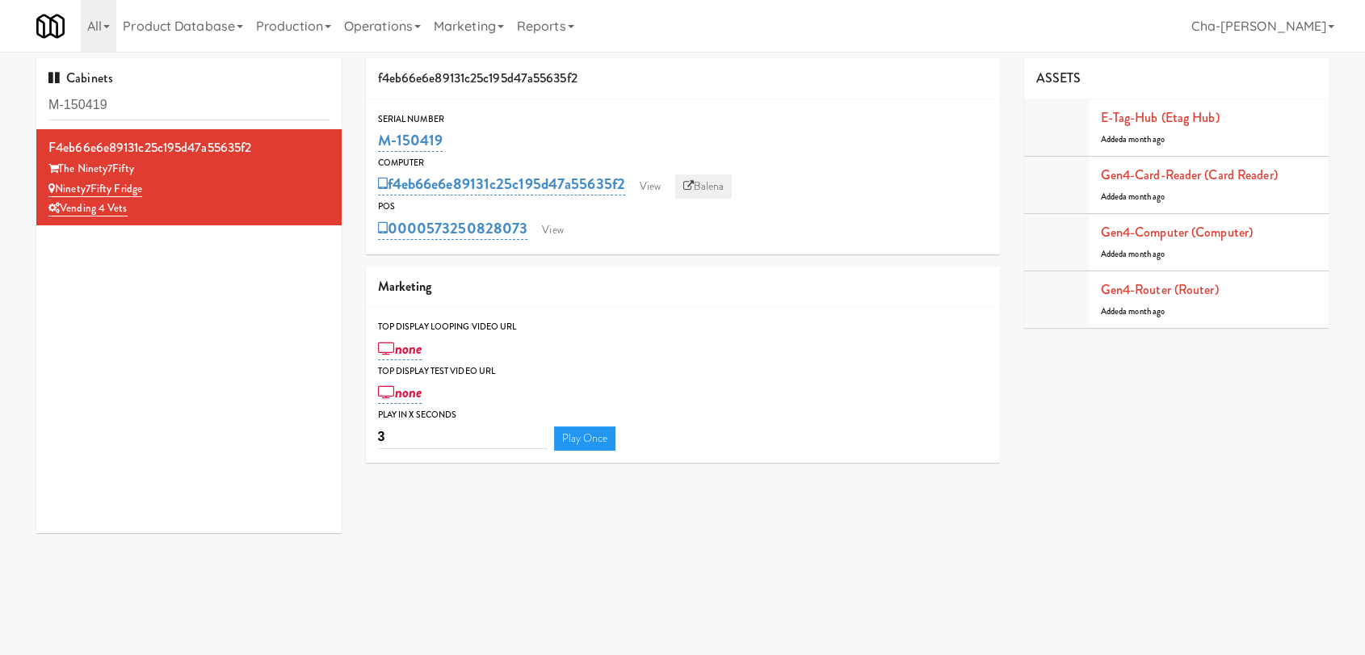
click at [710, 193] on link "Balena" at bounding box center [703, 186] width 57 height 24
drag, startPoint x: 447, startPoint y: 143, endPoint x: 378, endPoint y: 147, distance: 68.8
click at [378, 147] on div "M-150419" at bounding box center [683, 140] width 610 height 27
copy link "M-150419"
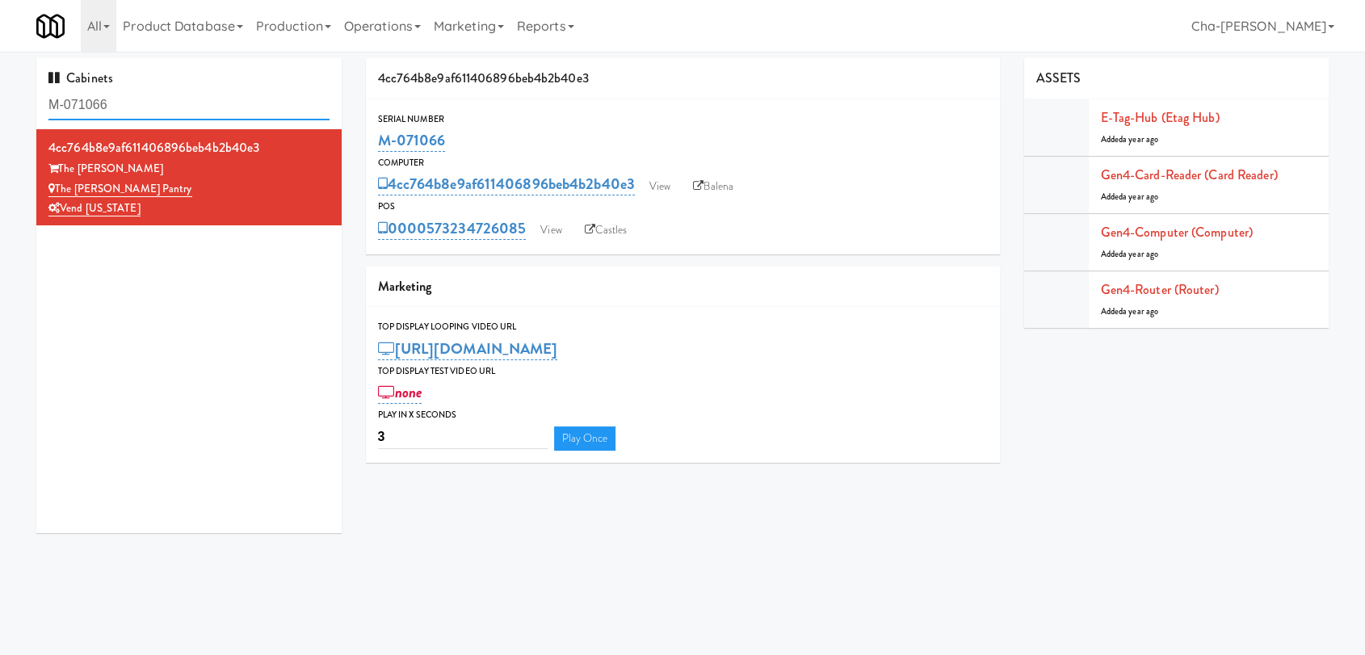
click at [129, 112] on input "M-071066" at bounding box center [188, 105] width 281 height 30
paste input "141681 (Converted 2 P), M-142155"
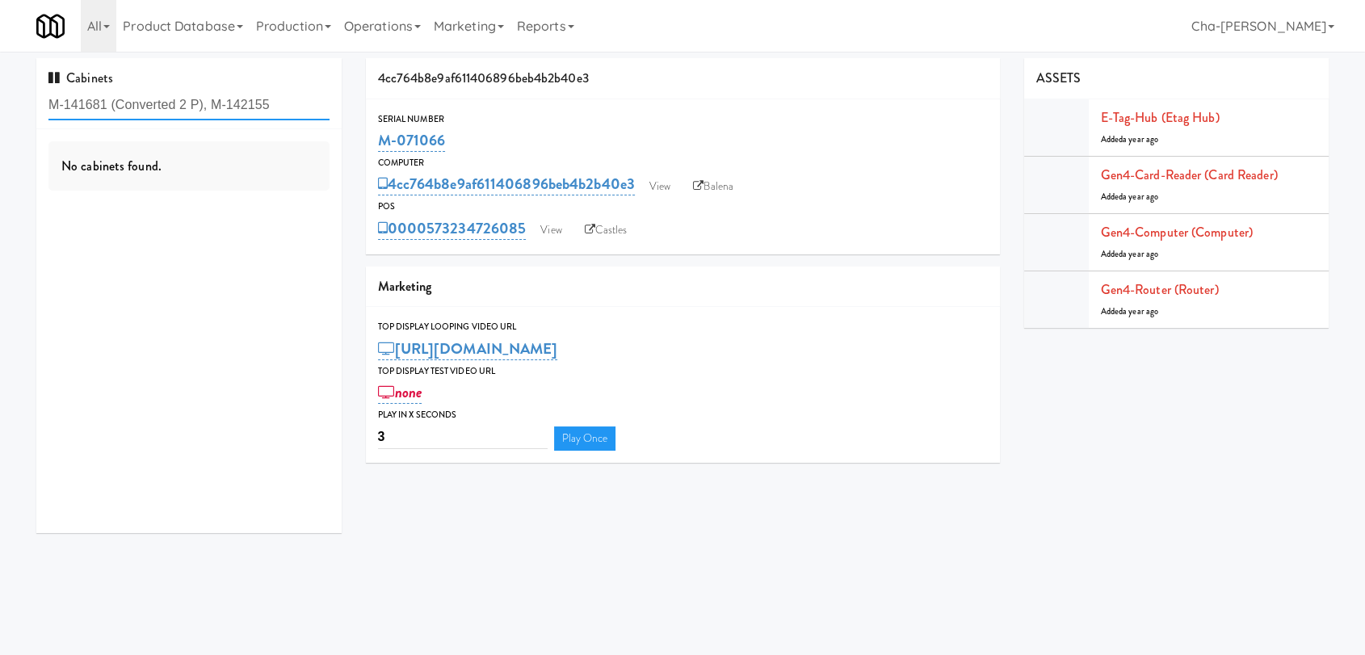
drag, startPoint x: 209, startPoint y: 104, endPoint x: 109, endPoint y: 105, distance: 100.1
click at [109, 105] on input "M-141681 (Converted 2 P), M-142155" at bounding box center [188, 105] width 281 height 30
drag, startPoint x: 178, startPoint y: 107, endPoint x: 111, endPoint y: 105, distance: 67.1
click at [111, 105] on input "M-141681M-142155" at bounding box center [188, 105] width 281 height 30
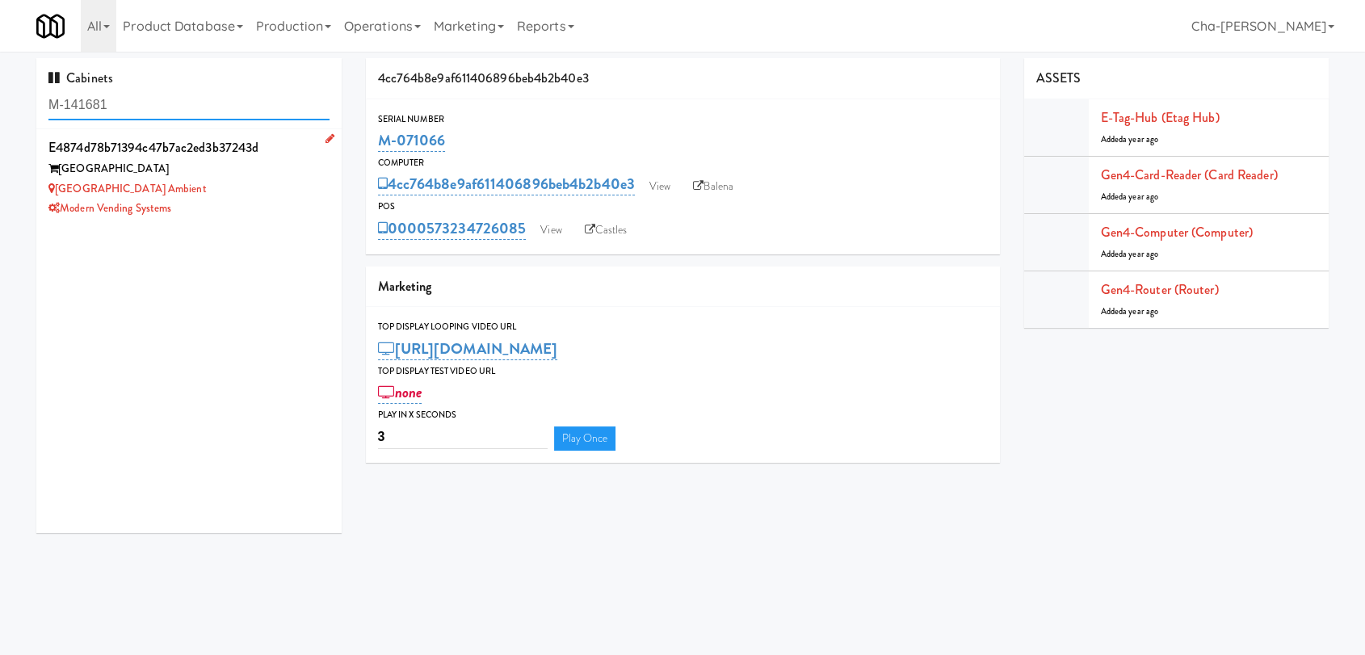
type input "M-141681"
click at [209, 199] on div "Modern Vending Systems" at bounding box center [188, 209] width 281 height 20
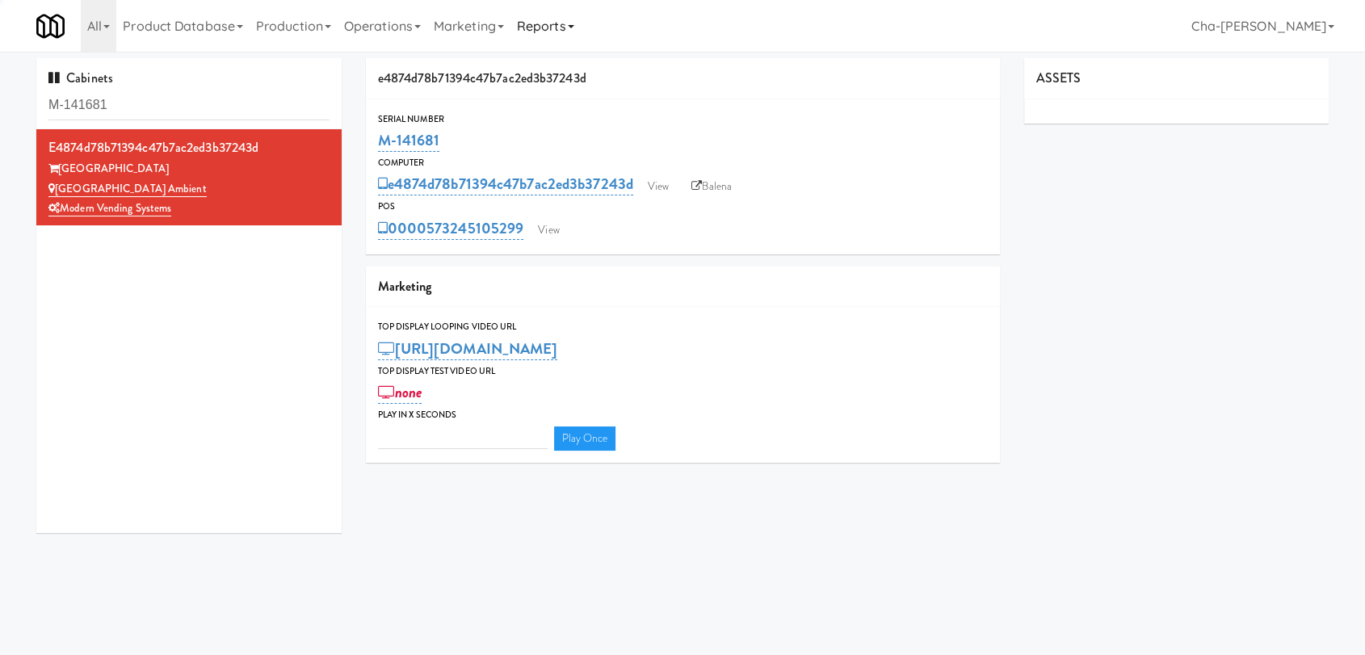
type input "3"
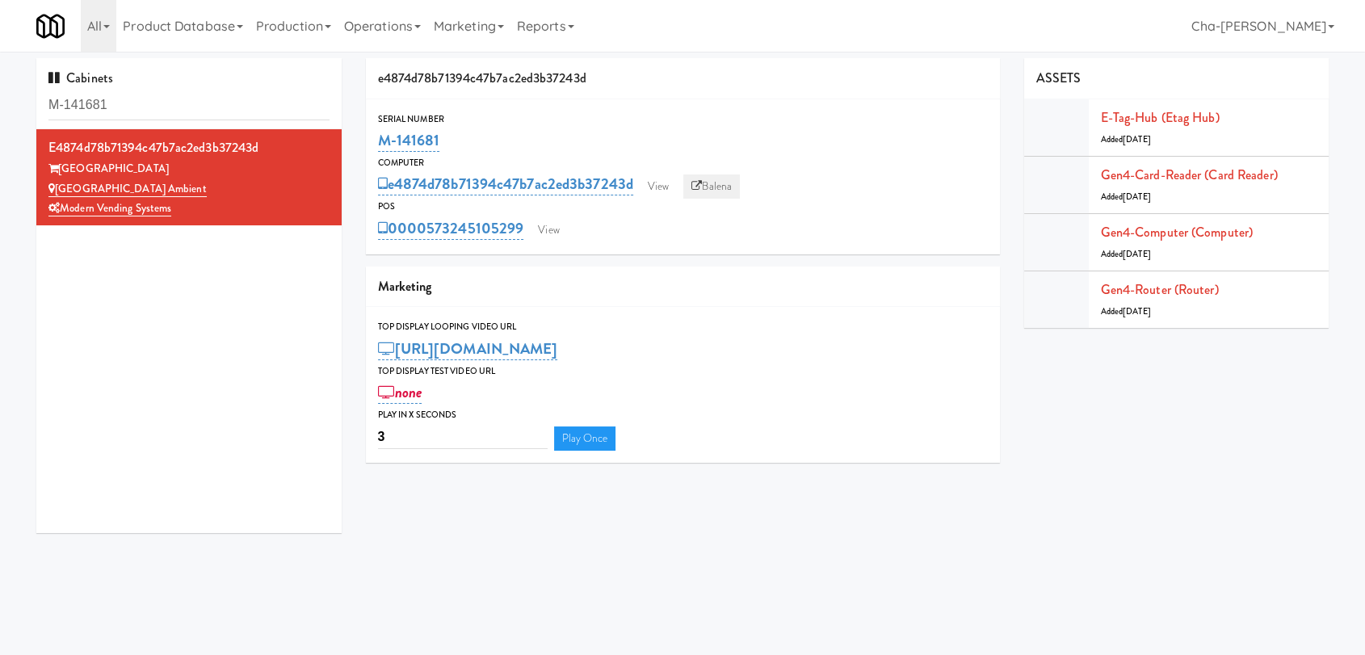
click at [712, 183] on link "Balena" at bounding box center [711, 186] width 57 height 24
drag, startPoint x: 443, startPoint y: 145, endPoint x: 370, endPoint y: 149, distance: 72.8
click at [370, 149] on div "Serial Number M-141681" at bounding box center [683, 133] width 634 height 44
copy link "M-141681"
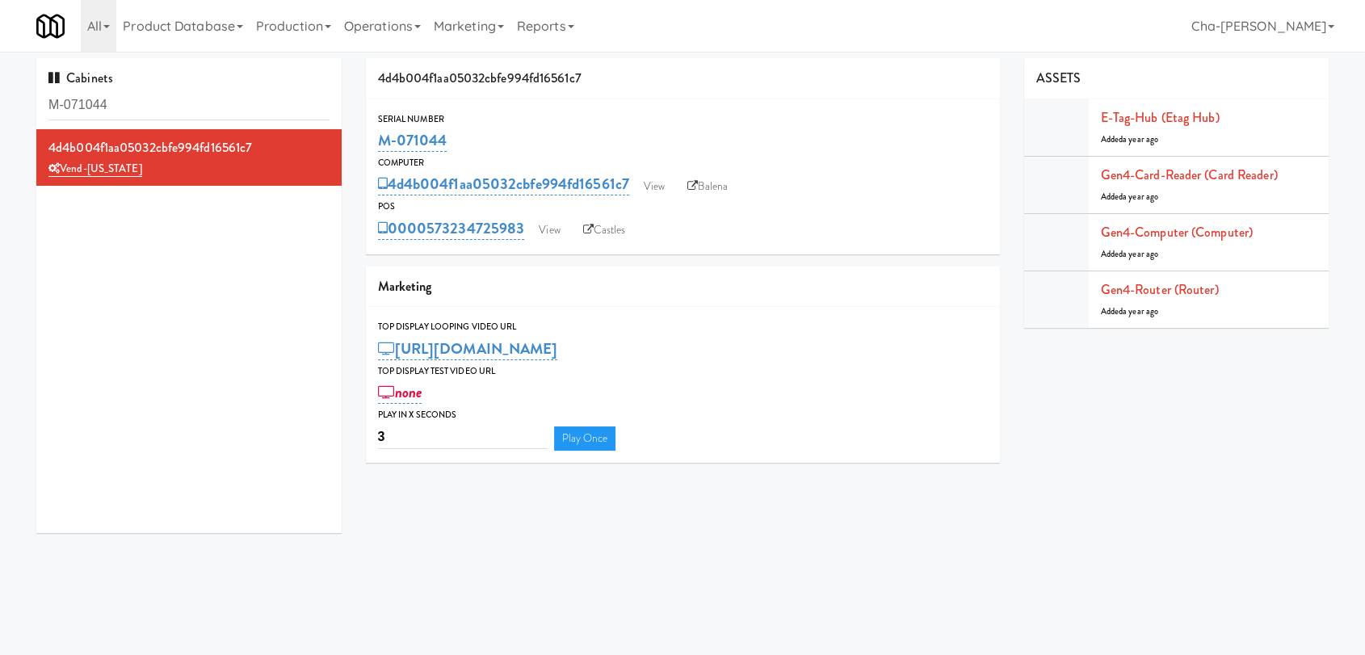
click at [150, 103] on input "M-071044" at bounding box center [188, 105] width 281 height 30
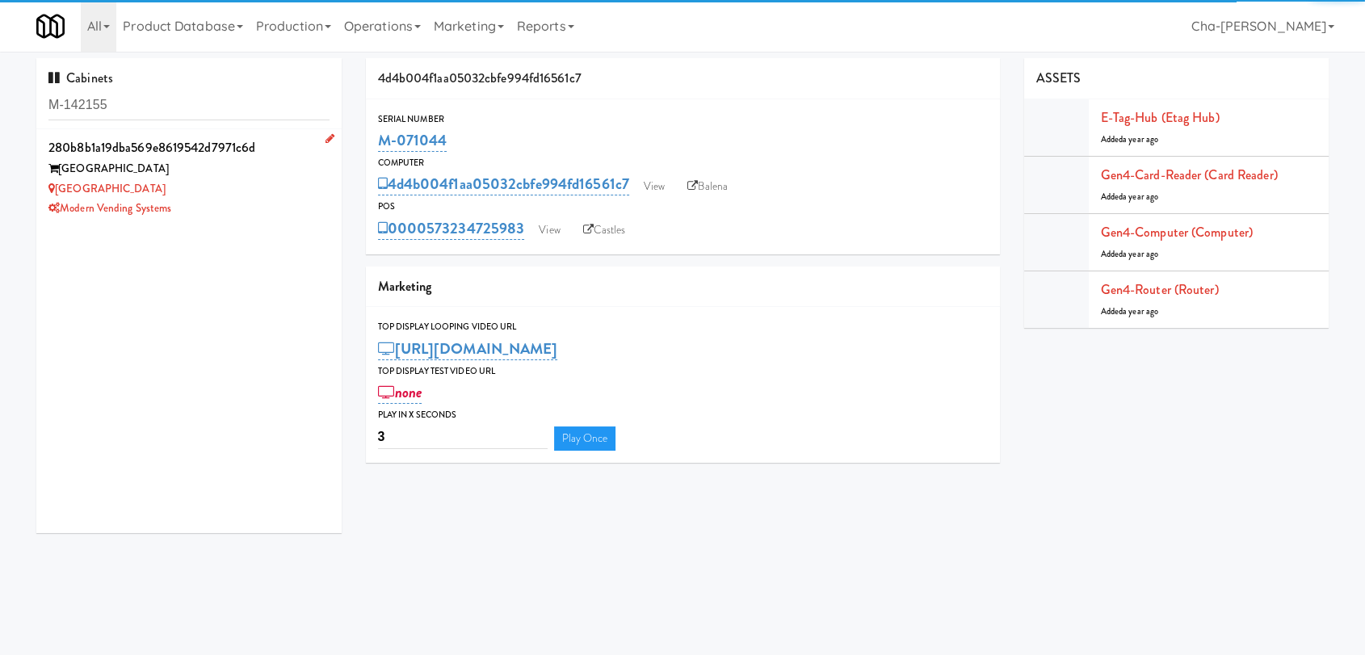
type input "M-142155"
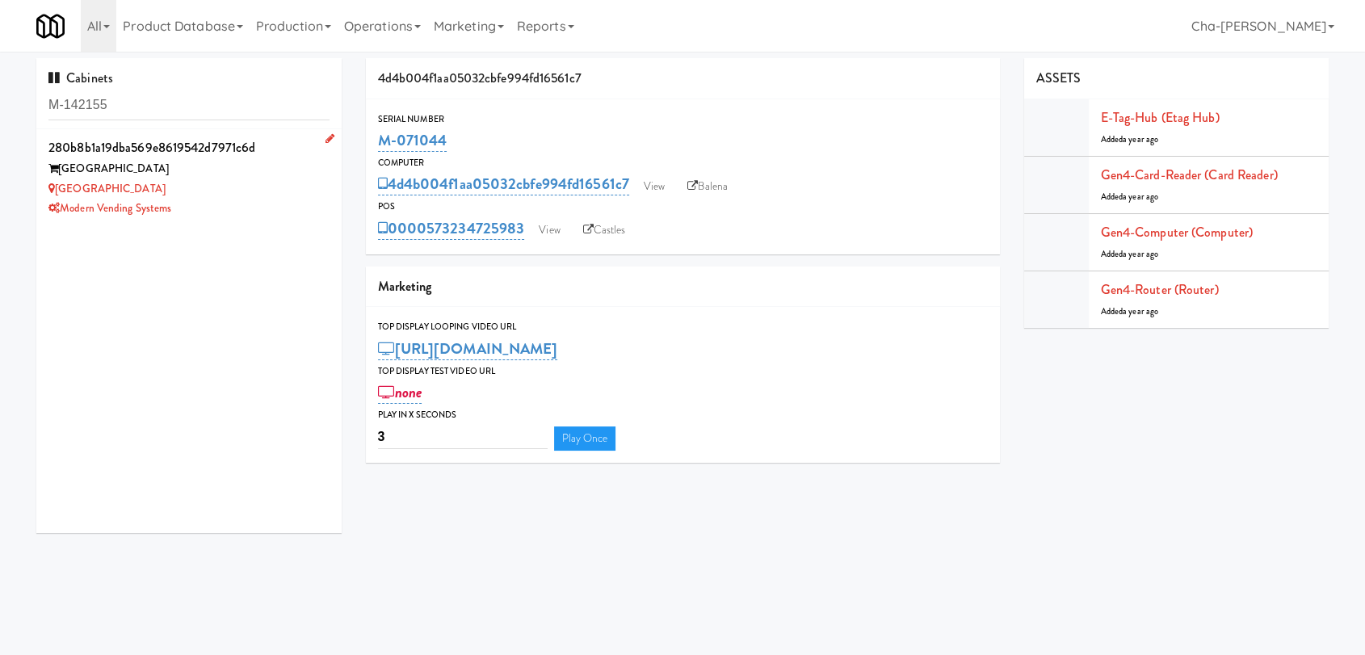
click at [232, 183] on div "[GEOGRAPHIC_DATA]" at bounding box center [188, 189] width 281 height 20
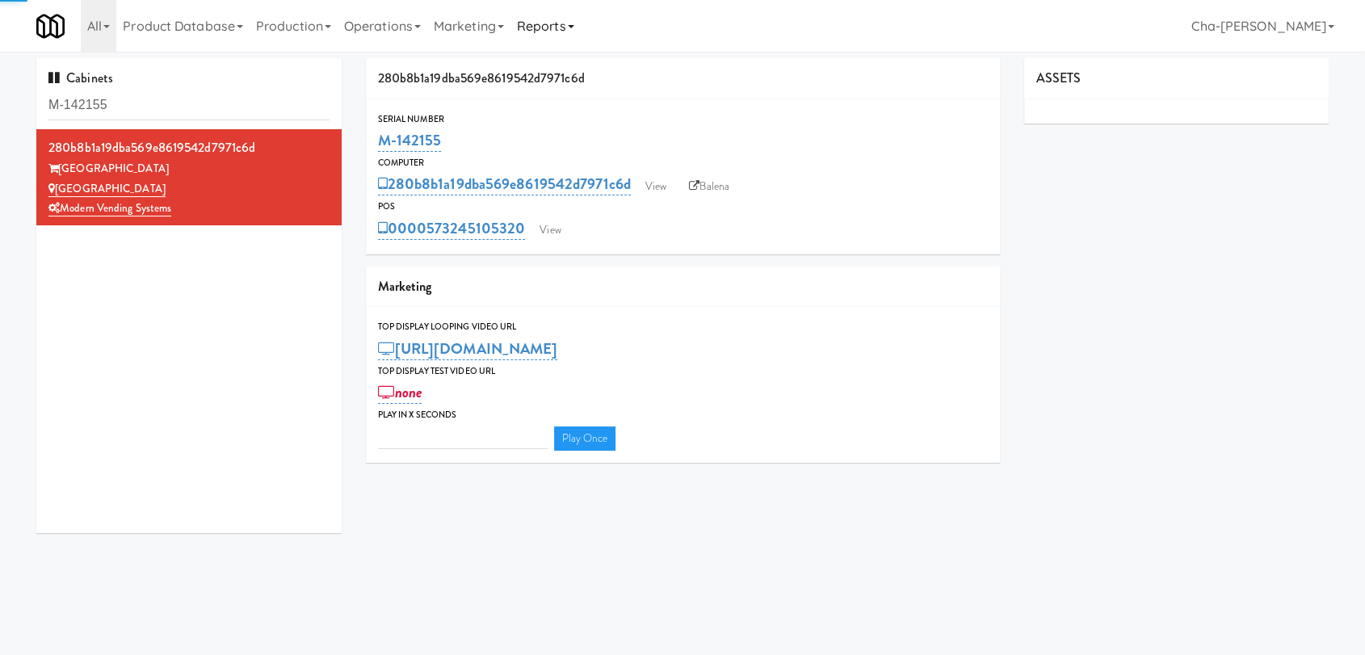
type input "3"
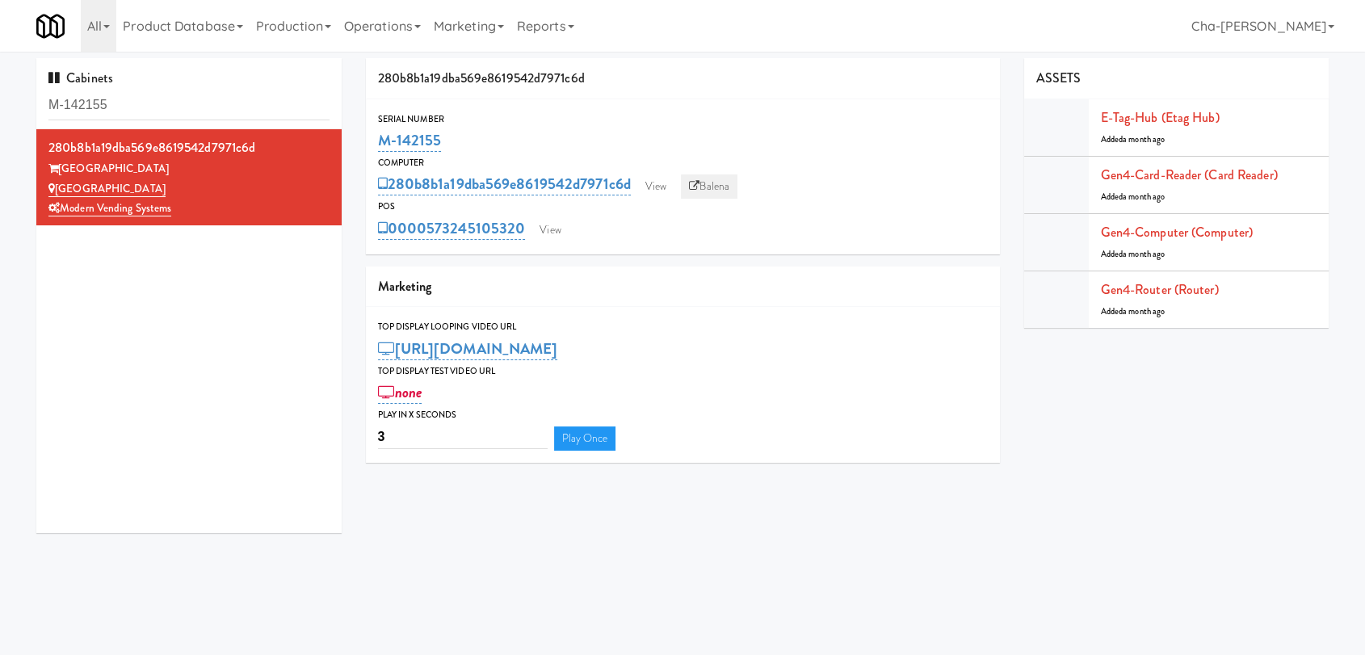
click at [736, 184] on link "Balena" at bounding box center [709, 186] width 57 height 24
click at [145, 109] on input "M-142161" at bounding box center [188, 105] width 281 height 30
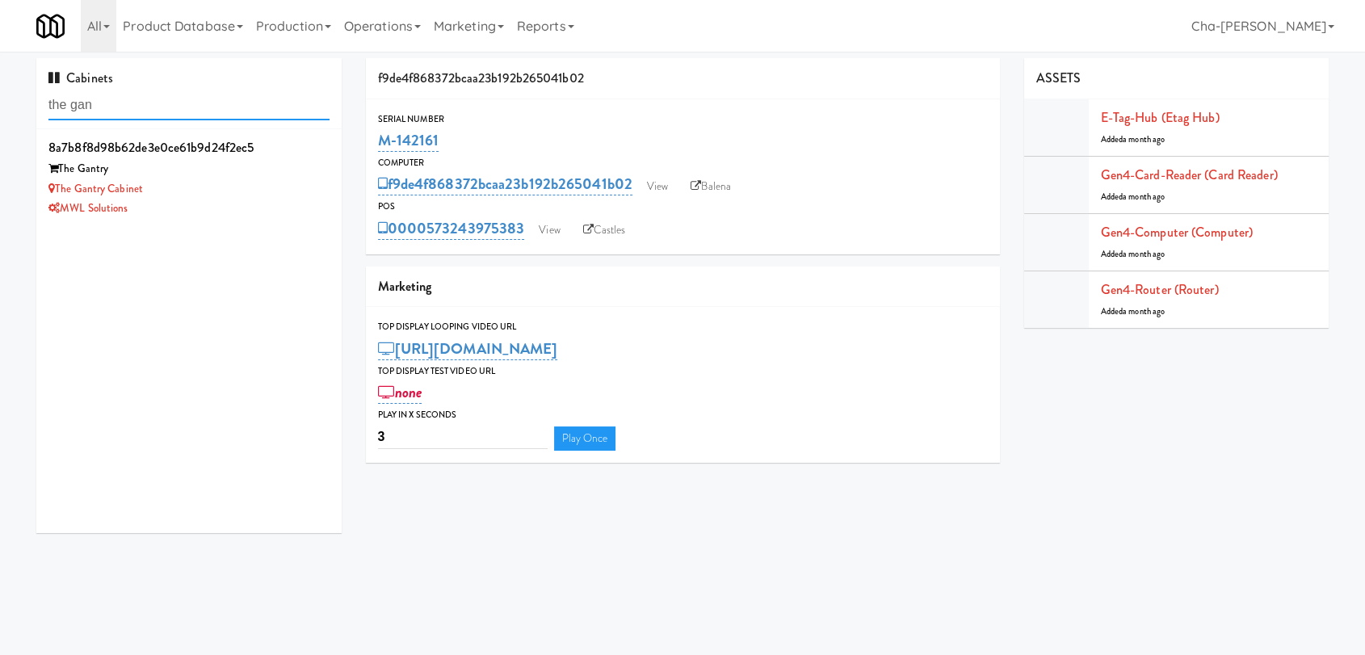
click at [165, 92] on input "the gan" at bounding box center [188, 105] width 281 height 30
paste input "M-125602"
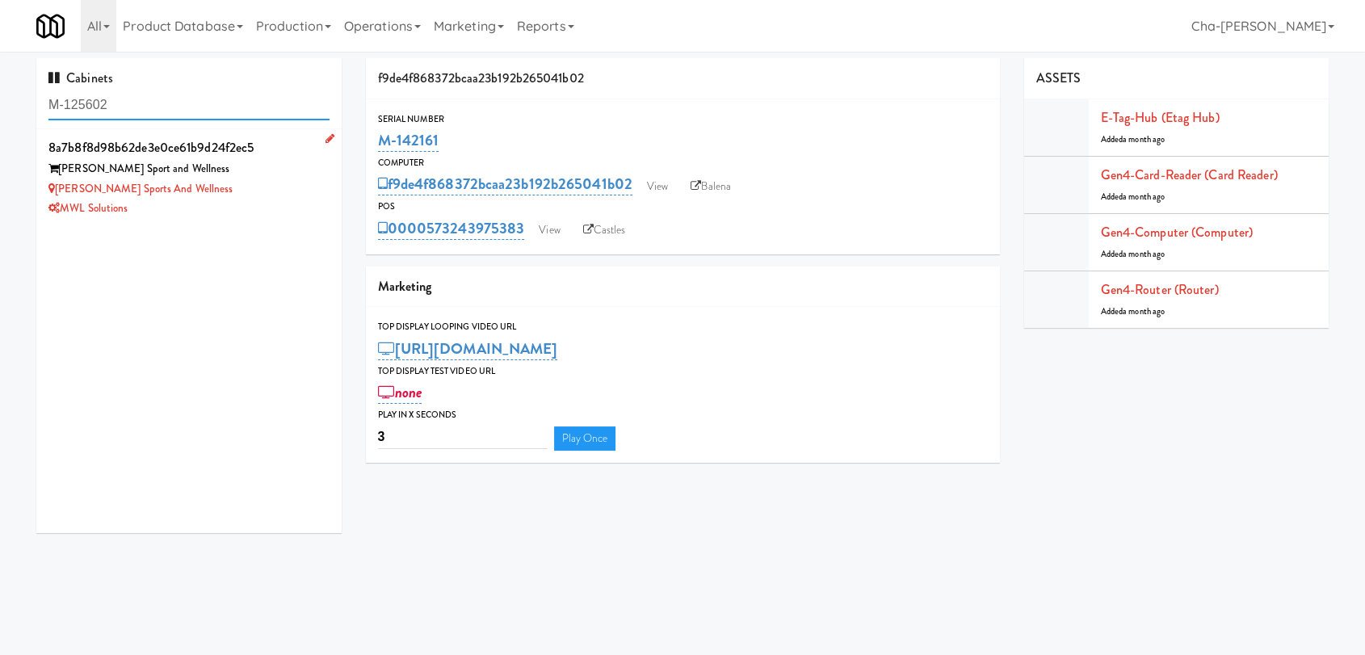
type input "M-125602"
click at [285, 183] on div "Sorg Sports and Wellness" at bounding box center [188, 189] width 281 height 20
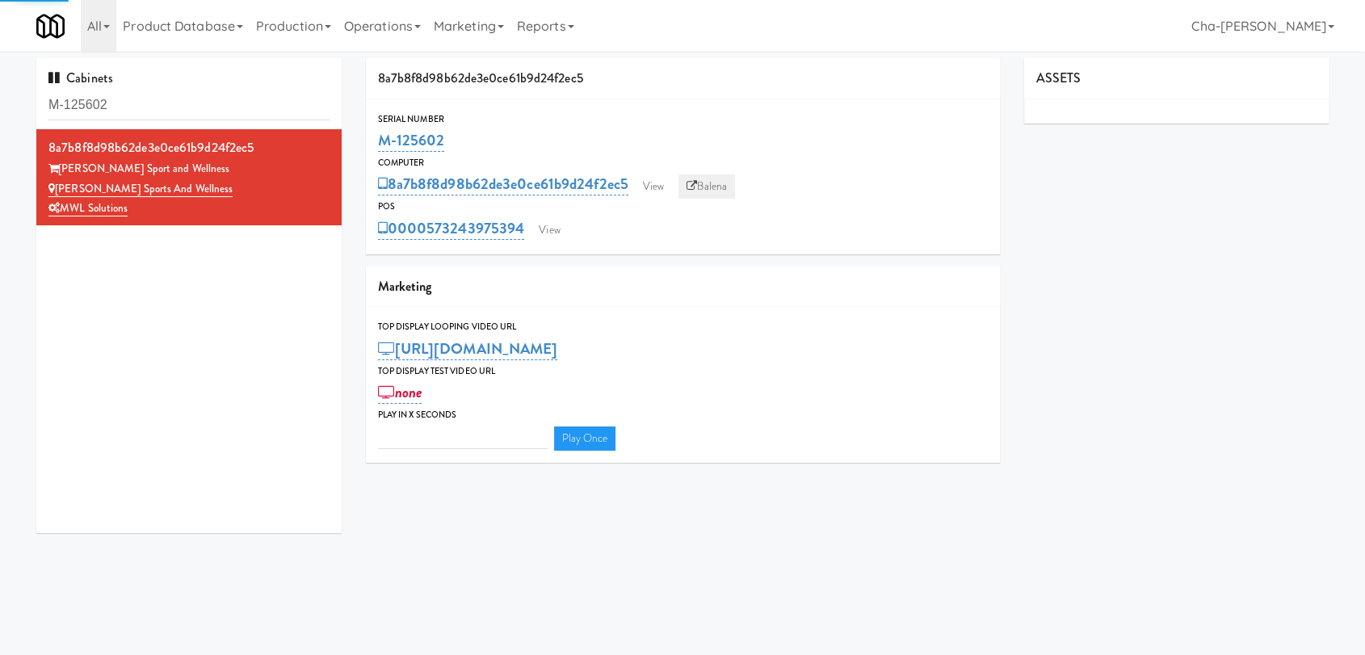
type input "3"
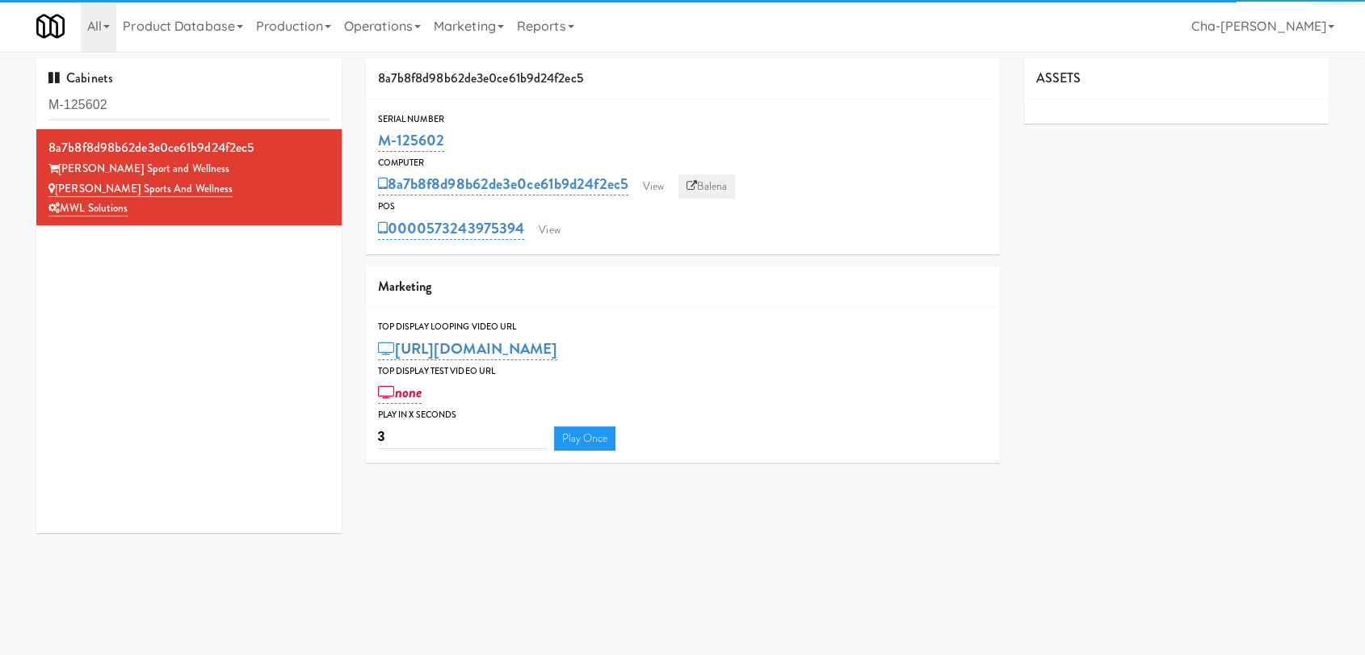
click at [724, 183] on link "Balena" at bounding box center [706, 186] width 57 height 24
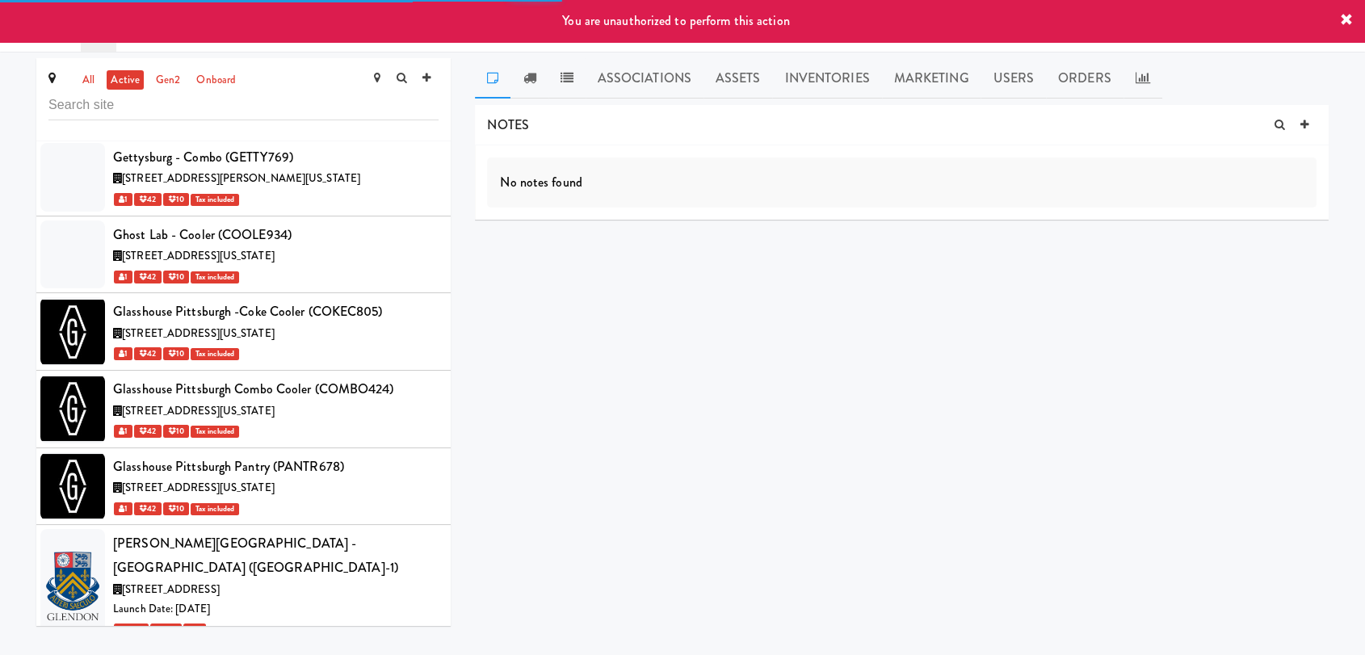
scroll to position [30013, 0]
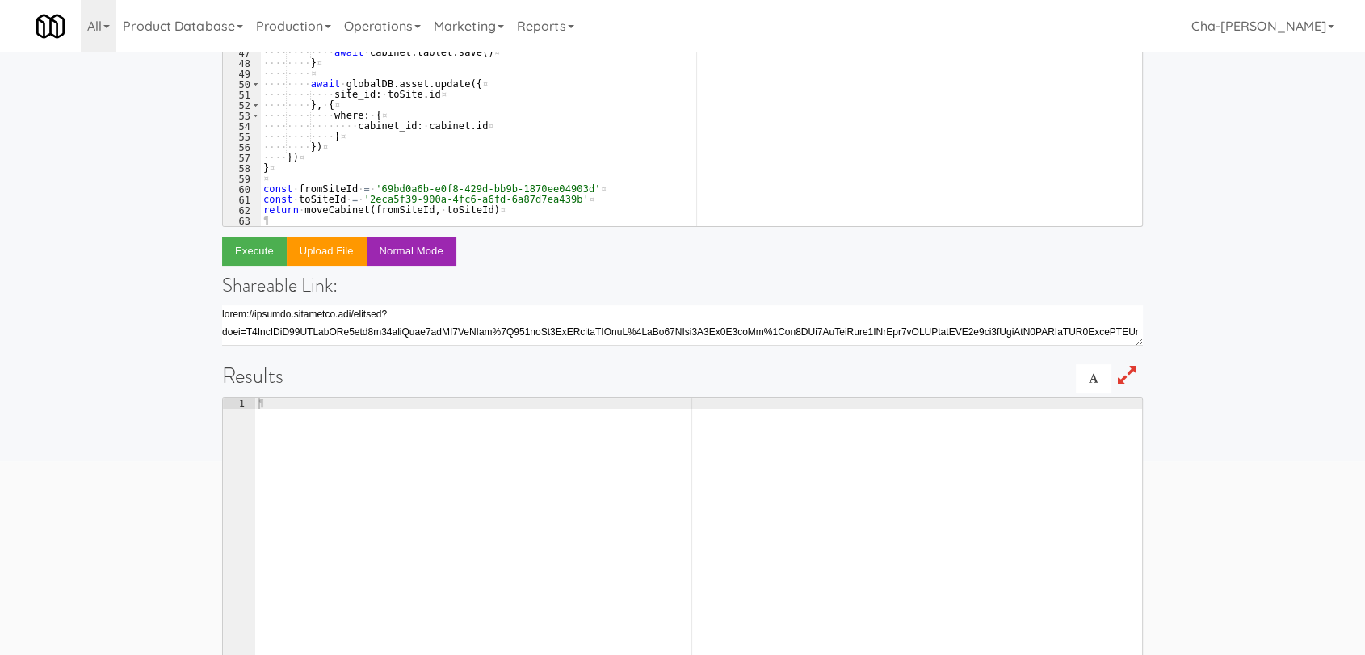
scroll to position [269, 0]
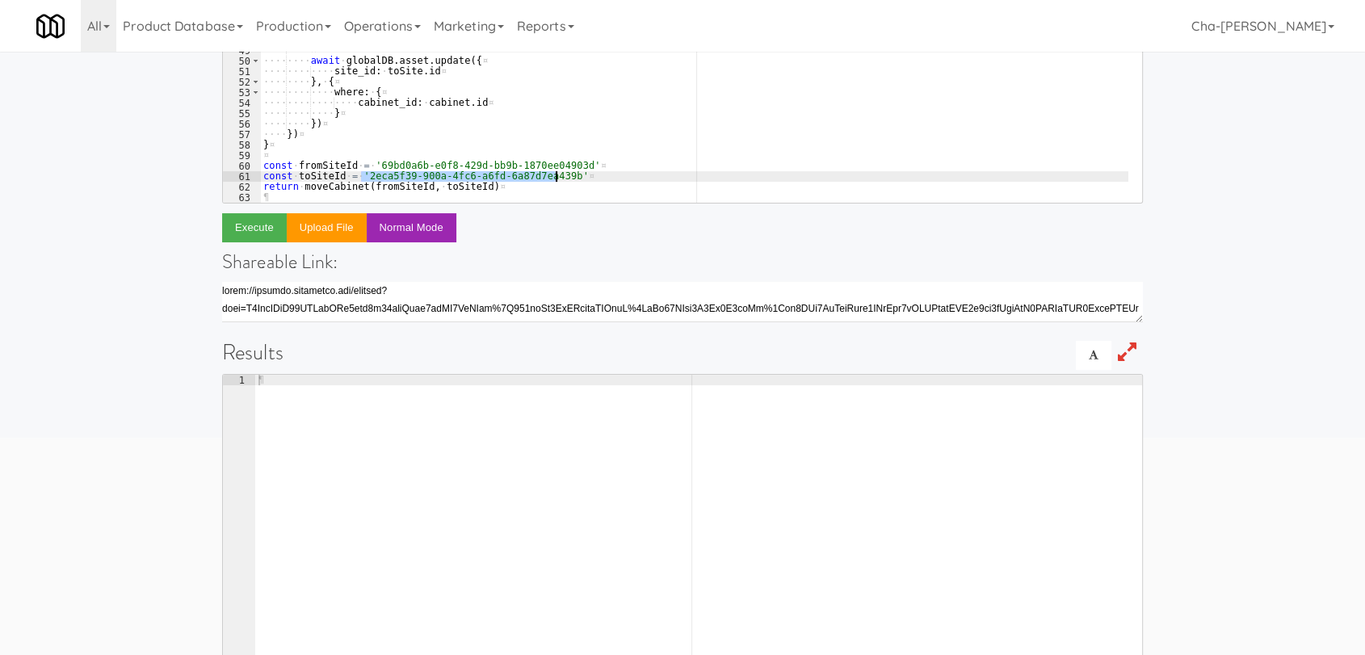
drag, startPoint x: 360, startPoint y: 174, endPoint x: 556, endPoint y: 175, distance: 195.5
click at [556, 175] on div "···· ···· toSite . first_delivery_at · = · newInstallDate ¤ ···· ···· toSite . …" at bounding box center [694, 48] width 868 height 342
paste textarea "9806679f-4c1e-4c0a-b509-9a587bb56002"
drag, startPoint x: 372, startPoint y: 162, endPoint x: 565, endPoint y: 166, distance: 193.1
click at [565, 166] on div "···· ···· toSite . first_delivery_at · = · newInstallDate ¤ ···· ···· toSite . …" at bounding box center [694, 48] width 868 height 342
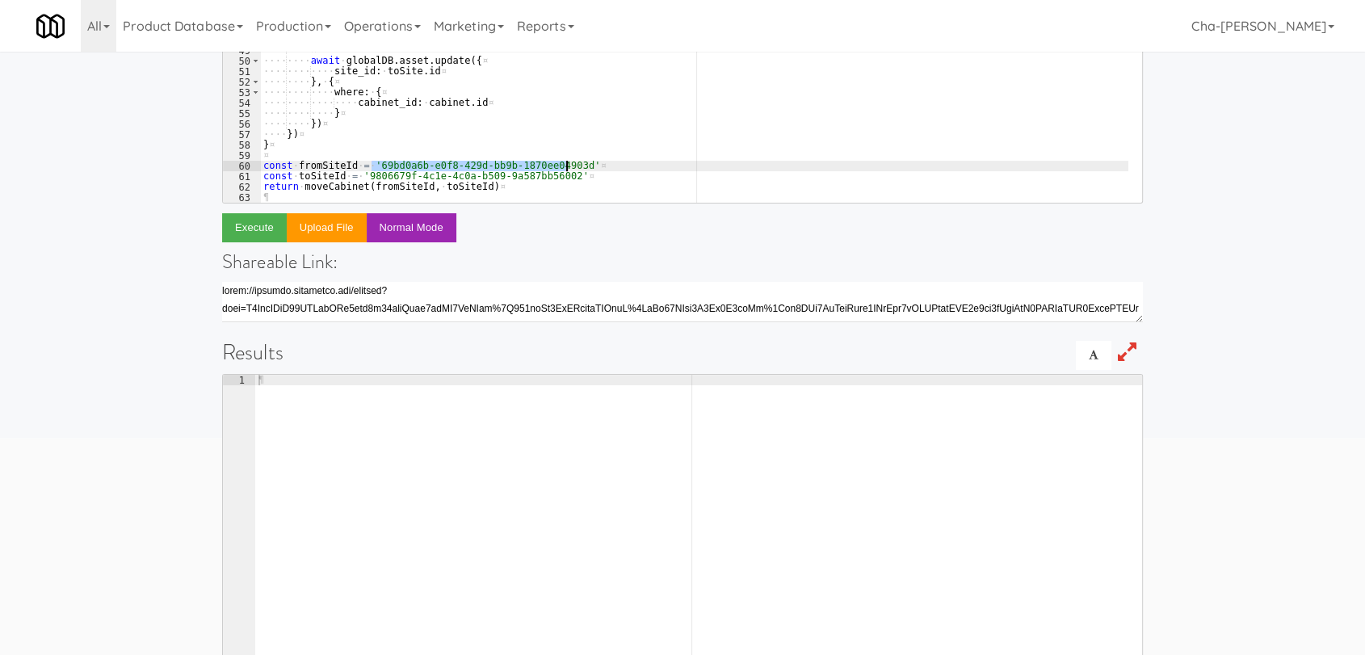
paste textarea "bd8be6d-ebf2-44ae-a357-8a6a4dfd71aa"
type textarea "const fromSiteId = '6bd8be6d-ebf2-44ae-a357-8a6a4dfd71aa'"
click at [240, 229] on button "Execute" at bounding box center [254, 227] width 65 height 29
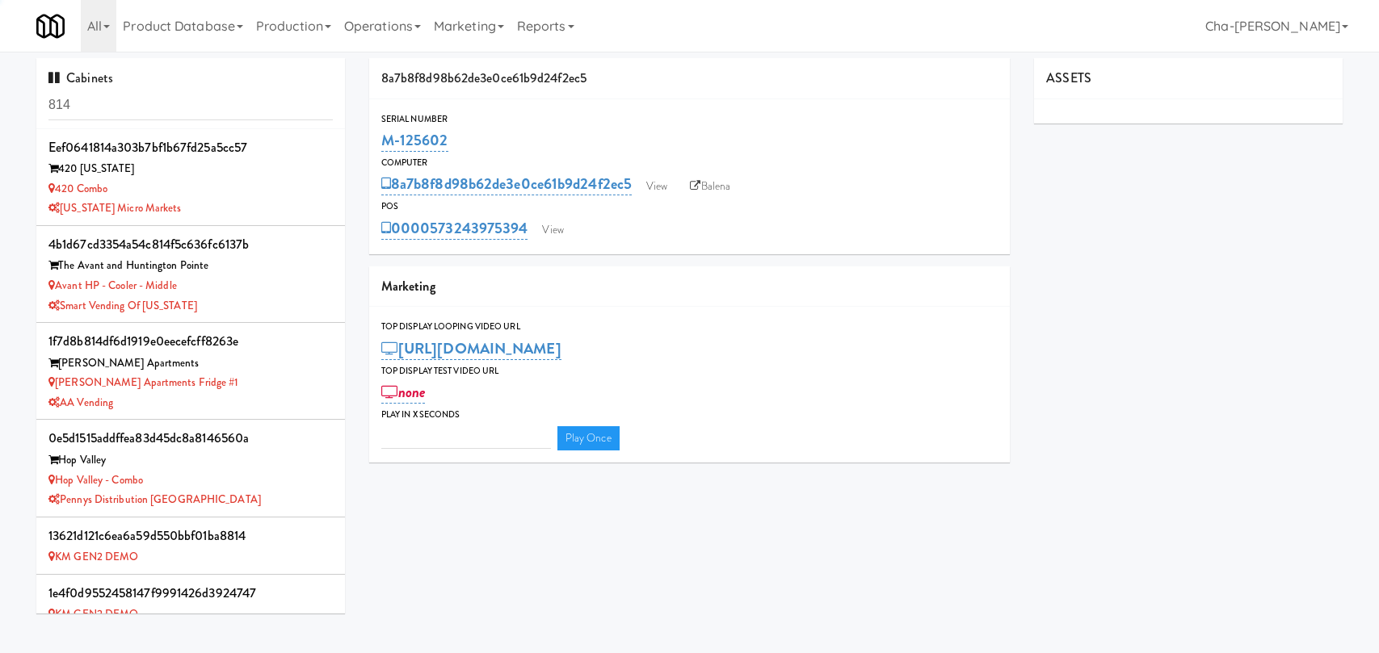
type input "3"
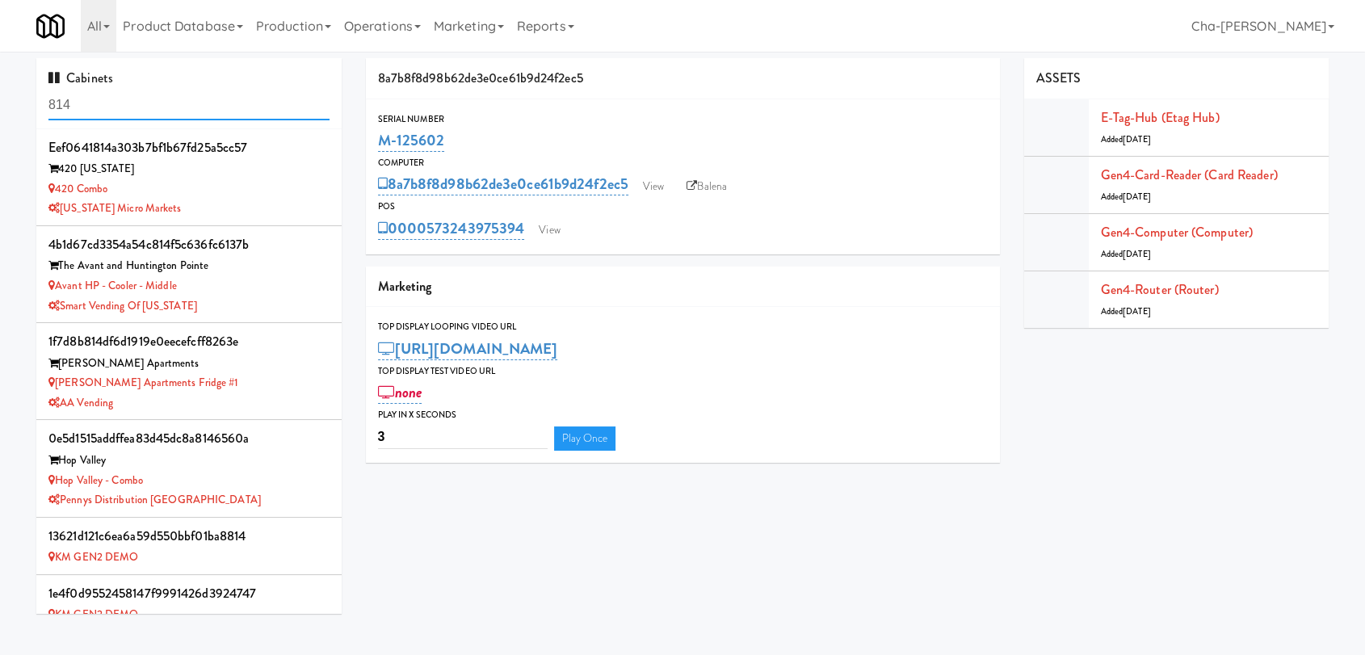
scroll to position [963, 0]
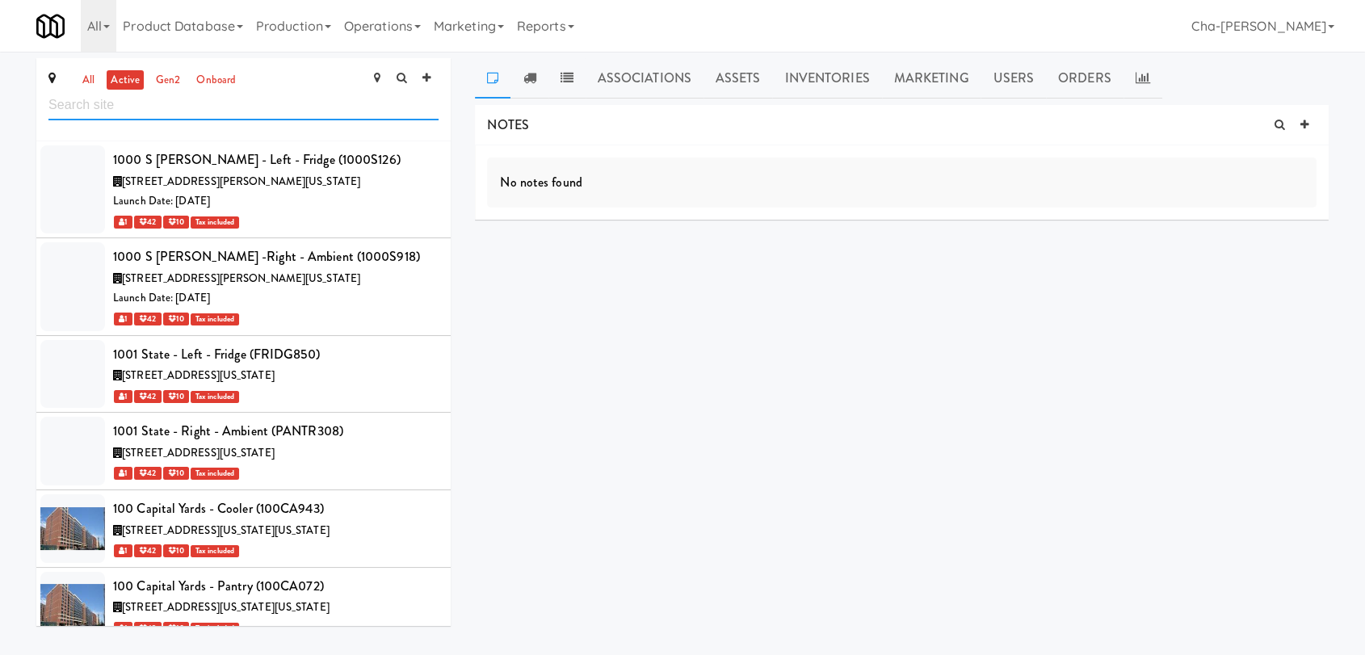
scroll to position [30225, 0]
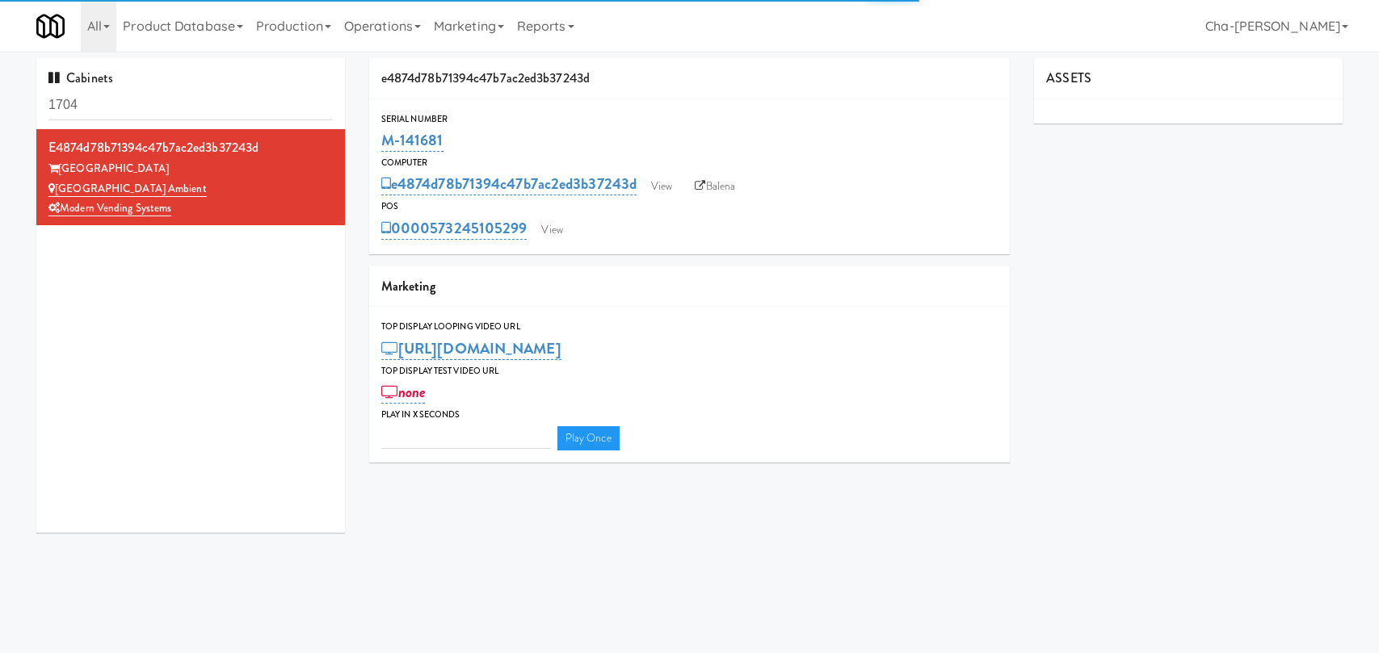
type input "3"
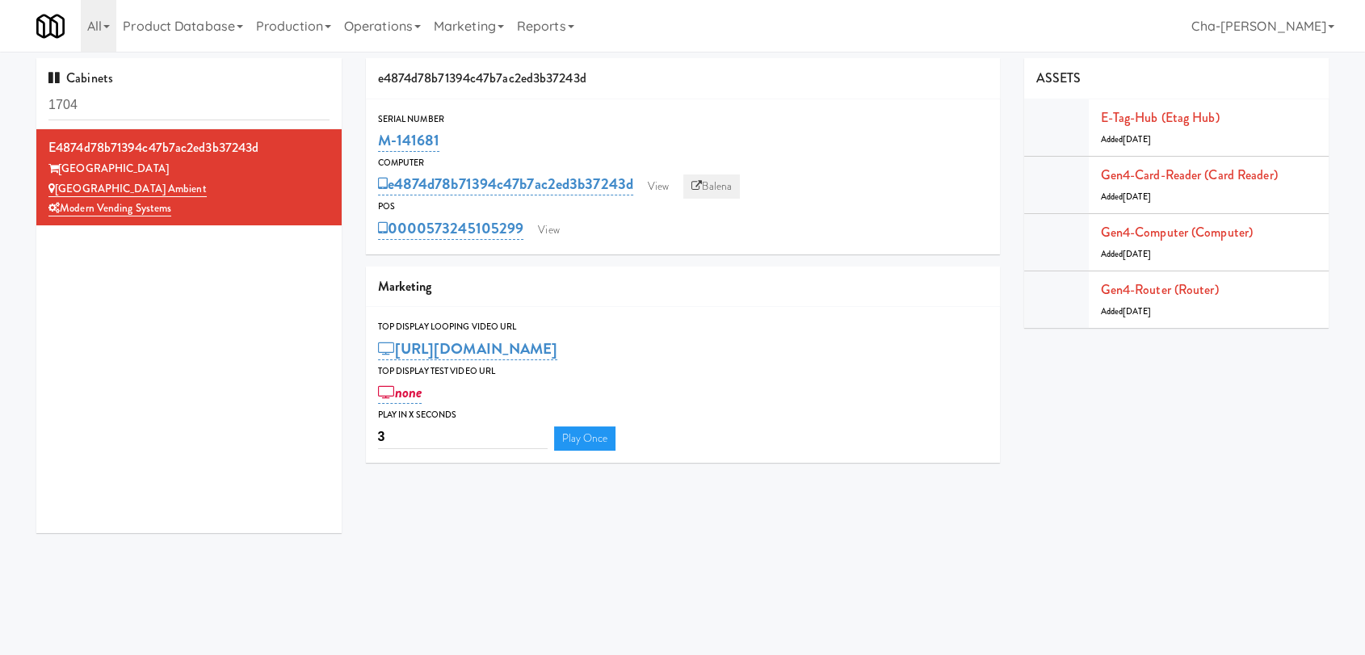
click at [724, 187] on link "Balena" at bounding box center [711, 186] width 57 height 24
drag, startPoint x: 478, startPoint y: 145, endPoint x: 363, endPoint y: 153, distance: 115.7
click at [363, 153] on div "e4874d78b71394c47b7ac2ed3b37243d Serial Number M-141681 Computer e4874d78b71394…" at bounding box center [683, 266] width 658 height 417
copy link "M-141681"
click at [201, 107] on input "1704" at bounding box center [188, 105] width 281 height 30
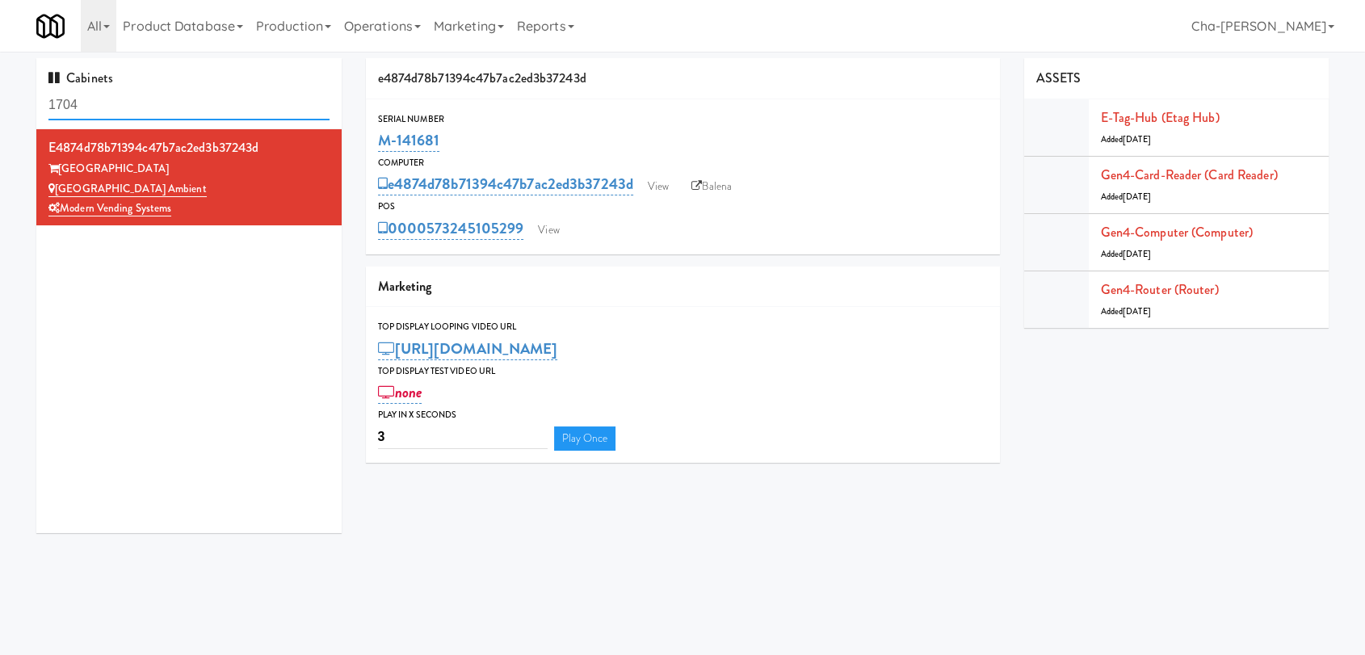
click at [201, 107] on input "1704" at bounding box center [188, 105] width 281 height 30
paste input "M-141681"
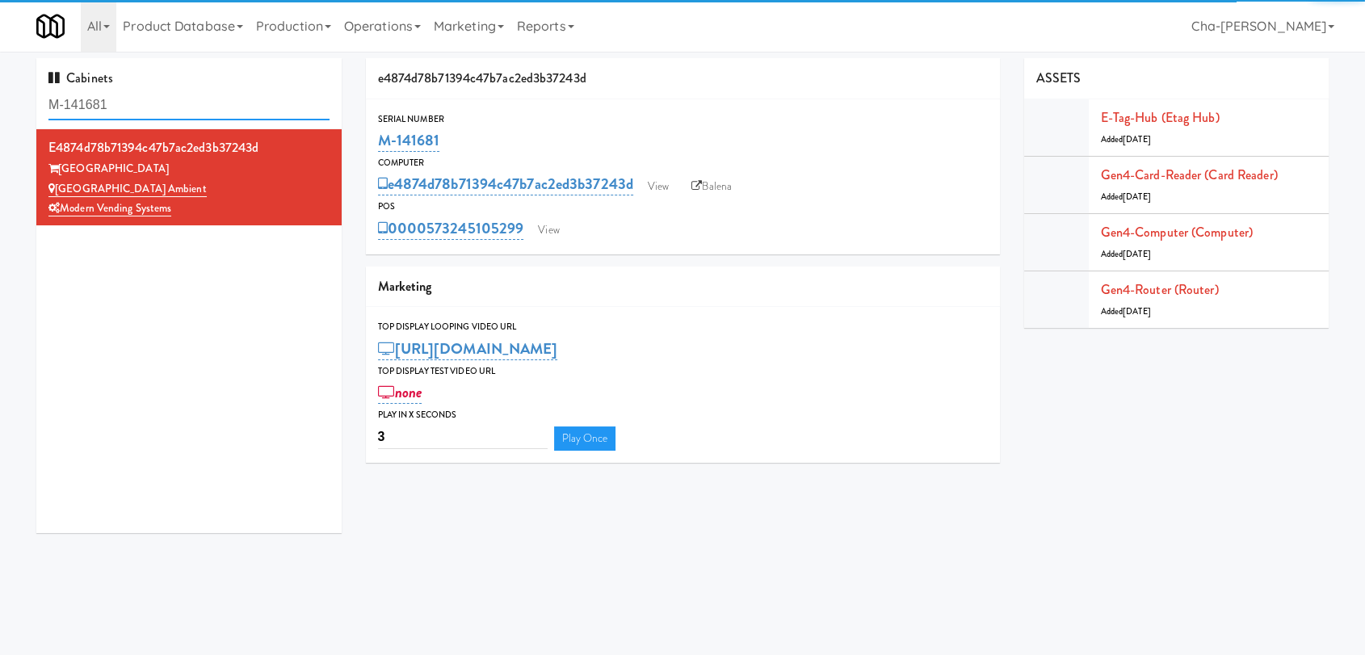
type input "M-141681"
click at [265, 183] on div "Museum Tower Ambient" at bounding box center [188, 189] width 281 height 20
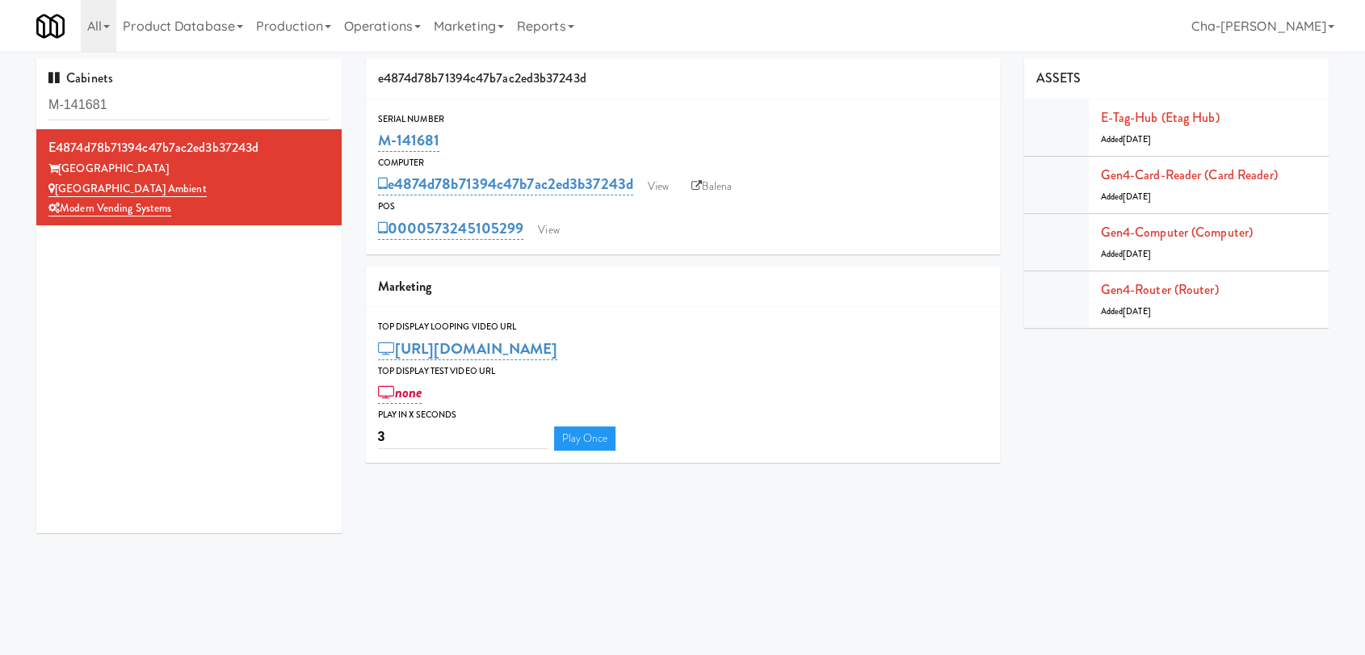
click at [265, 183] on div "Museum Tower Ambient" at bounding box center [188, 189] width 281 height 20
drag, startPoint x: 464, startPoint y: 138, endPoint x: 363, endPoint y: 142, distance: 100.2
click at [363, 142] on div "e4874d78b71394c47b7ac2ed3b37243d Serial Number M-141681 Computer e4874d78b71394…" at bounding box center [683, 266] width 658 height 417
copy link "M-141681"
click at [715, 183] on link "Balena" at bounding box center [711, 186] width 57 height 24
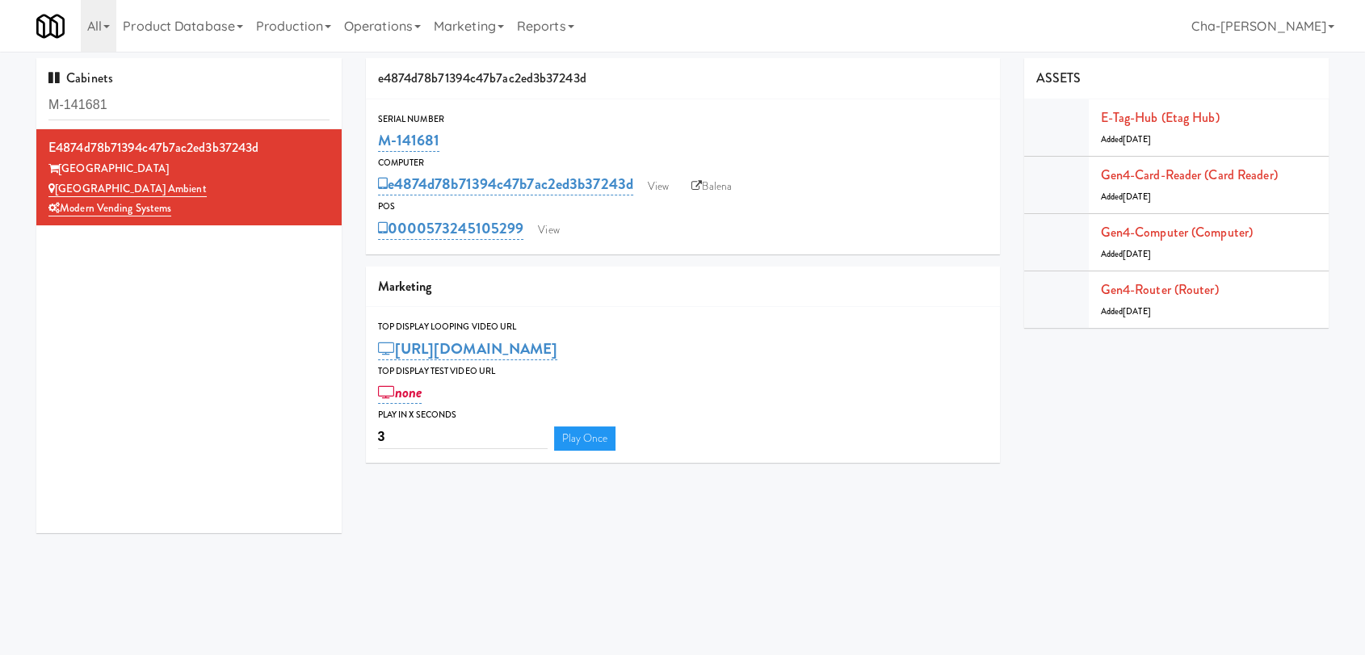
copy link "M-141681"
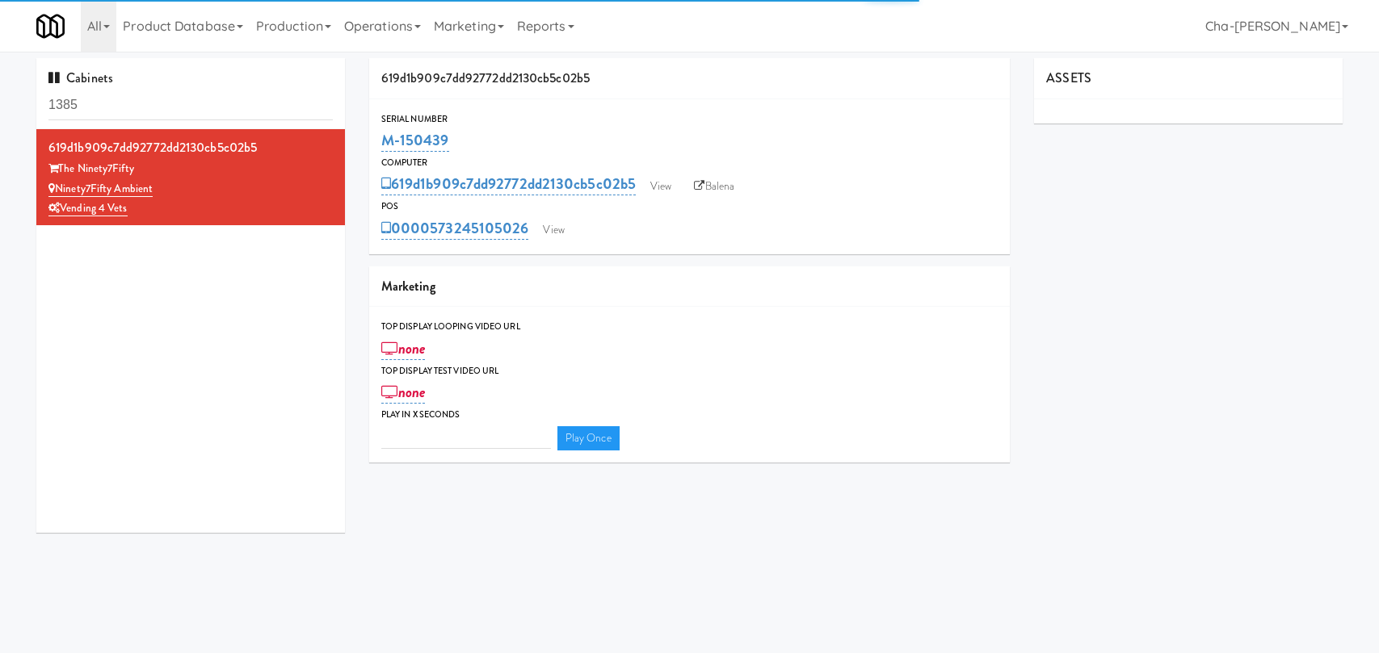
type input "3"
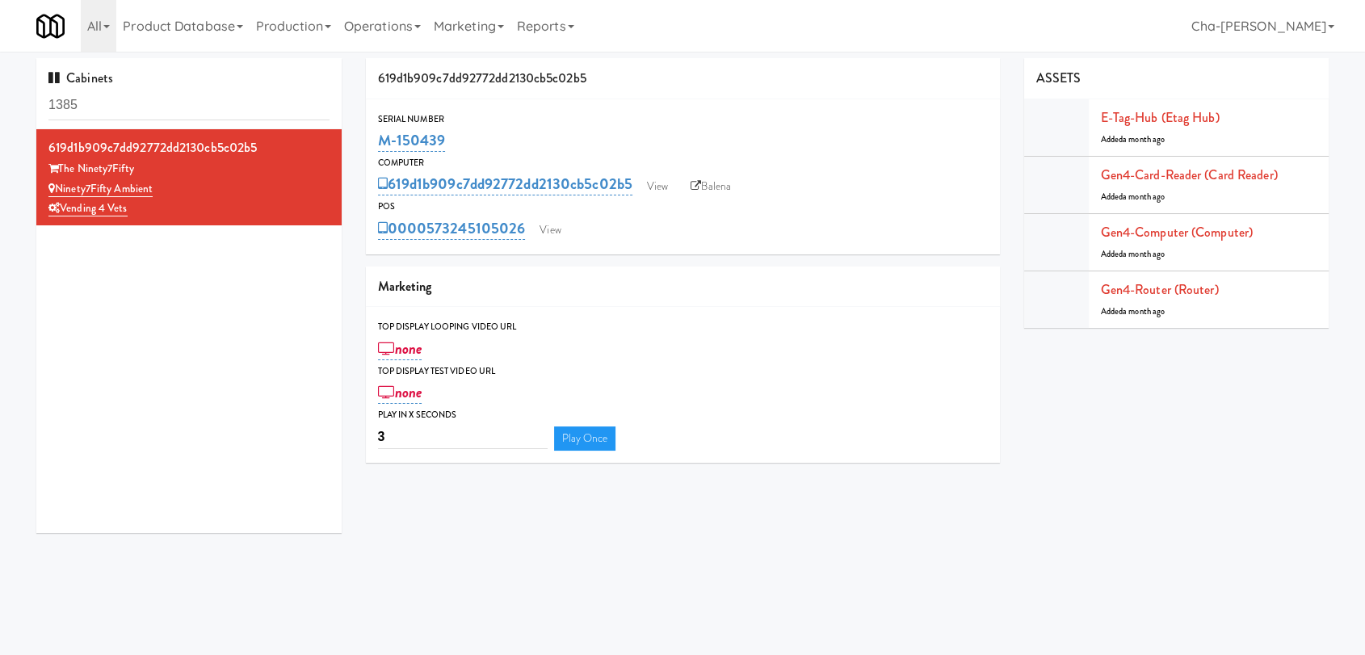
drag, startPoint x: 442, startPoint y: 150, endPoint x: 378, endPoint y: 153, distance: 63.8
click at [378, 153] on div "M-150439" at bounding box center [683, 140] width 610 height 27
copy link "M-150439"
click at [157, 109] on input "1385" at bounding box center [188, 105] width 281 height 30
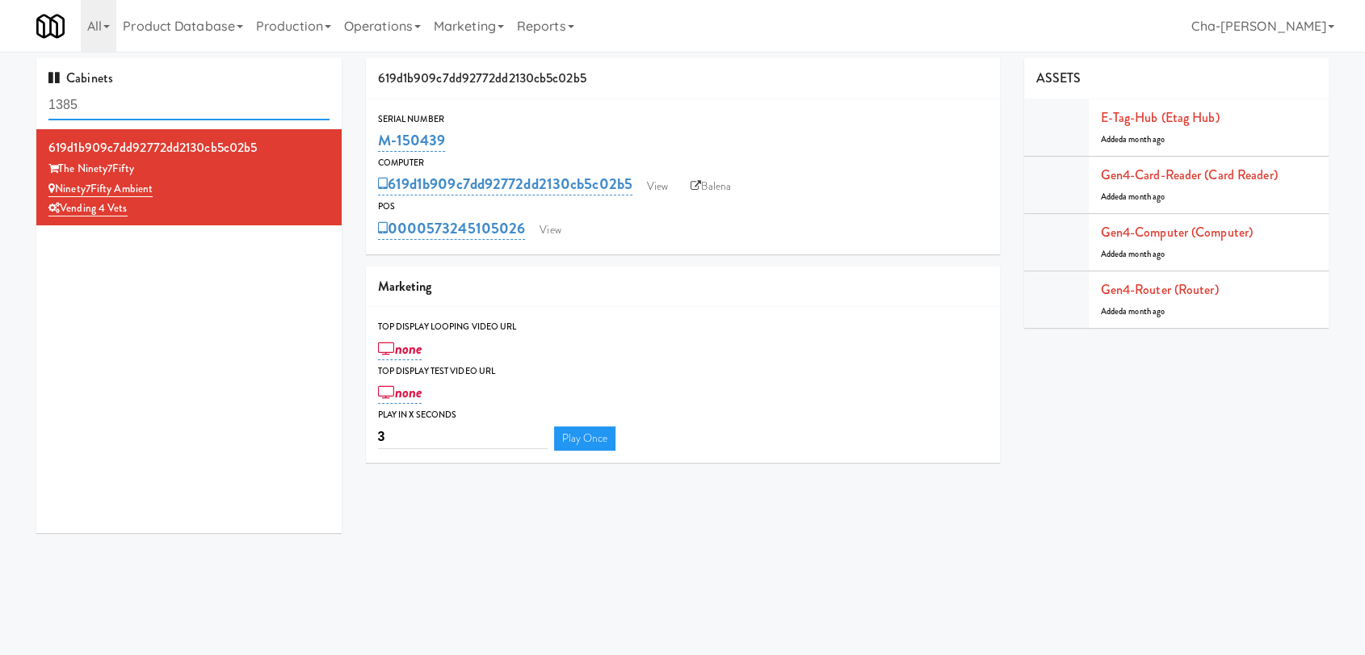
click at [157, 109] on input "1385" at bounding box center [188, 105] width 281 height 30
paste input "M-150439"
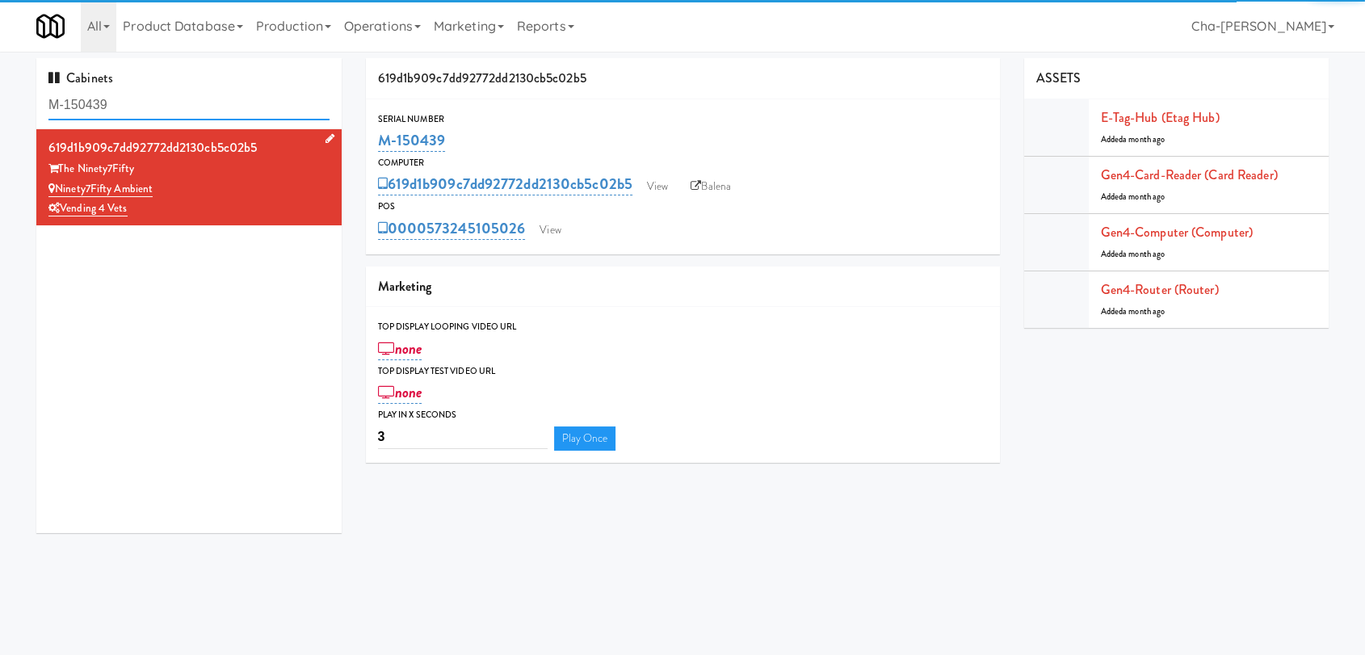
type input "M-150439"
click at [233, 177] on div "The Ninety7Fifty" at bounding box center [188, 169] width 281 height 20
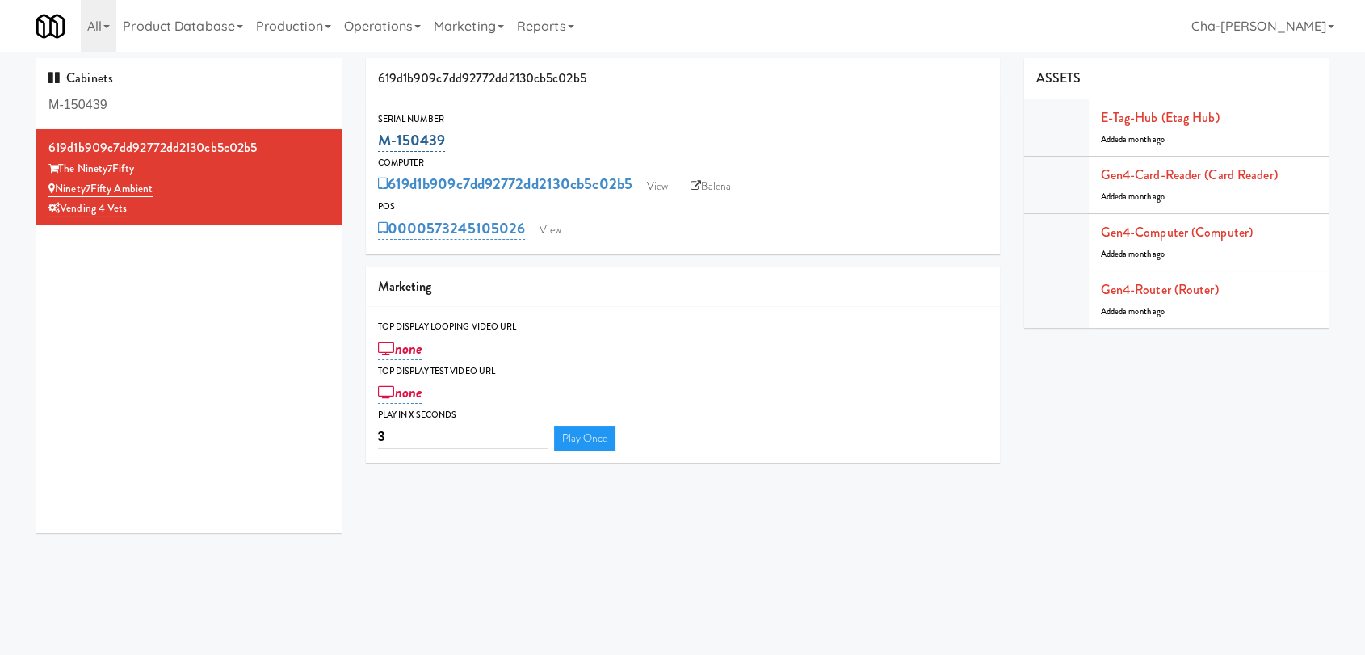
drag, startPoint x: 454, startPoint y: 143, endPoint x: 383, endPoint y: 145, distance: 71.1
click at [383, 145] on div "M-150439" at bounding box center [683, 140] width 610 height 27
copy link "M-150439"
click at [726, 177] on link "Balena" at bounding box center [710, 186] width 57 height 24
copy link "M-150439"
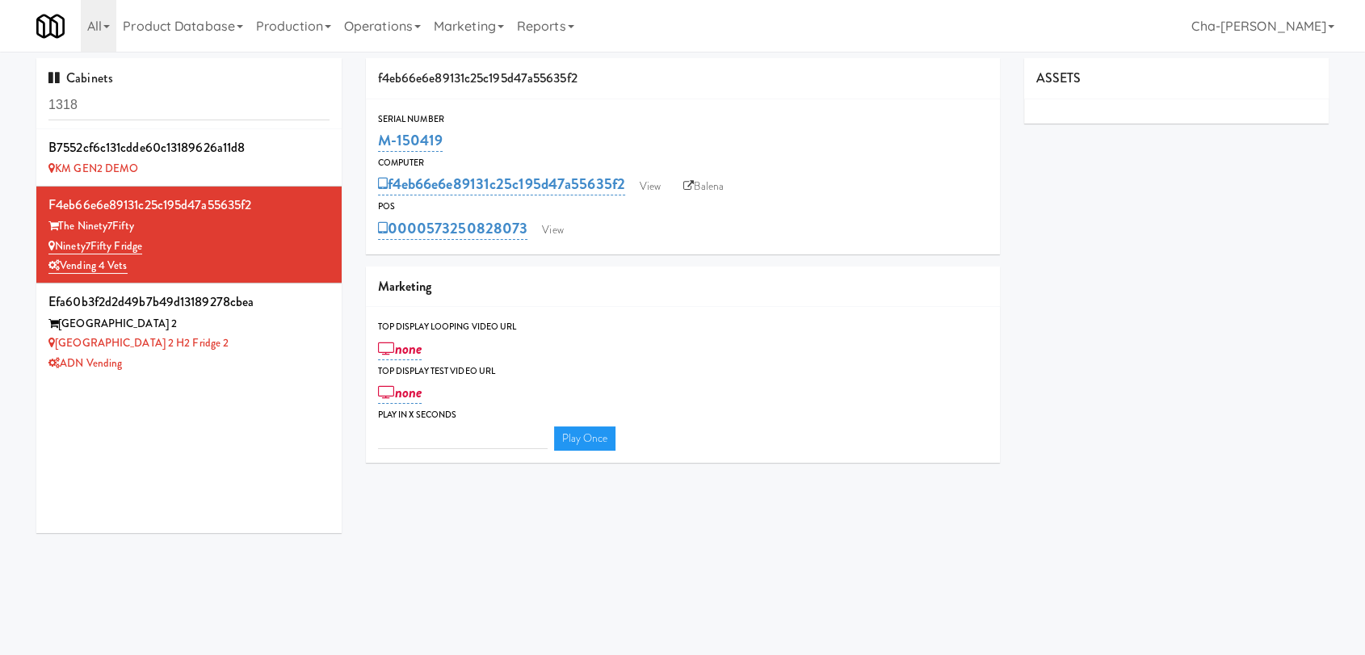
type input "3"
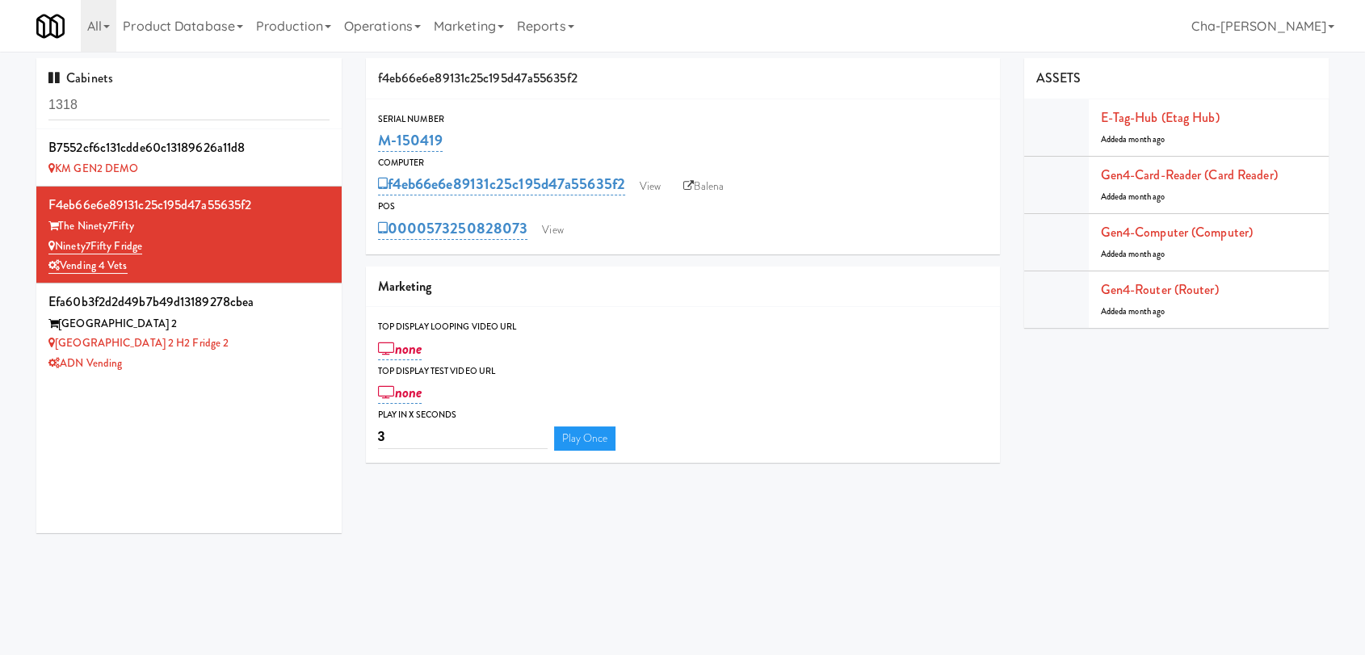
drag, startPoint x: 462, startPoint y: 140, endPoint x: 369, endPoint y: 150, distance: 93.5
click at [369, 150] on div "Serial Number M-150419" at bounding box center [683, 133] width 634 height 44
copy link "M-150419"
click at [132, 105] on input "1318" at bounding box center [188, 105] width 281 height 30
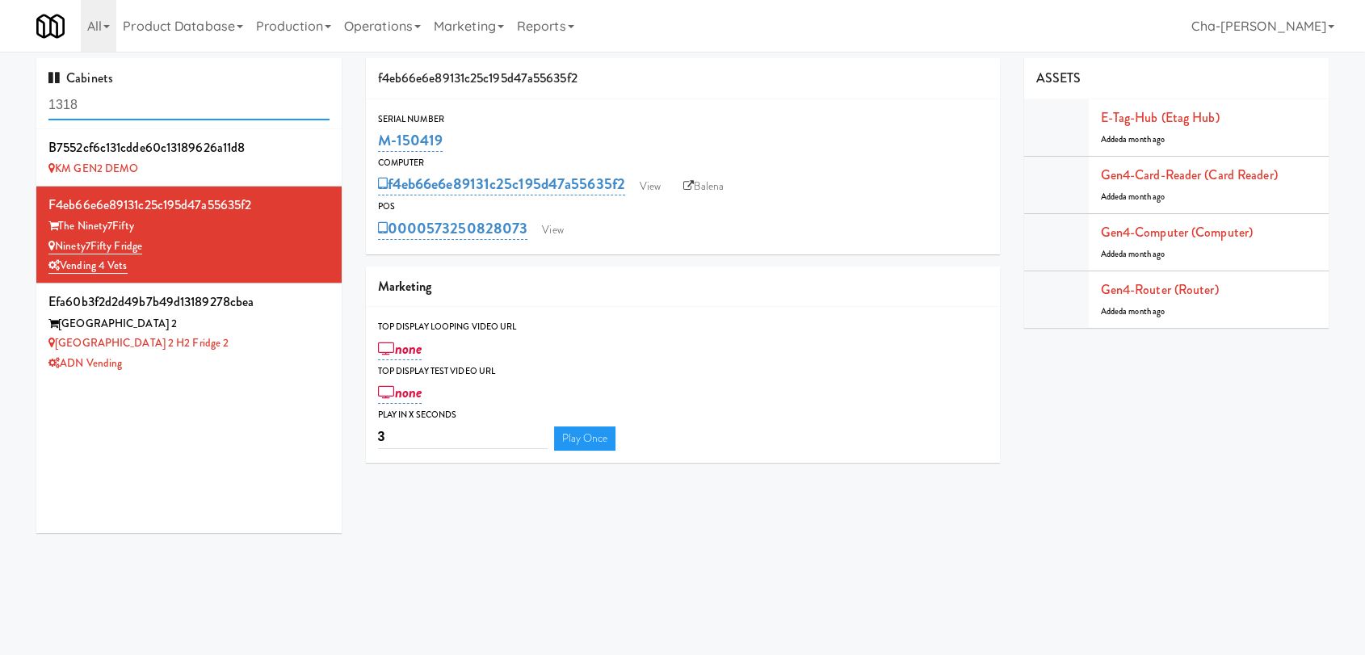
click at [132, 105] on input "1318" at bounding box center [188, 105] width 281 height 30
paste input "M-150419"
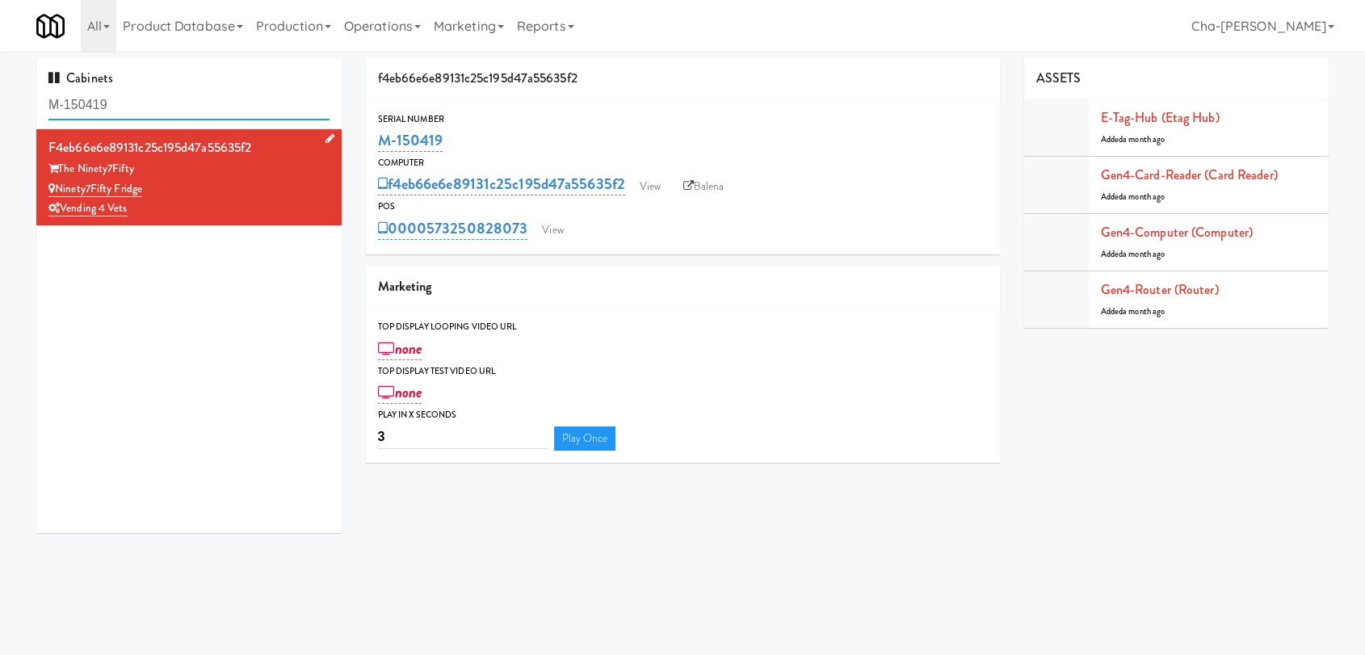
type input "M-150419"
click at [225, 191] on div "Ninety7Fifty Fridge" at bounding box center [188, 189] width 281 height 20
drag, startPoint x: 460, startPoint y: 143, endPoint x: 367, endPoint y: 144, distance: 92.9
click at [367, 144] on div "Serial Number M-150419" at bounding box center [683, 133] width 634 height 44
copy link "M-150419"
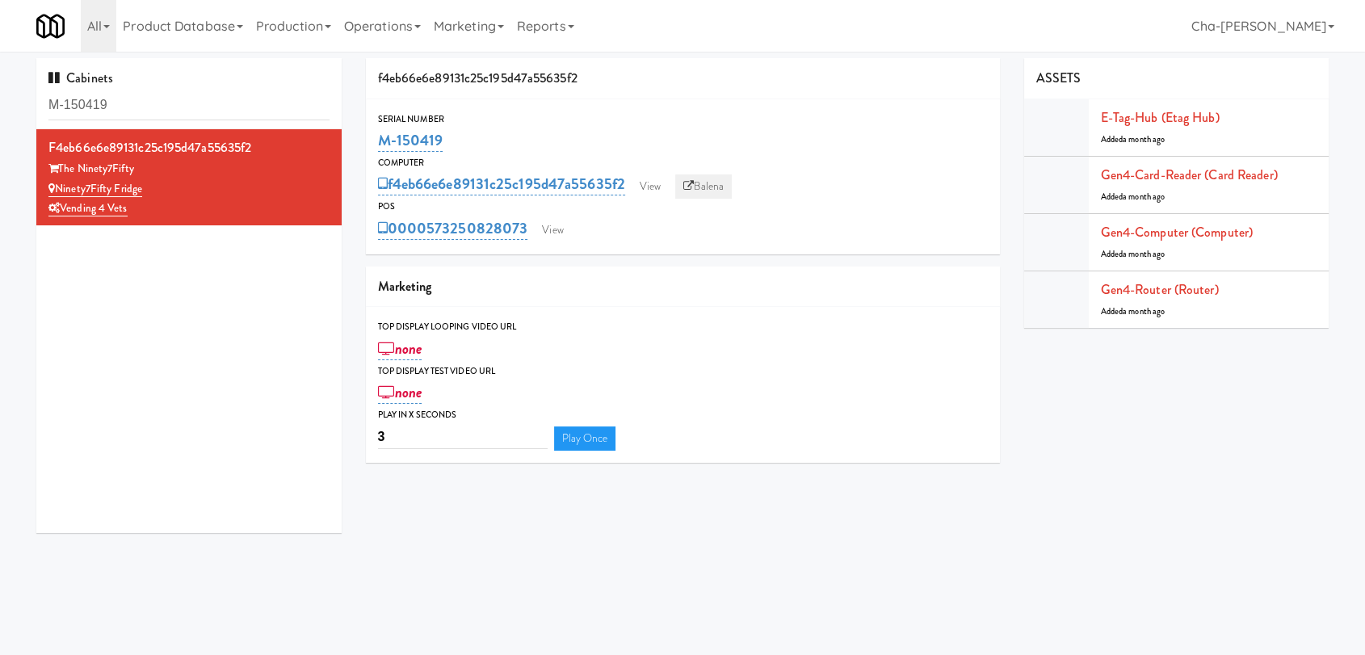
click at [702, 178] on link "Balena" at bounding box center [703, 186] width 57 height 24
copy link "M-150419"
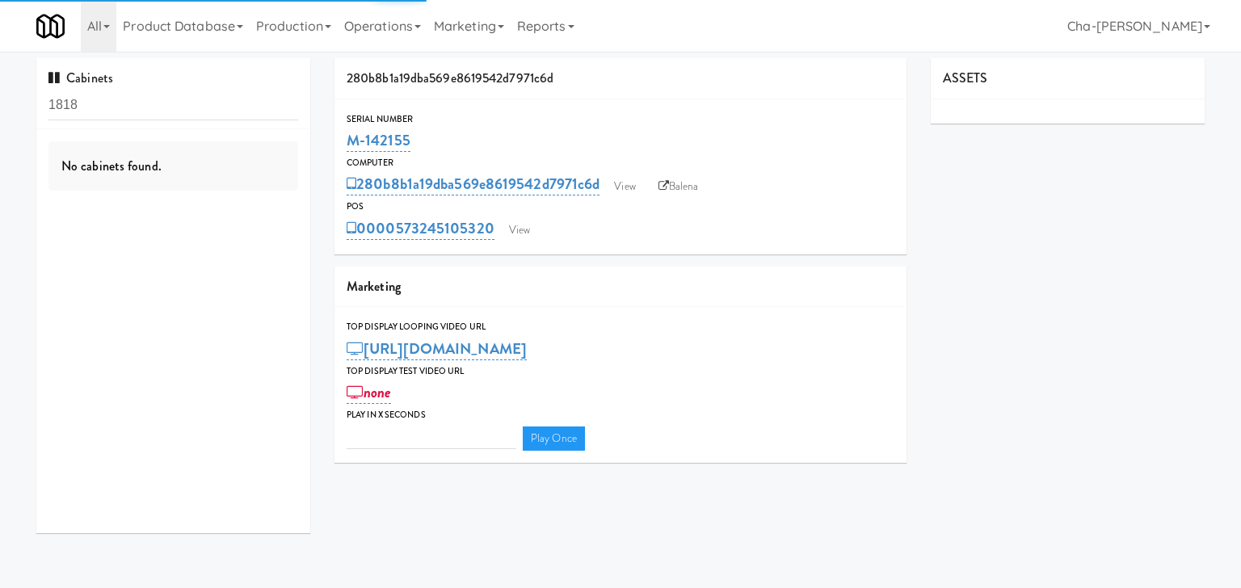
type input "3"
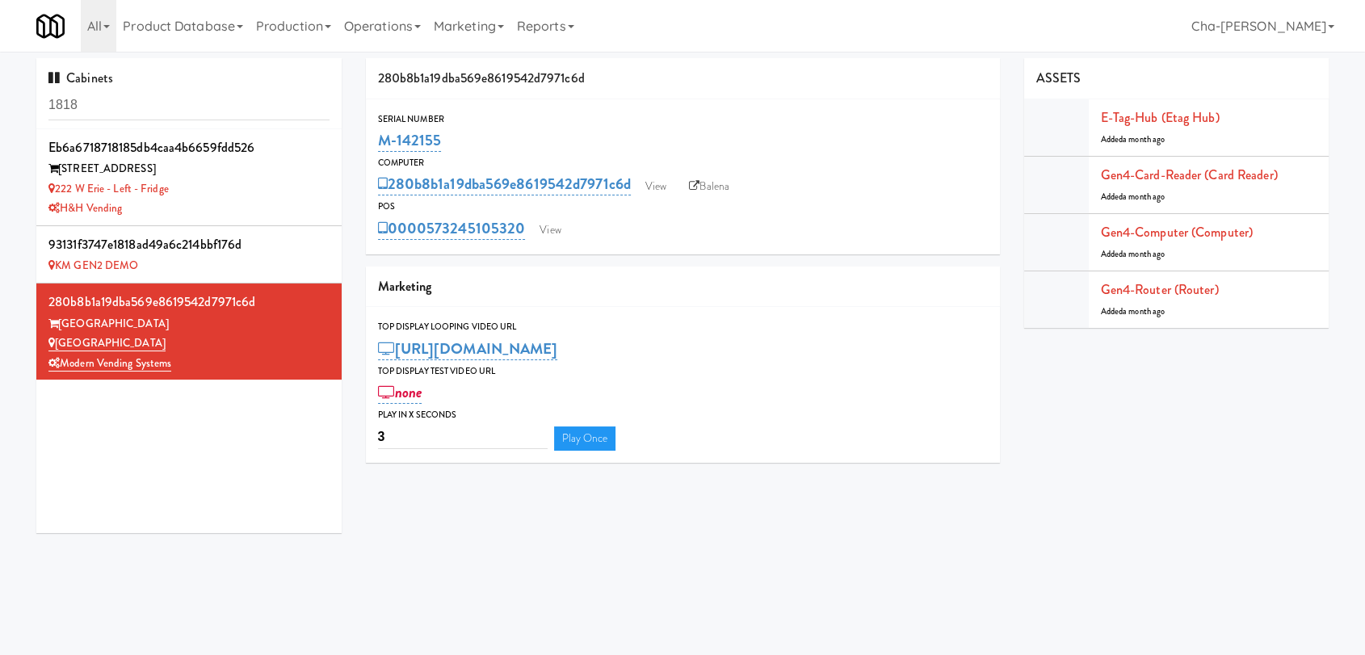
drag, startPoint x: 464, startPoint y: 139, endPoint x: 375, endPoint y: 140, distance: 88.8
click at [375, 140] on div "Serial Number M-142155" at bounding box center [683, 133] width 634 height 44
copy link "M-142155"
click at [164, 100] on input "1818" at bounding box center [188, 105] width 281 height 30
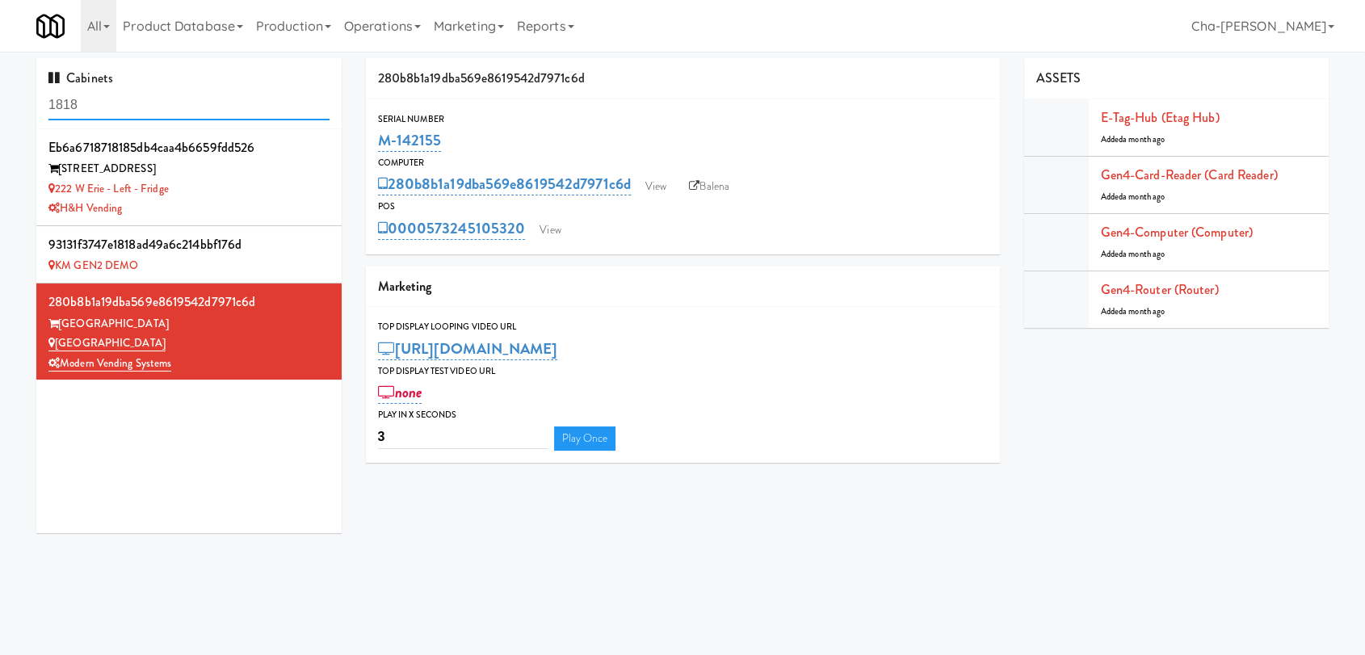
click at [164, 100] on input "1818" at bounding box center [188, 105] width 281 height 30
paste input "M-142155"
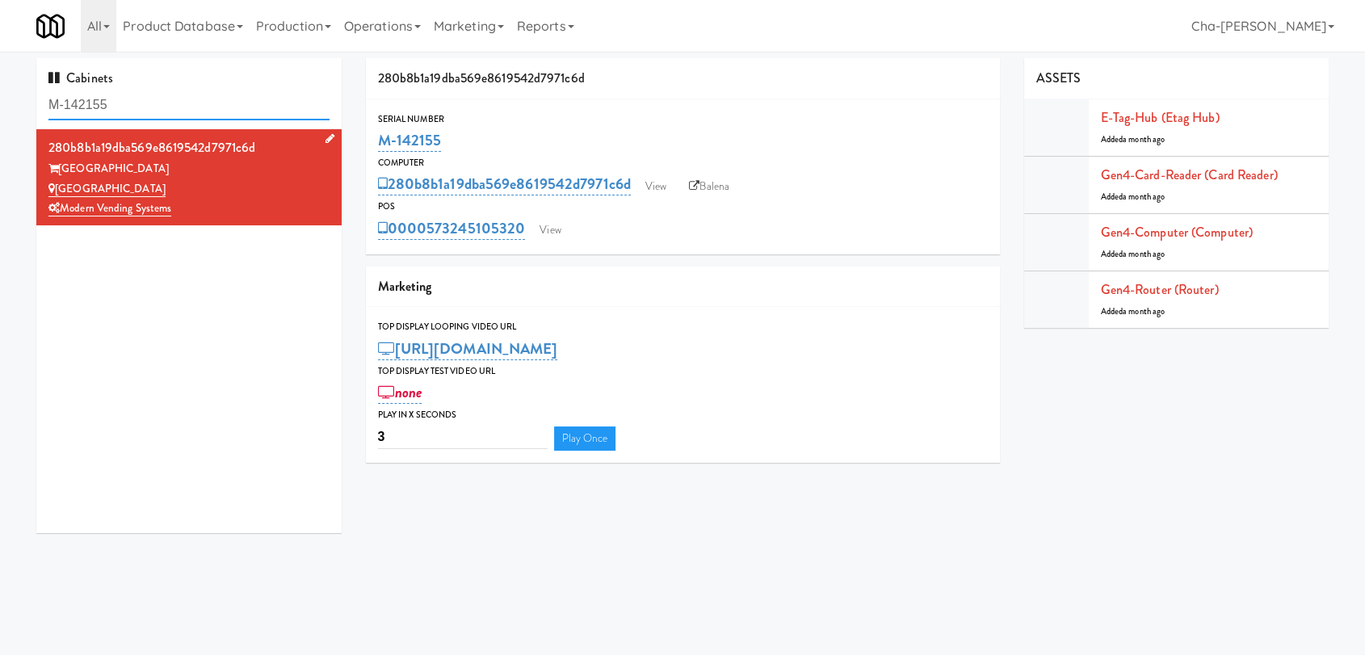
type input "M-142155"
click at [229, 189] on div "[GEOGRAPHIC_DATA]" at bounding box center [188, 189] width 281 height 20
drag, startPoint x: 459, startPoint y: 136, endPoint x: 361, endPoint y: 149, distance: 98.6
click at [361, 149] on div "280b8b1a19dba569e8619542d7971c6d Serial Number M-142155 Computer 280b8b1a19dba5…" at bounding box center [683, 266] width 658 height 417
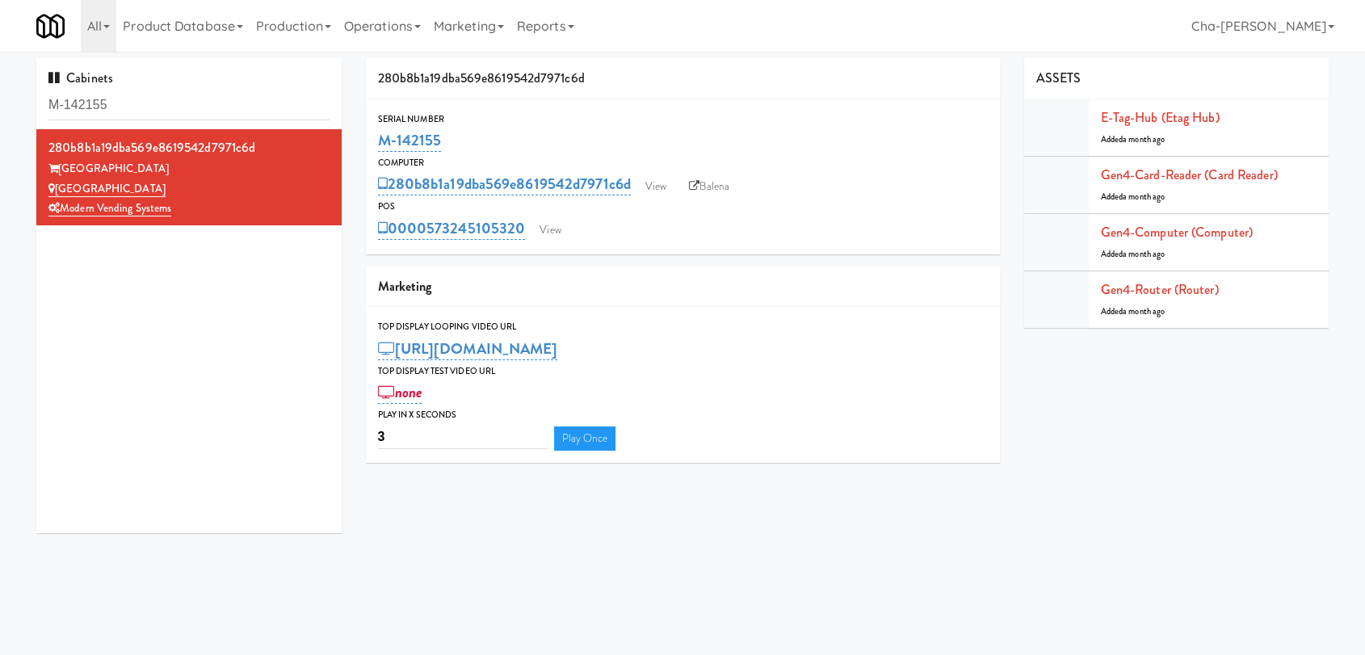
copy link "M-142155"
click at [698, 191] on link "Balena" at bounding box center [709, 186] width 57 height 24
copy link "M-142155"
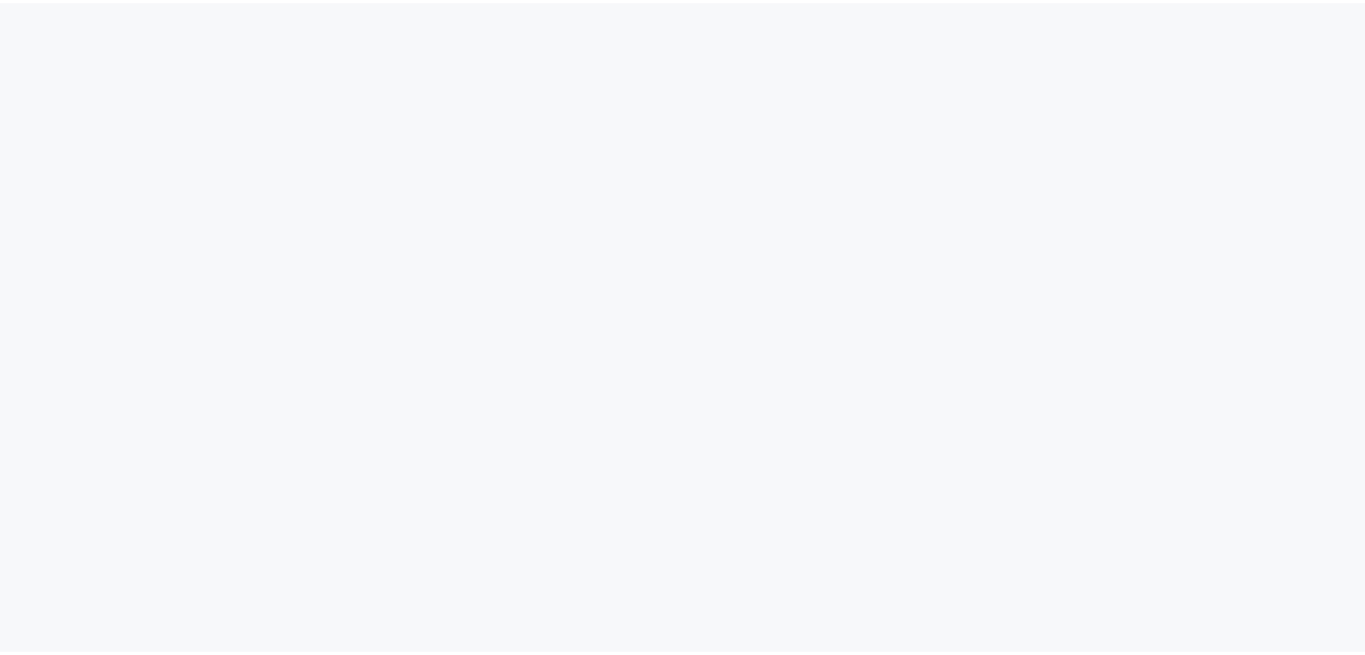
scroll to position [43, 0]
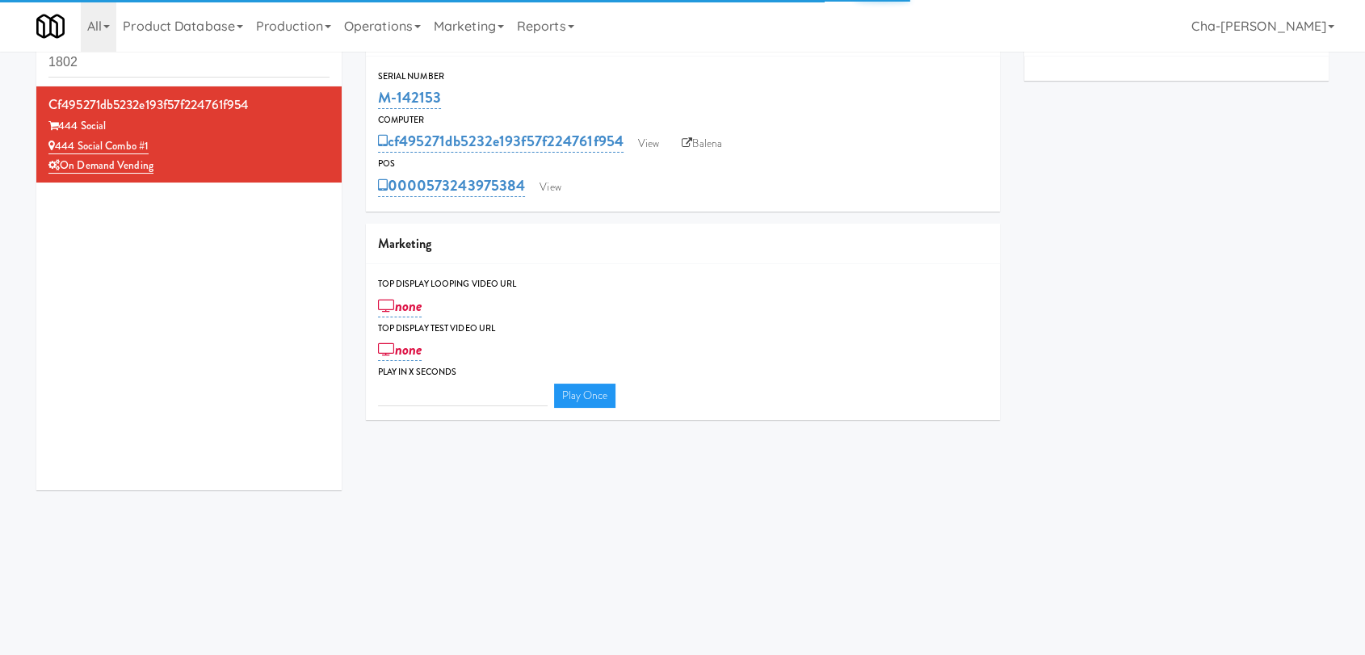
type input "3"
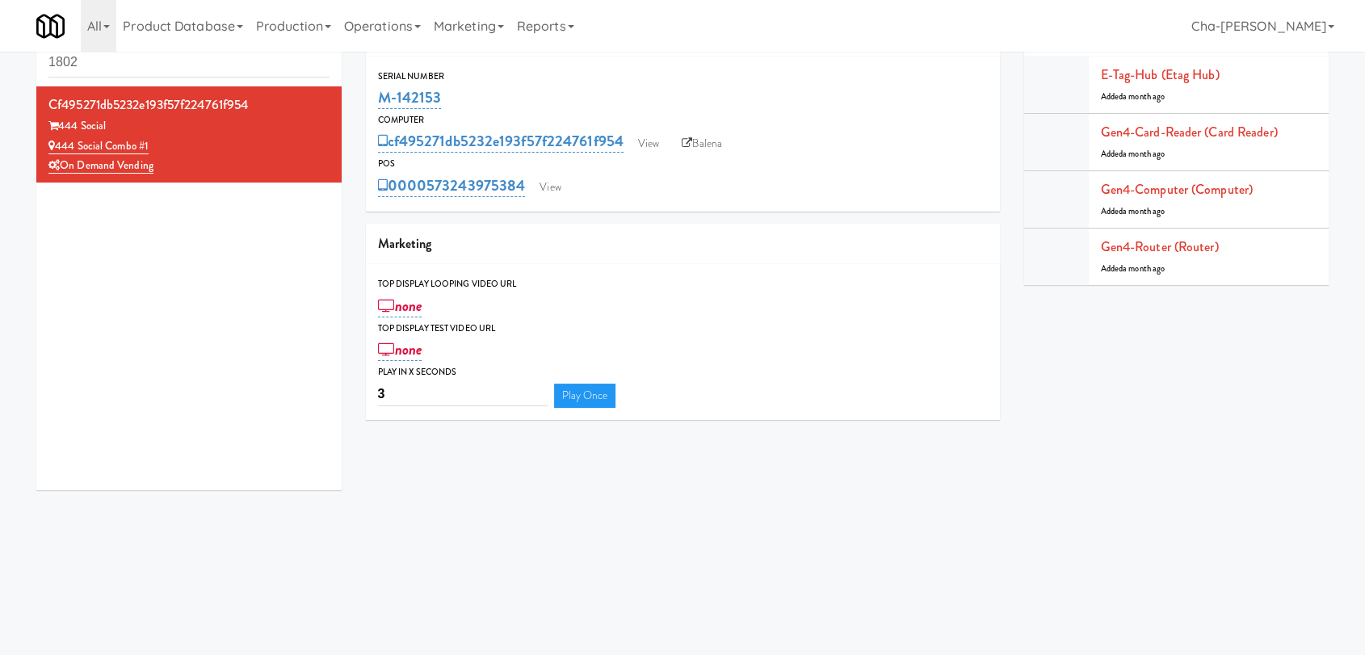
drag, startPoint x: 455, startPoint y: 100, endPoint x: 372, endPoint y: 107, distance: 83.4
click at [372, 107] on div "Serial Number M-142153" at bounding box center [683, 91] width 634 height 44
copy link "M-142153"
click at [136, 60] on input "1802" at bounding box center [188, 63] width 281 height 30
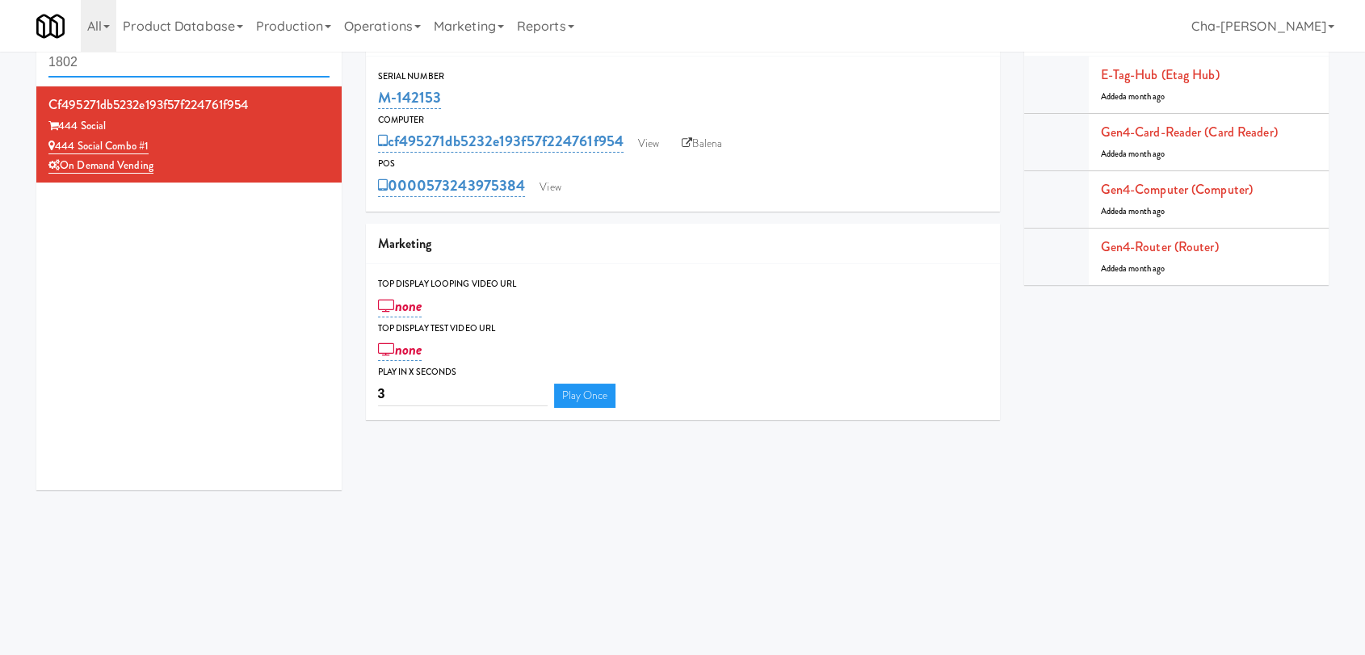
click at [136, 60] on input "1802" at bounding box center [188, 63] width 281 height 30
paste input "M-142153"
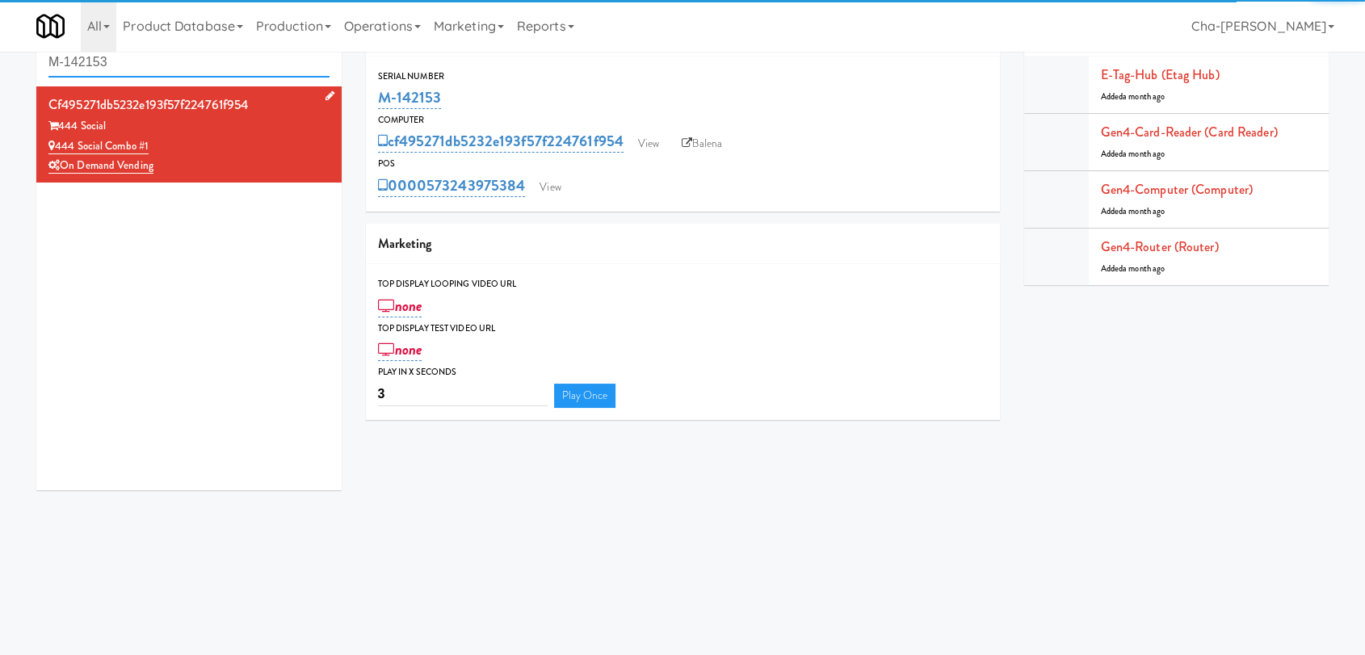
type input "M-142153"
click at [242, 166] on div "On Demand Vending" at bounding box center [188, 166] width 281 height 20
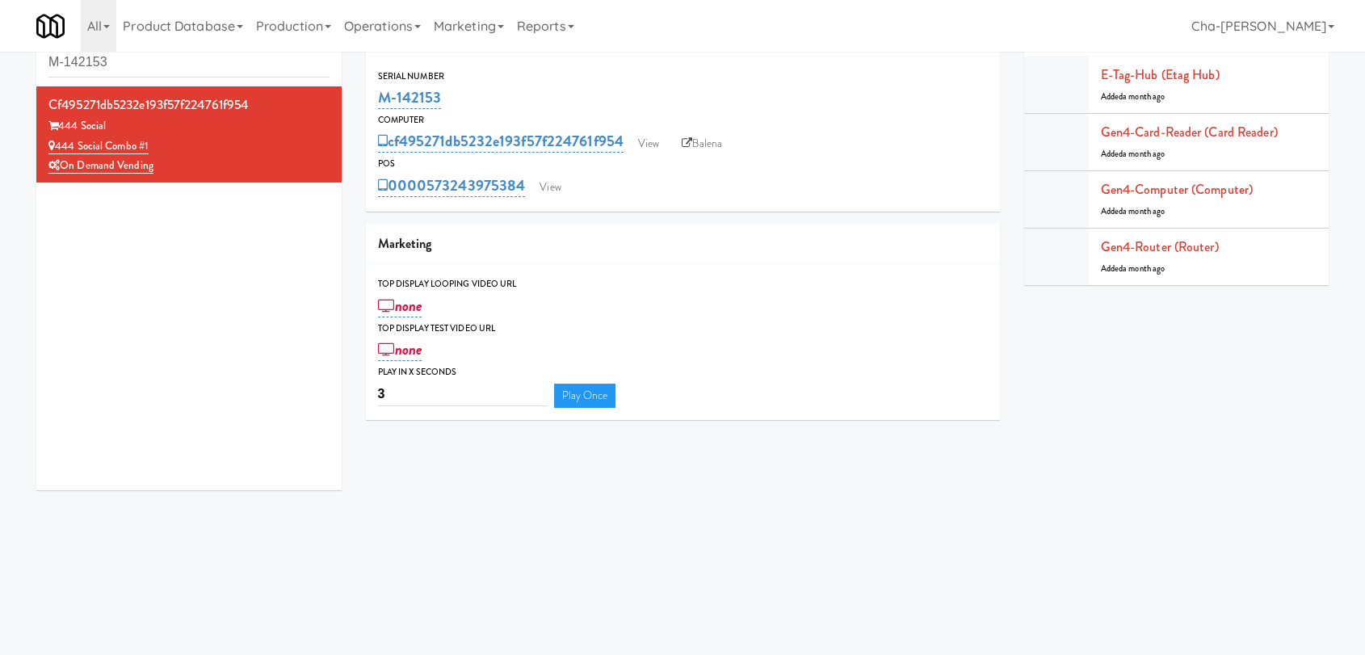
drag, startPoint x: 467, startPoint y: 101, endPoint x: 375, endPoint y: 108, distance: 92.4
click at [375, 108] on div "Serial Number M-142153" at bounding box center [683, 91] width 634 height 44
copy link "M-142153"
click at [700, 137] on link "Balena" at bounding box center [702, 144] width 57 height 24
copy link "M-142153"
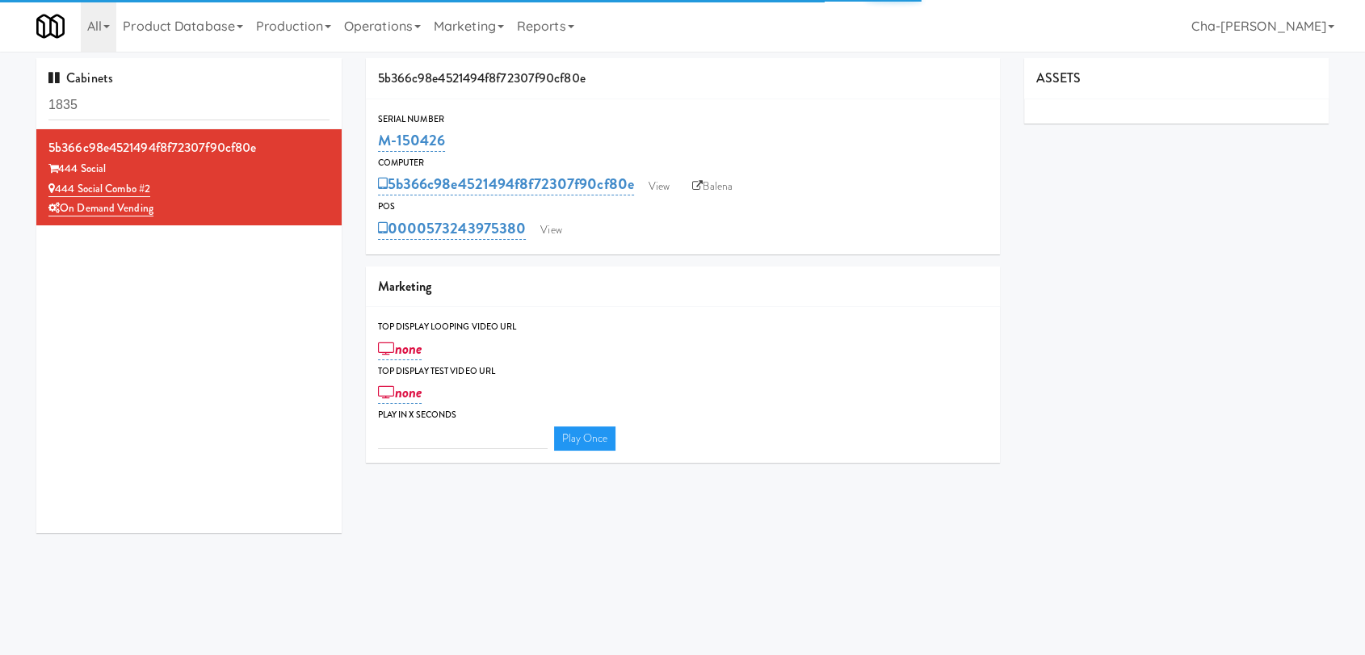
type input "3"
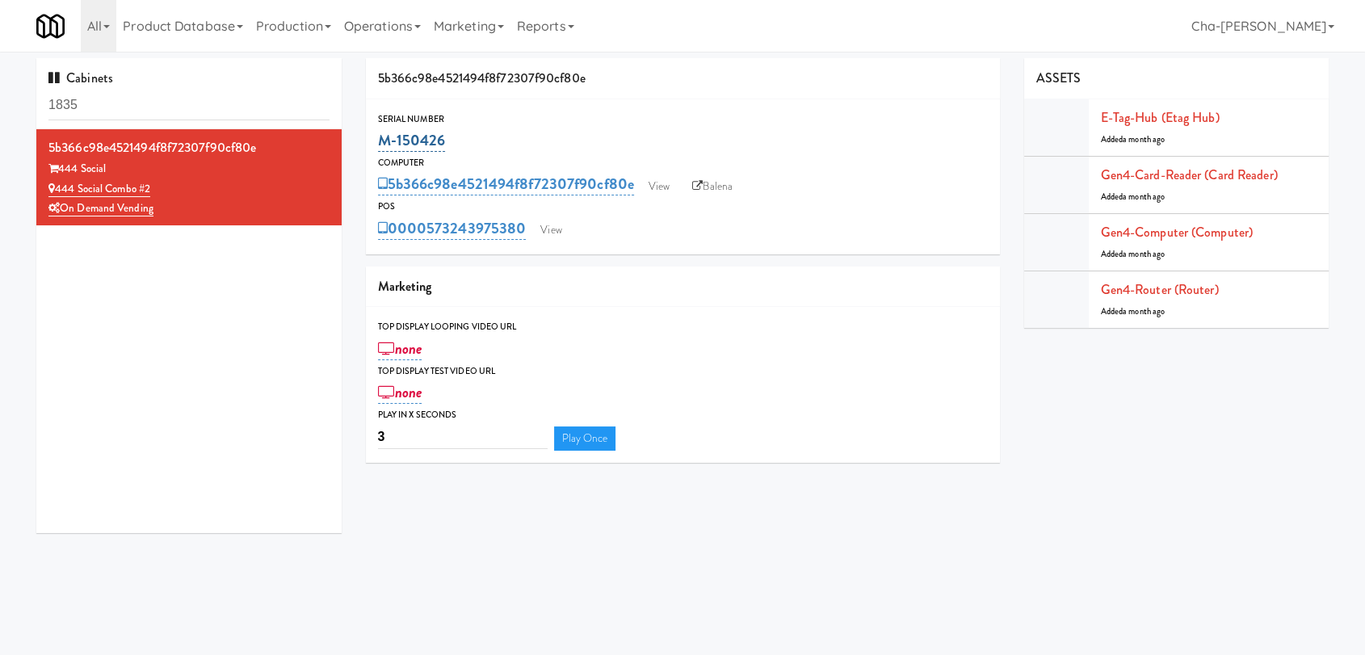
drag, startPoint x: 446, startPoint y: 141, endPoint x: 377, endPoint y: 149, distance: 69.1
click at [378, 149] on div "M-150426" at bounding box center [683, 140] width 610 height 27
copy link "M-150426"
click at [159, 107] on input "1835" at bounding box center [188, 105] width 281 height 30
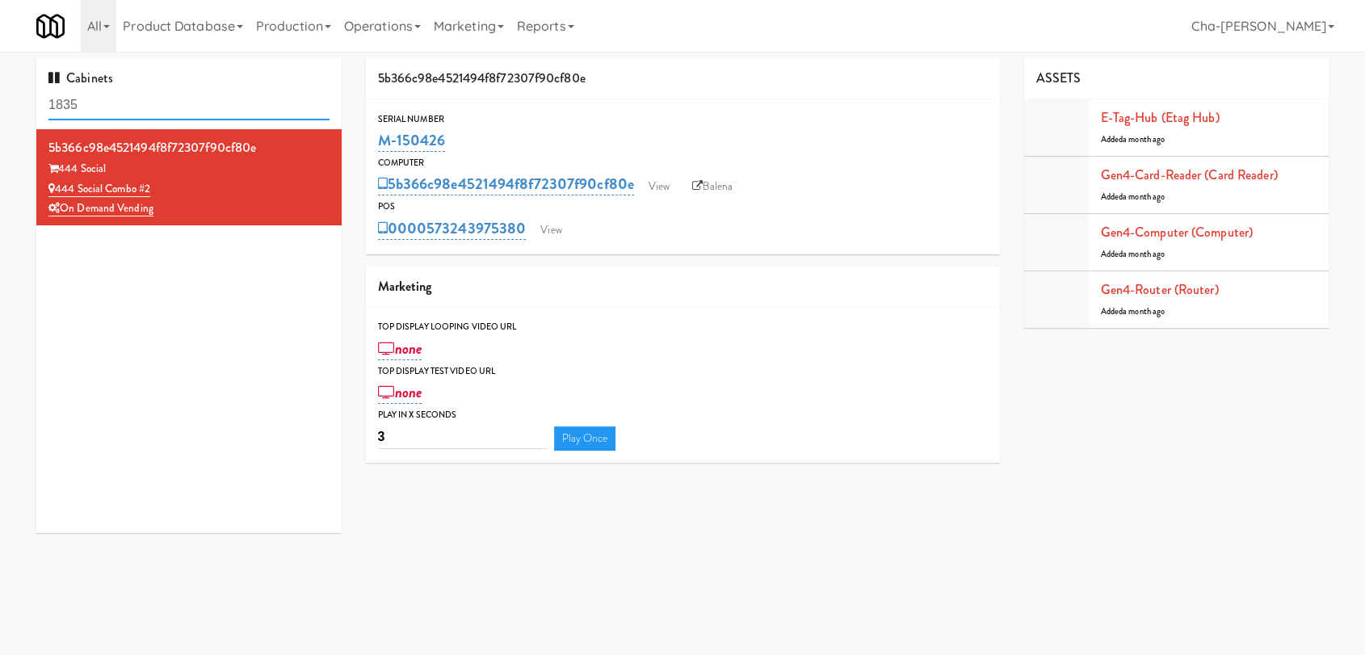
paste input "M-150426"
click at [159, 107] on input "1835" at bounding box center [188, 105] width 281 height 30
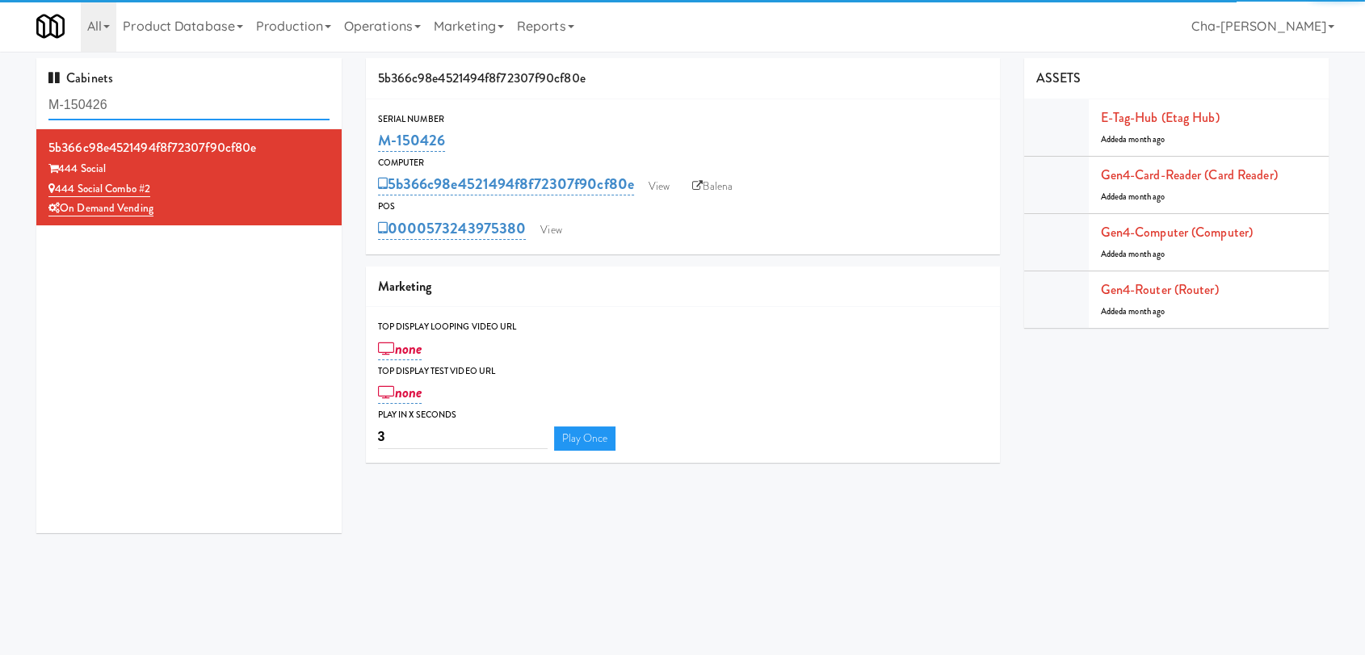
type input "M-150426"
click at [260, 176] on div "444 Social" at bounding box center [188, 169] width 281 height 20
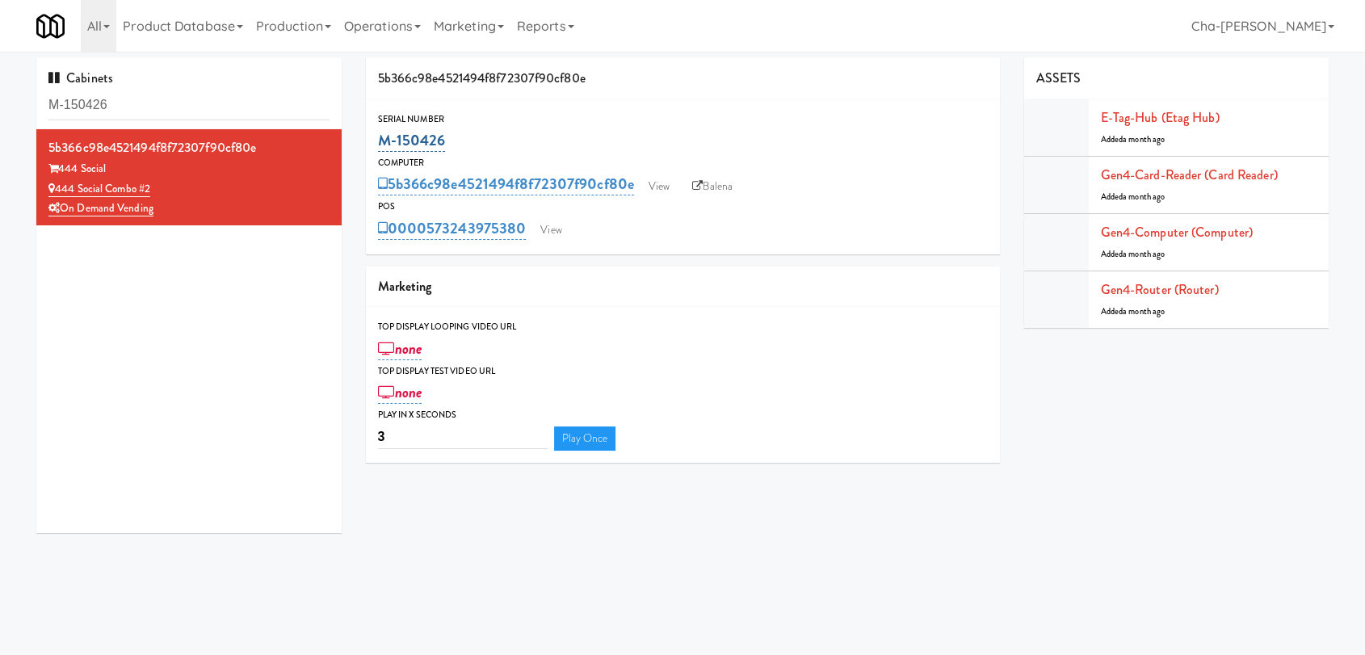
drag, startPoint x: 450, startPoint y: 139, endPoint x: 377, endPoint y: 147, distance: 73.1
click at [378, 147] on div "M-150426" at bounding box center [683, 140] width 610 height 27
copy link "M-150426"
click at [704, 191] on link "Balena" at bounding box center [712, 186] width 57 height 24
copy link "M-150426"
